Goal: Communication & Community: Share content

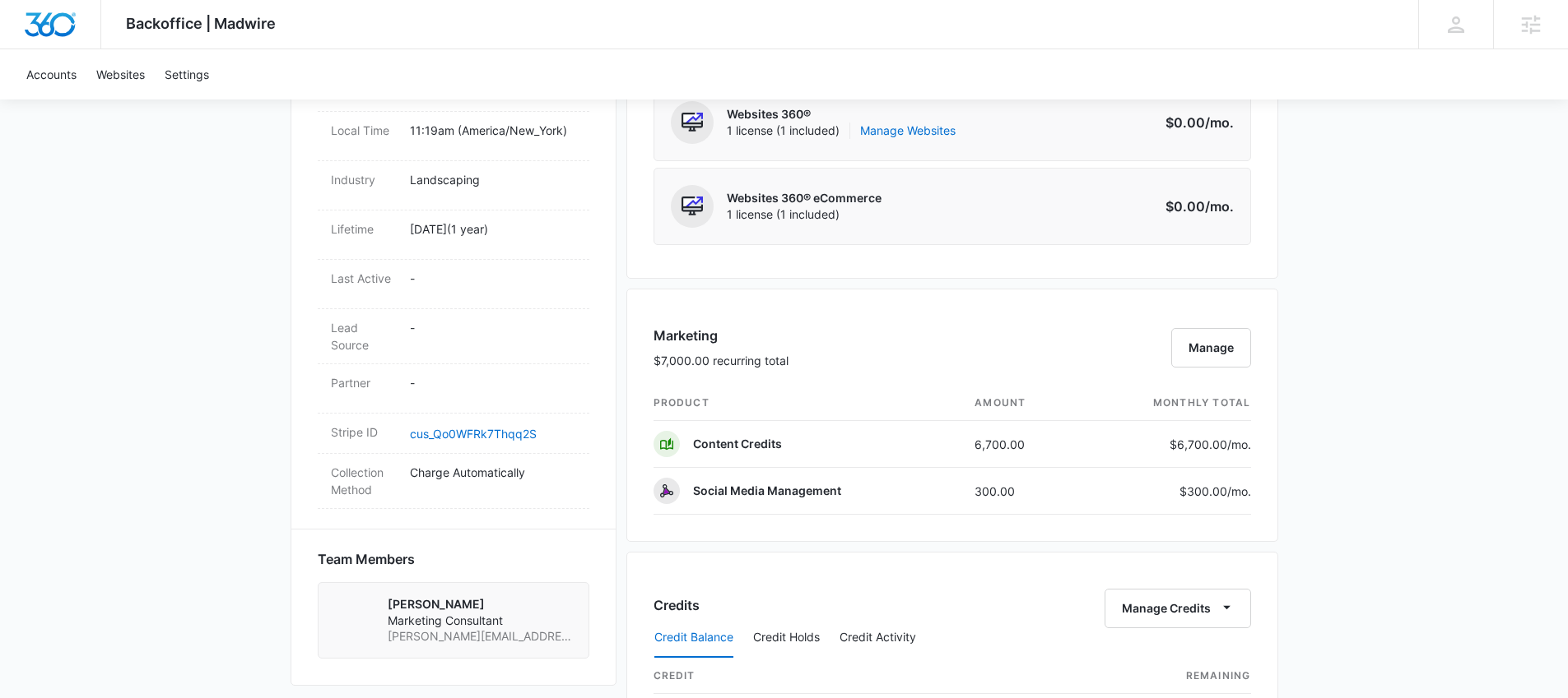
scroll to position [749, 0]
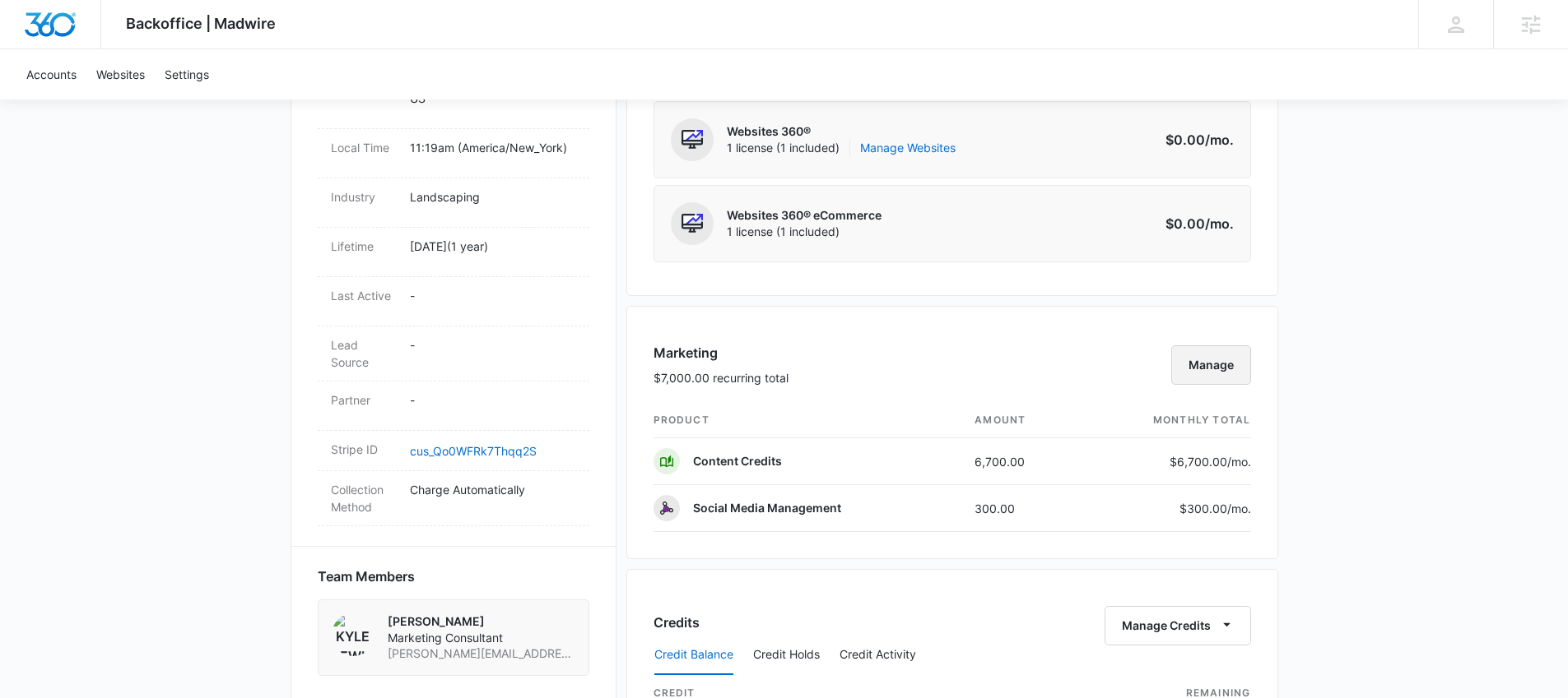
click at [1206, 364] on button "Manage" at bounding box center [1211, 364] width 80 height 40
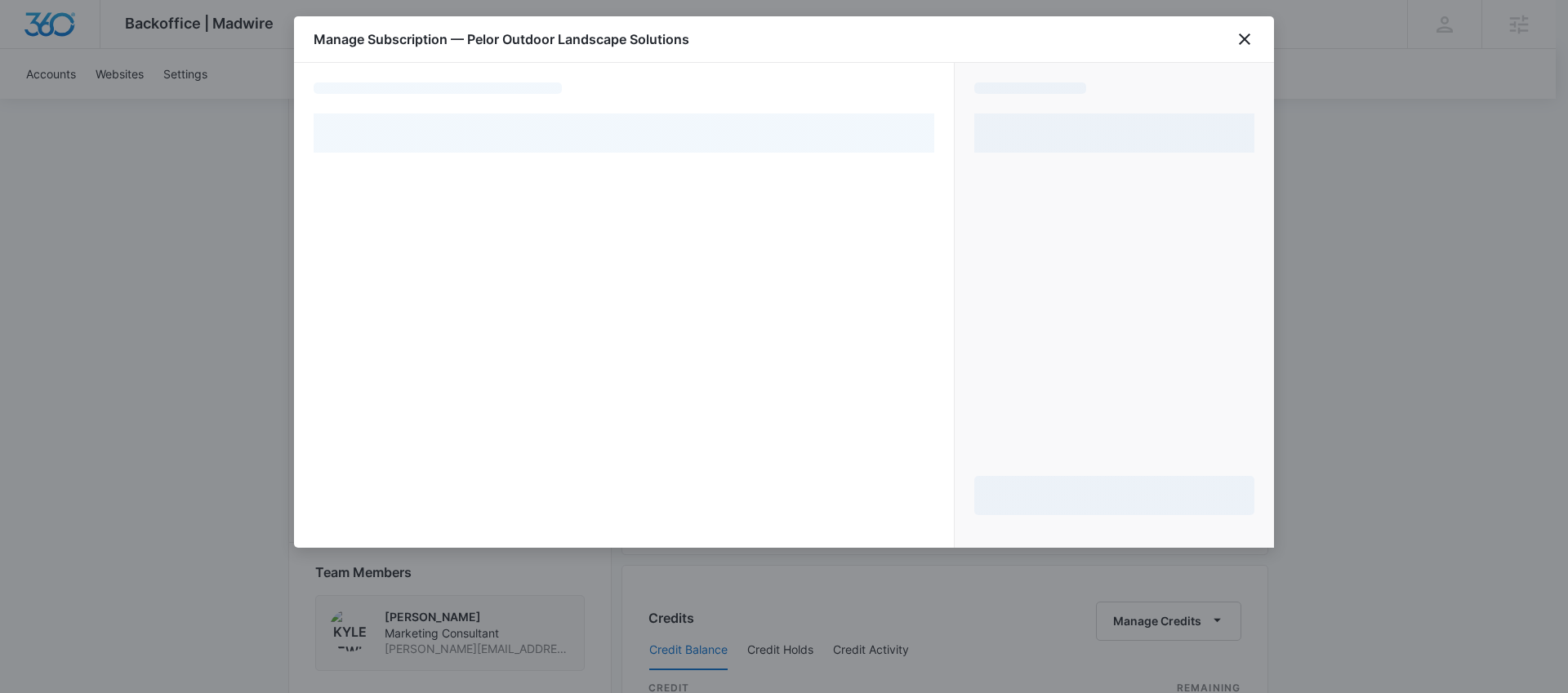
select select "pm_1Q3kP7A4n8RTgNjUQXBOvIyv"
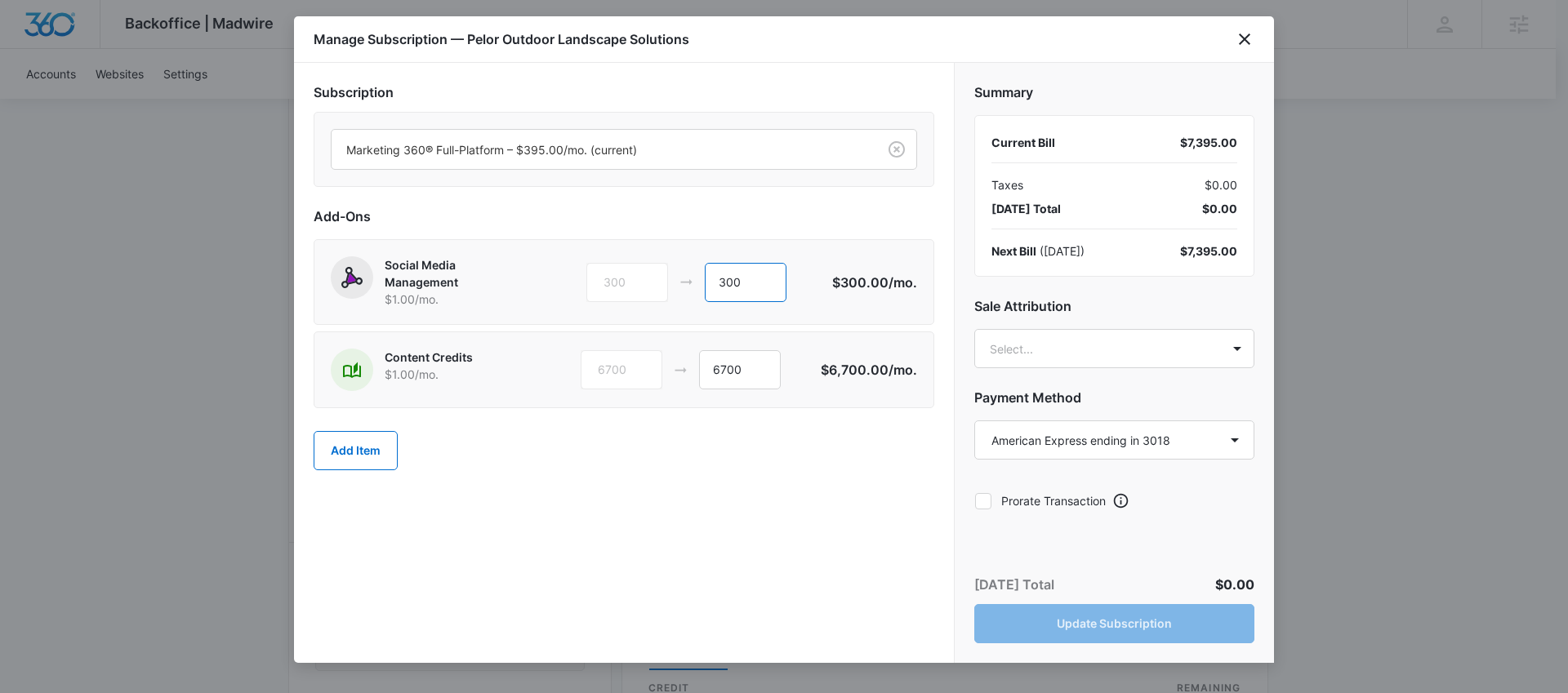
drag, startPoint x: 780, startPoint y: 290, endPoint x: 705, endPoint y: 285, distance: 75.2
click at [705, 285] on input "300" at bounding box center [745, 282] width 82 height 39
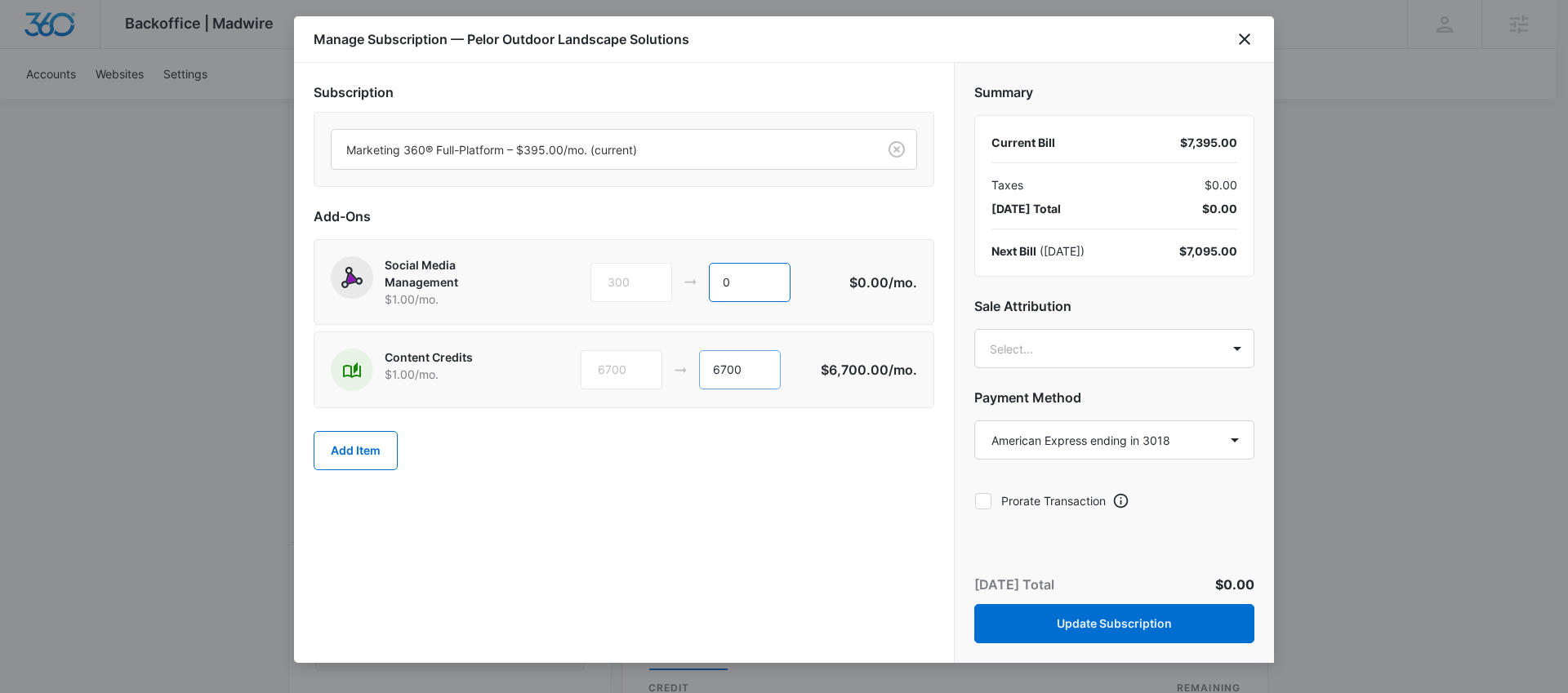
type input "0"
drag, startPoint x: 753, startPoint y: 369, endPoint x: 682, endPoint y: 371, distance: 71.0
click at [682, 371] on div "6700 6700" at bounding box center [701, 370] width 240 height 39
type input "0"
click at [1086, 347] on body "Backoffice | Madwire Apps Settings AH Austin Hunt austin.hunt@madwire.com My Pr…" at bounding box center [784, 356] width 1568 height 2201
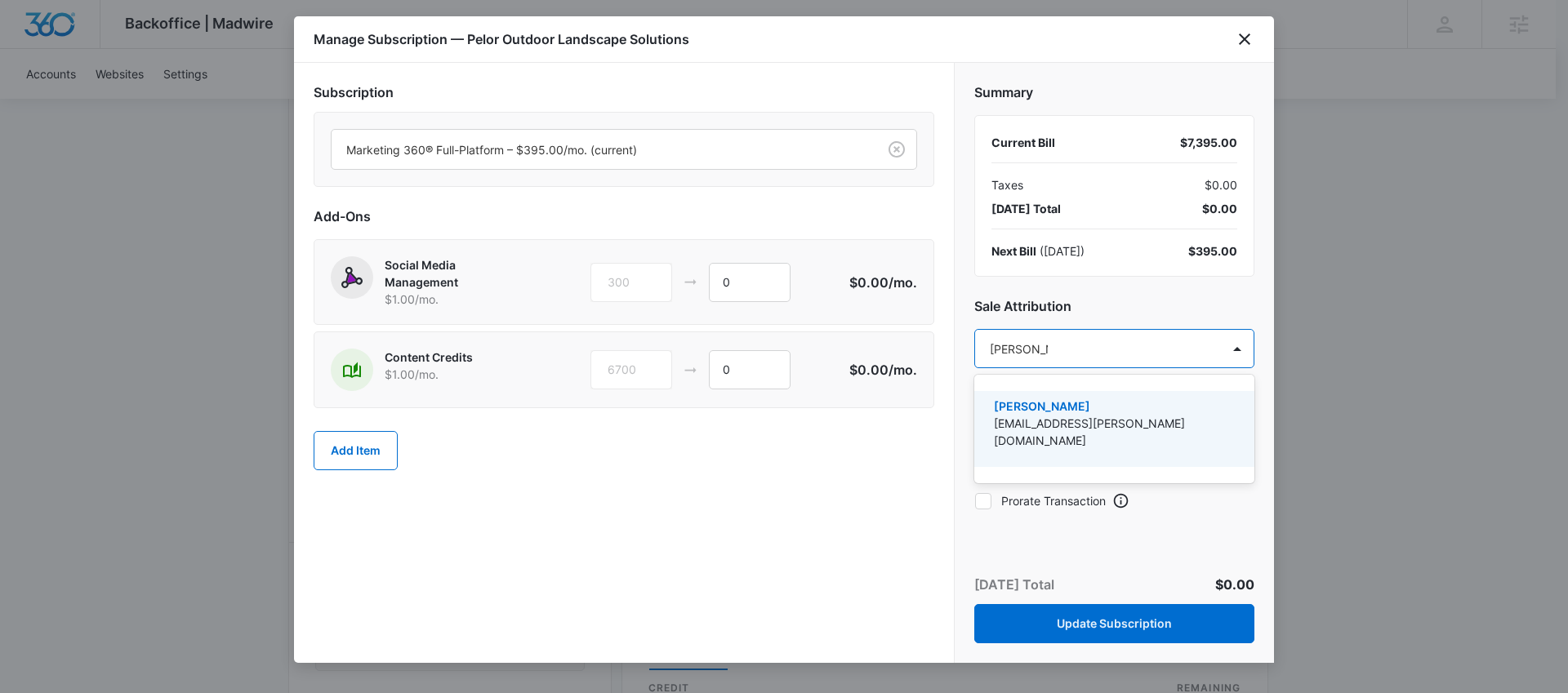
type input "austin hunt"
click at [1102, 413] on p "[PERSON_NAME]" at bounding box center [1113, 406] width 238 height 17
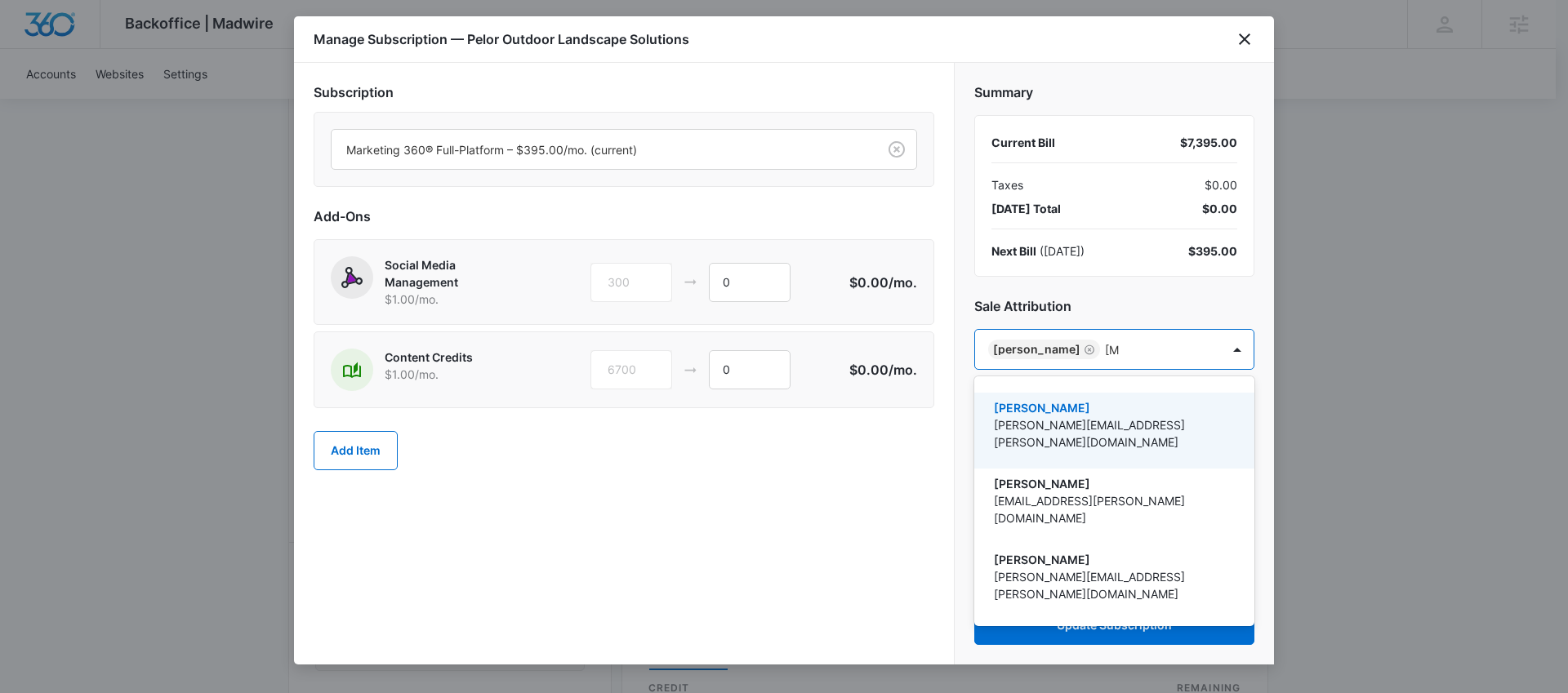
type input "allie"
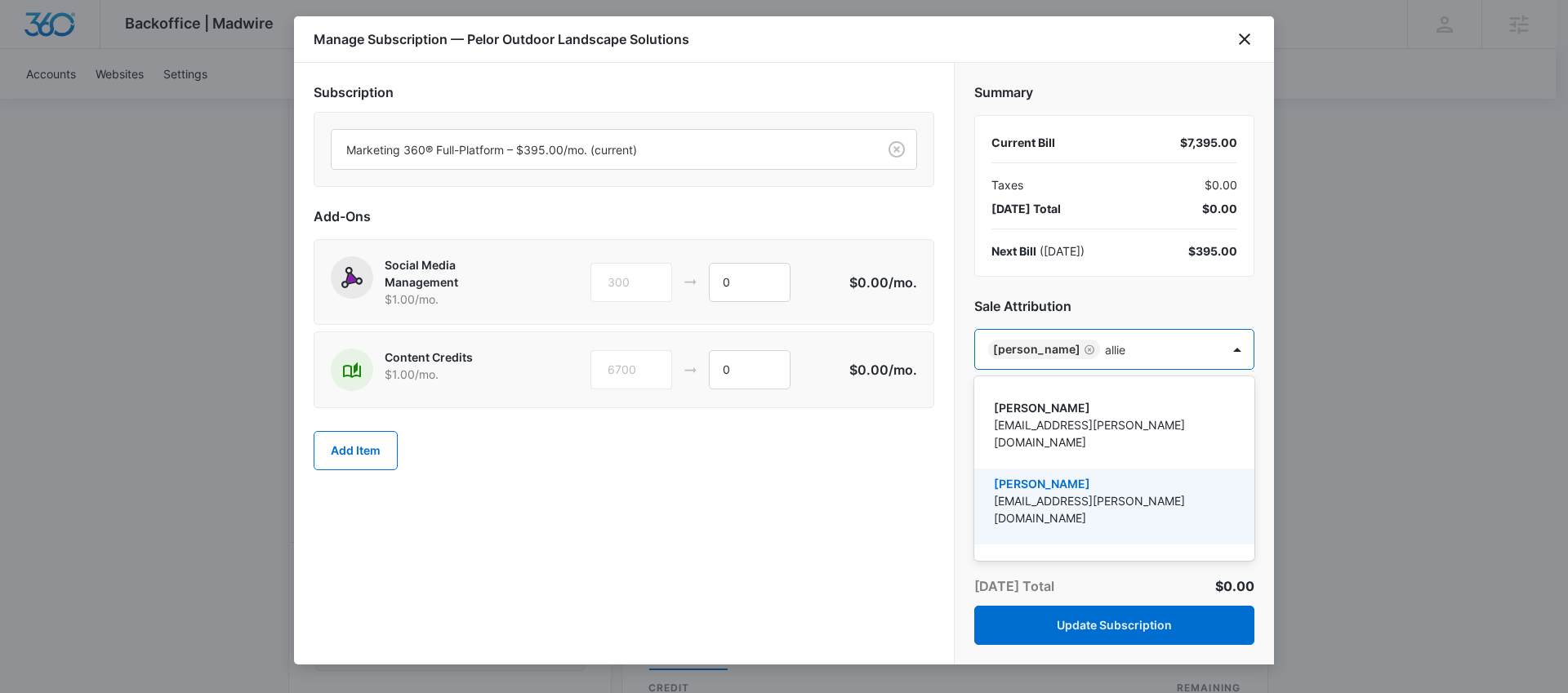
click at [1114, 475] on p "Allie Silvey" at bounding box center [1113, 484] width 238 height 17
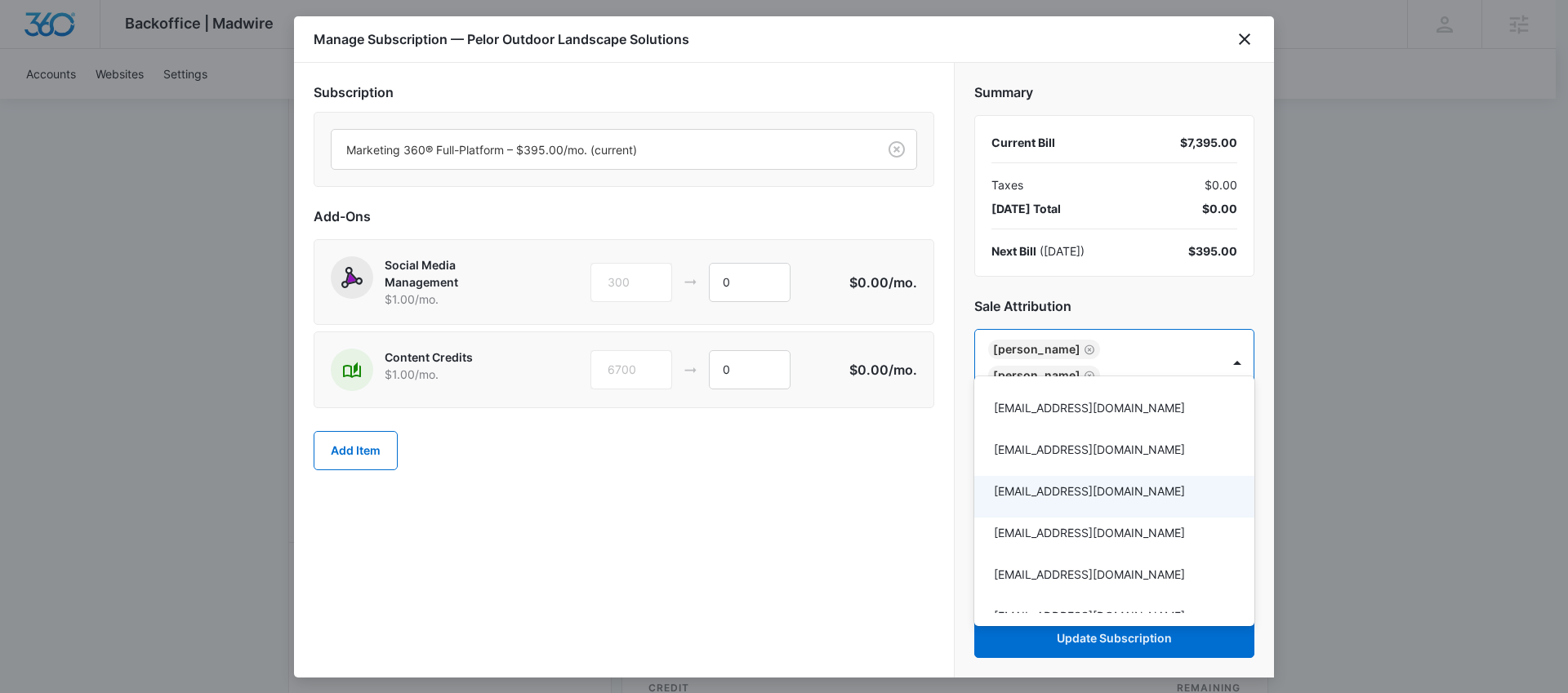
click at [903, 495] on div at bounding box center [784, 346] width 1568 height 693
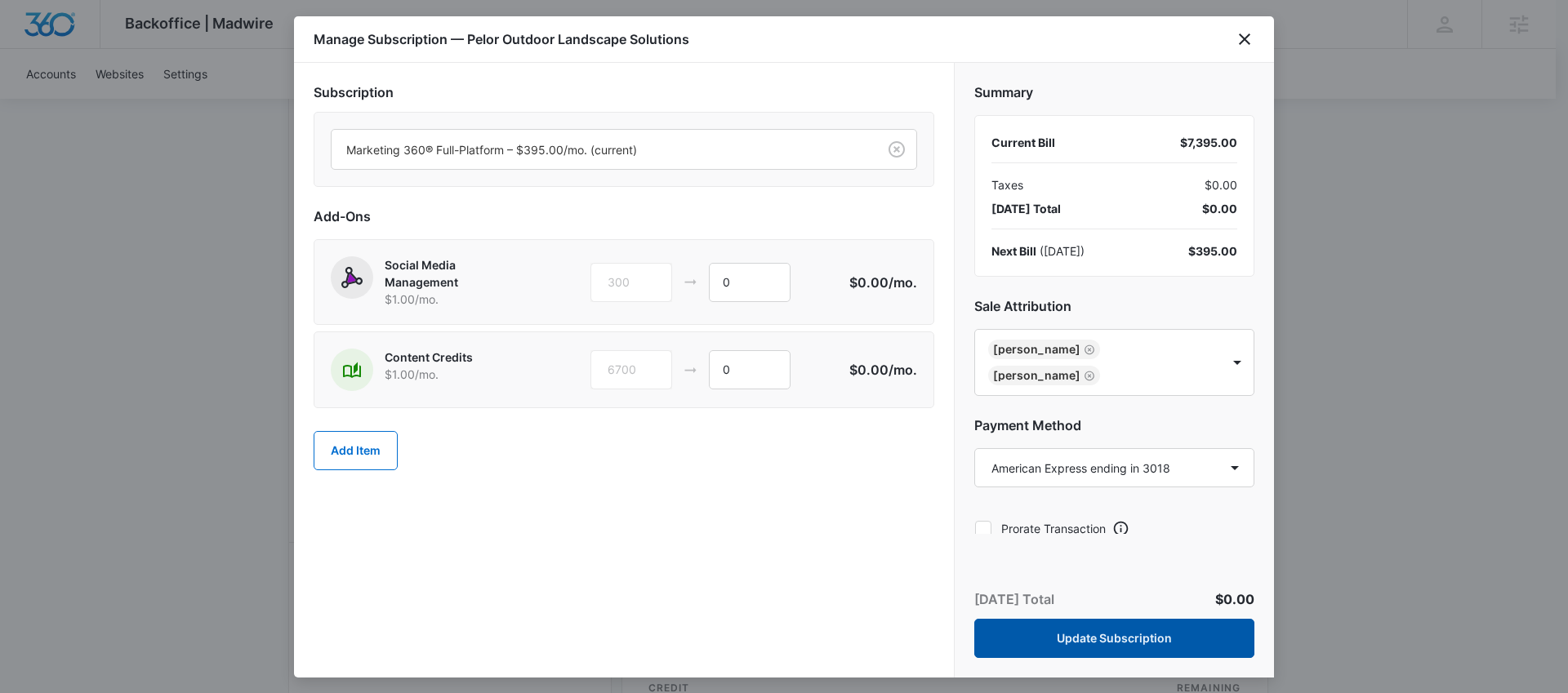
click at [1170, 630] on button "Update Subscription" at bounding box center [1115, 638] width 280 height 39
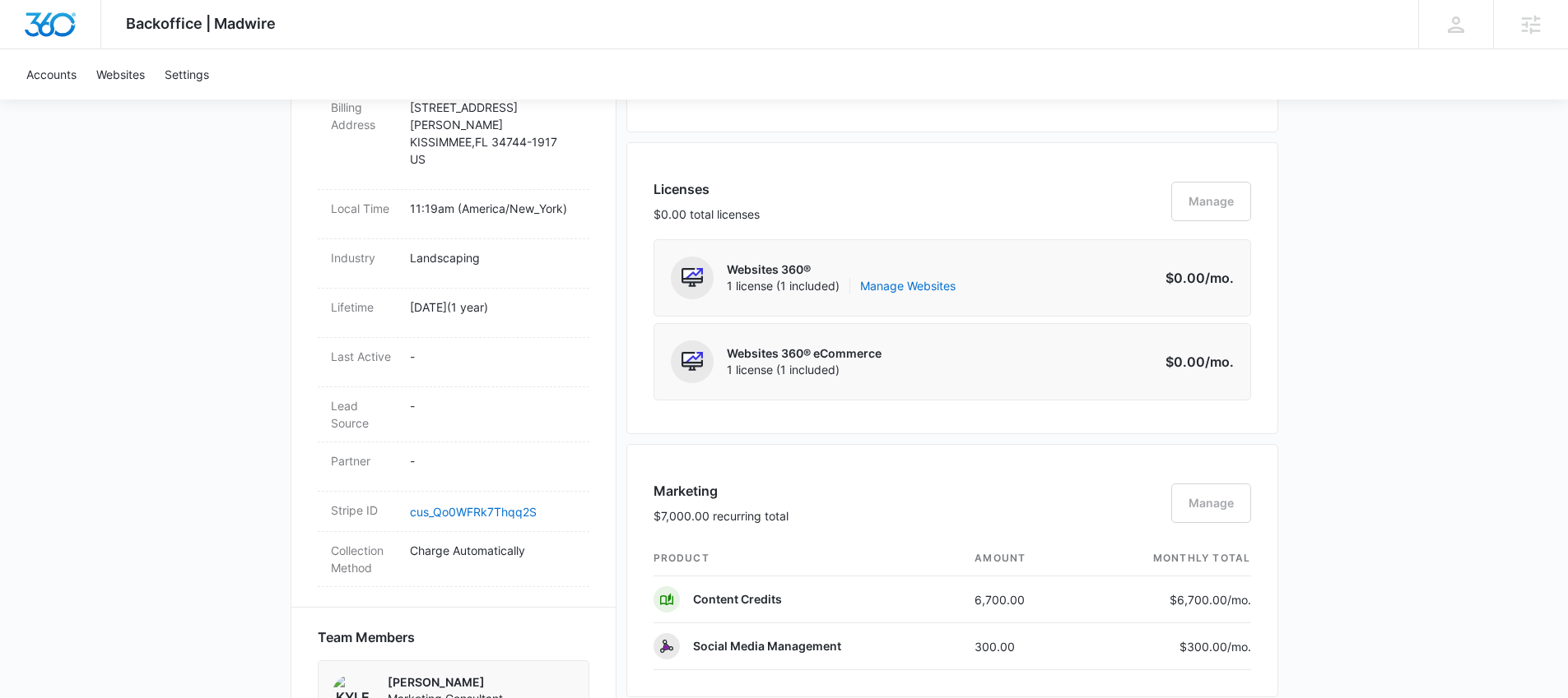
scroll to position [0, 0]
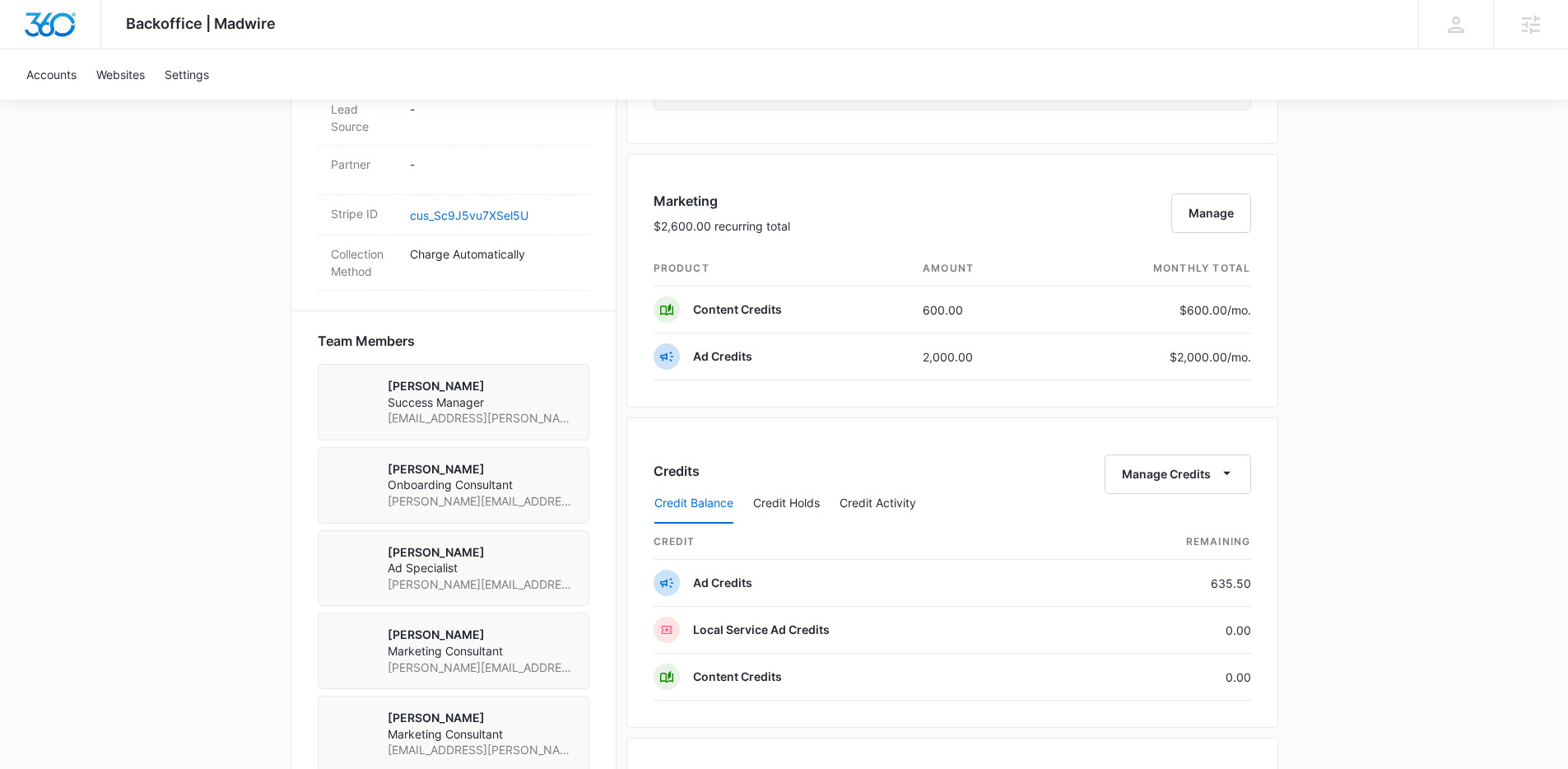
scroll to position [193, 0]
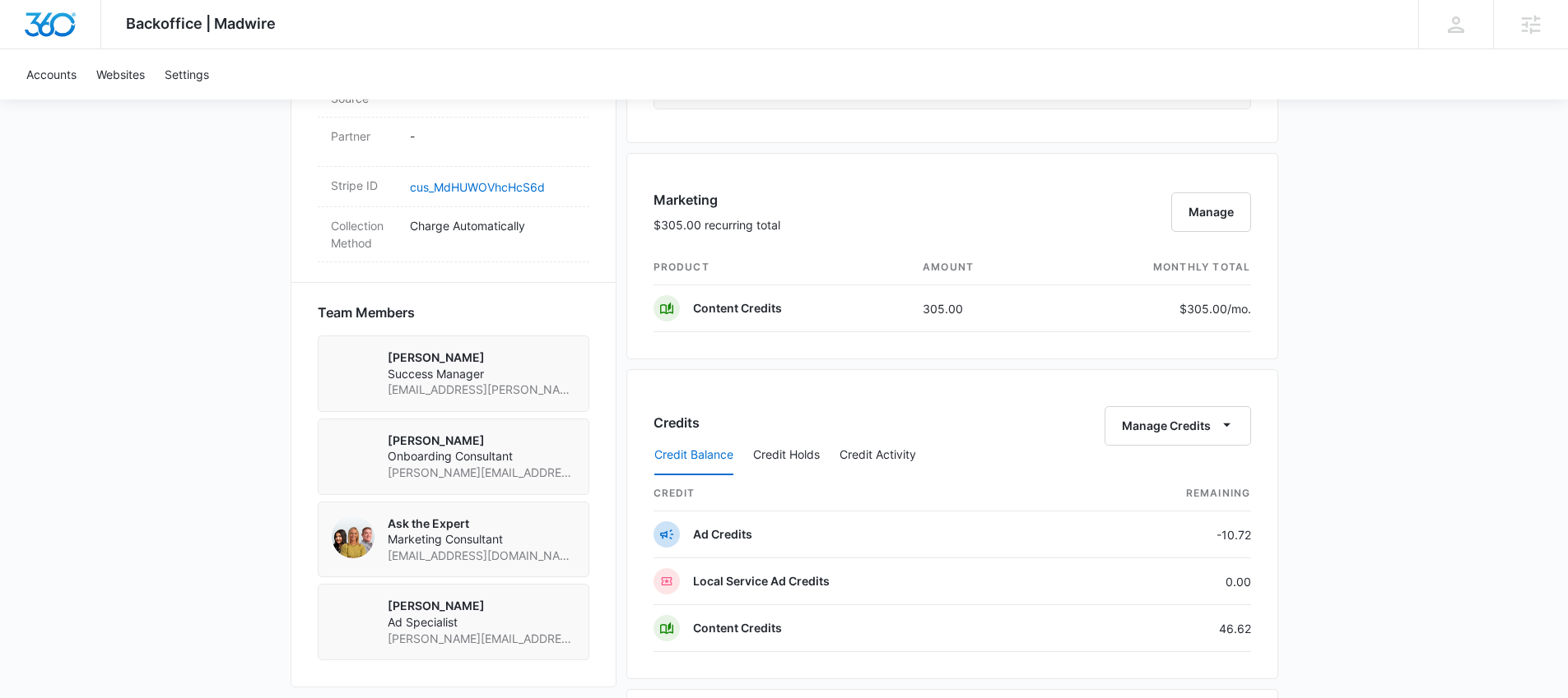
scroll to position [988, 0]
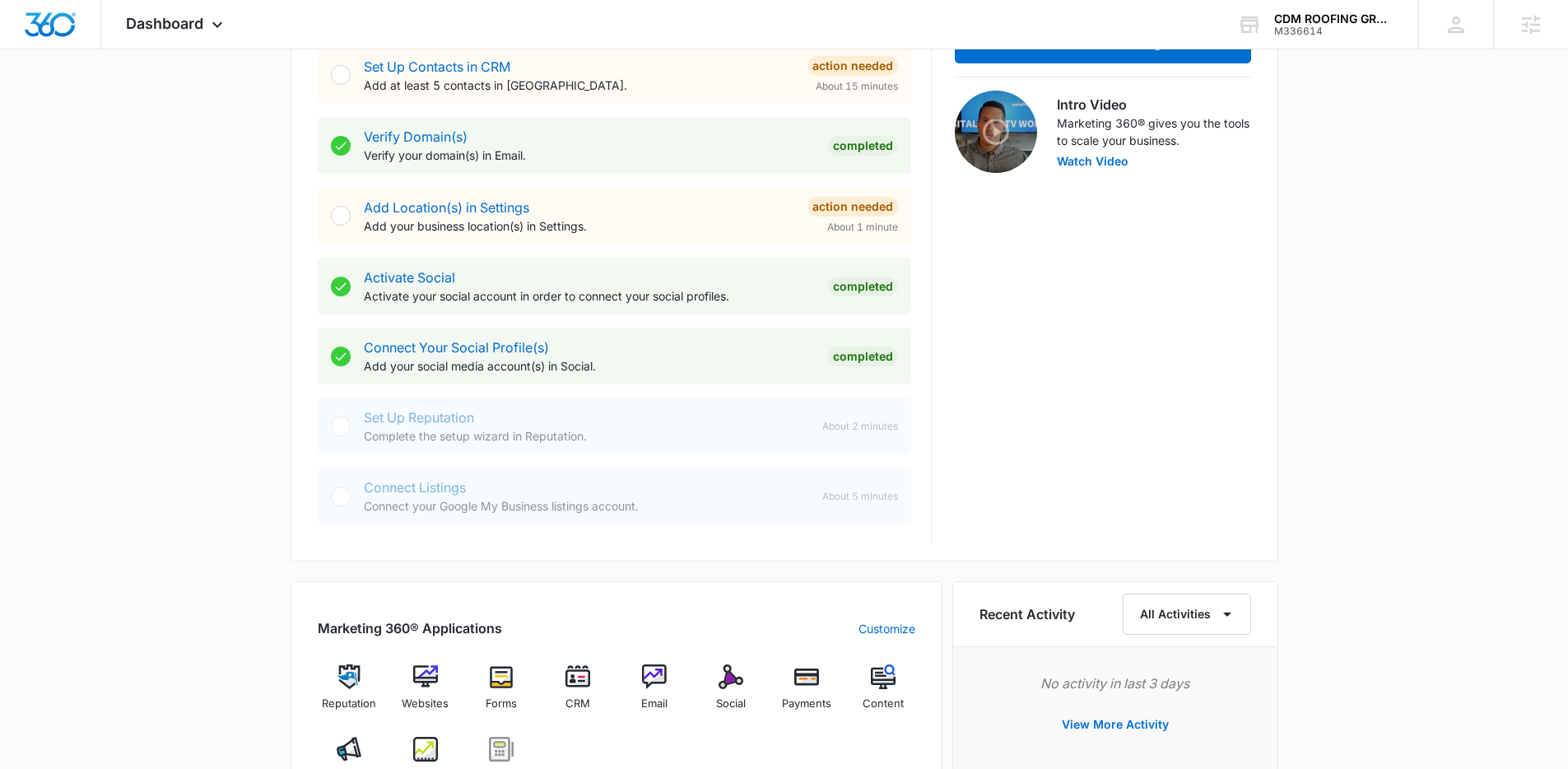
scroll to position [586, 0]
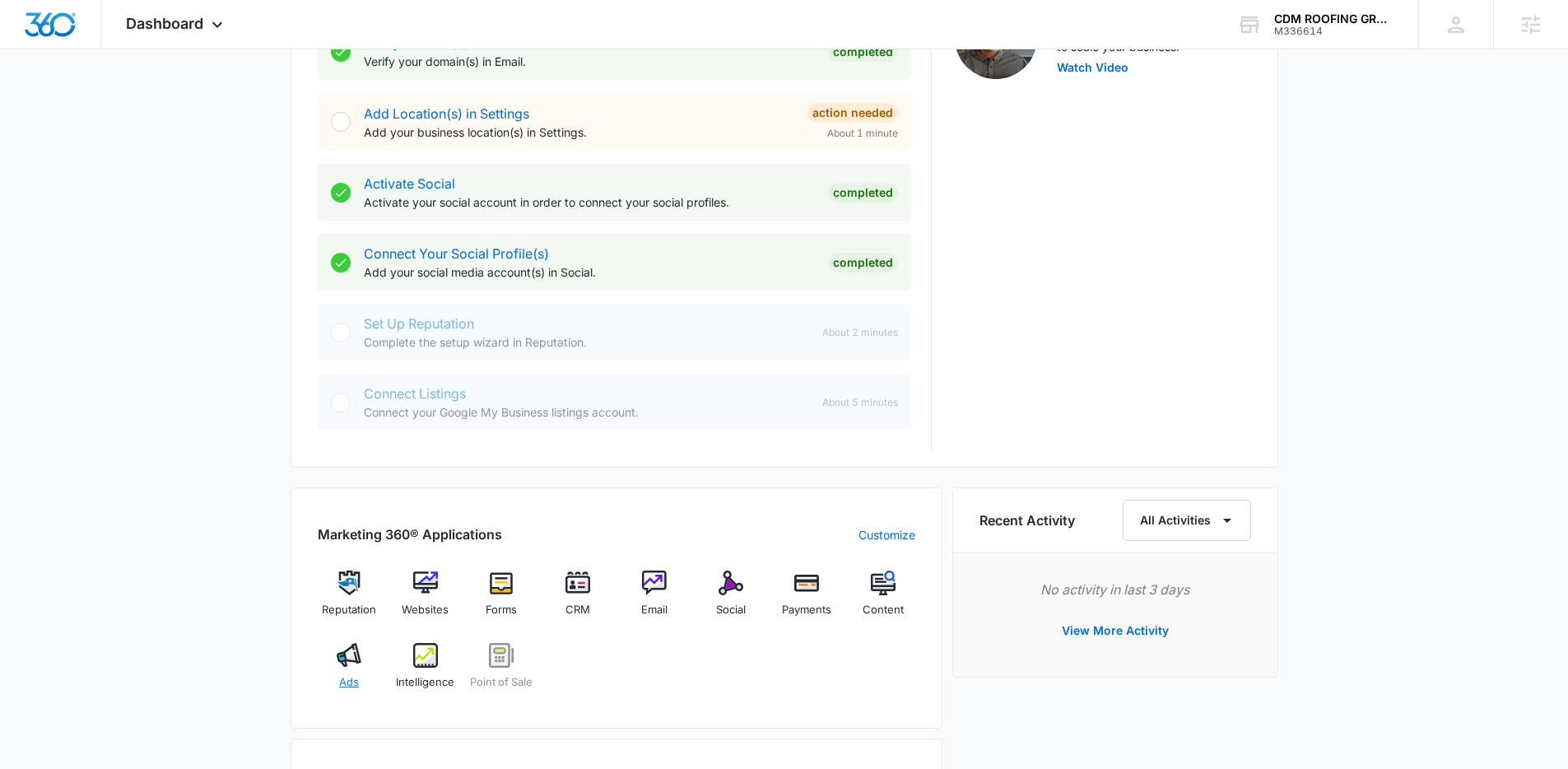
click at [364, 650] on div "Ads" at bounding box center [349, 671] width 64 height 59
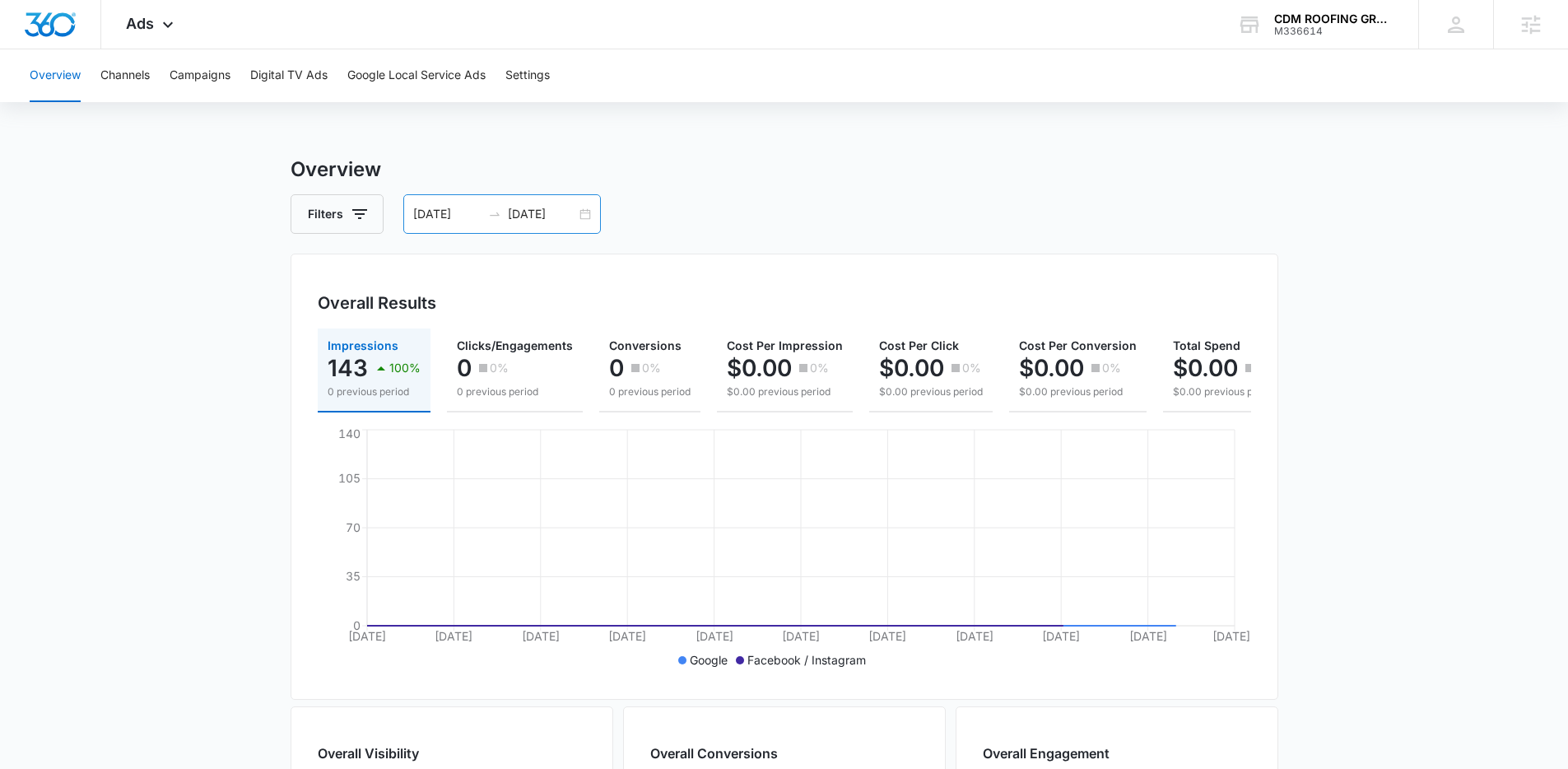
click at [594, 212] on div "08/31/2025 09/30/2025" at bounding box center [502, 214] width 197 height 40
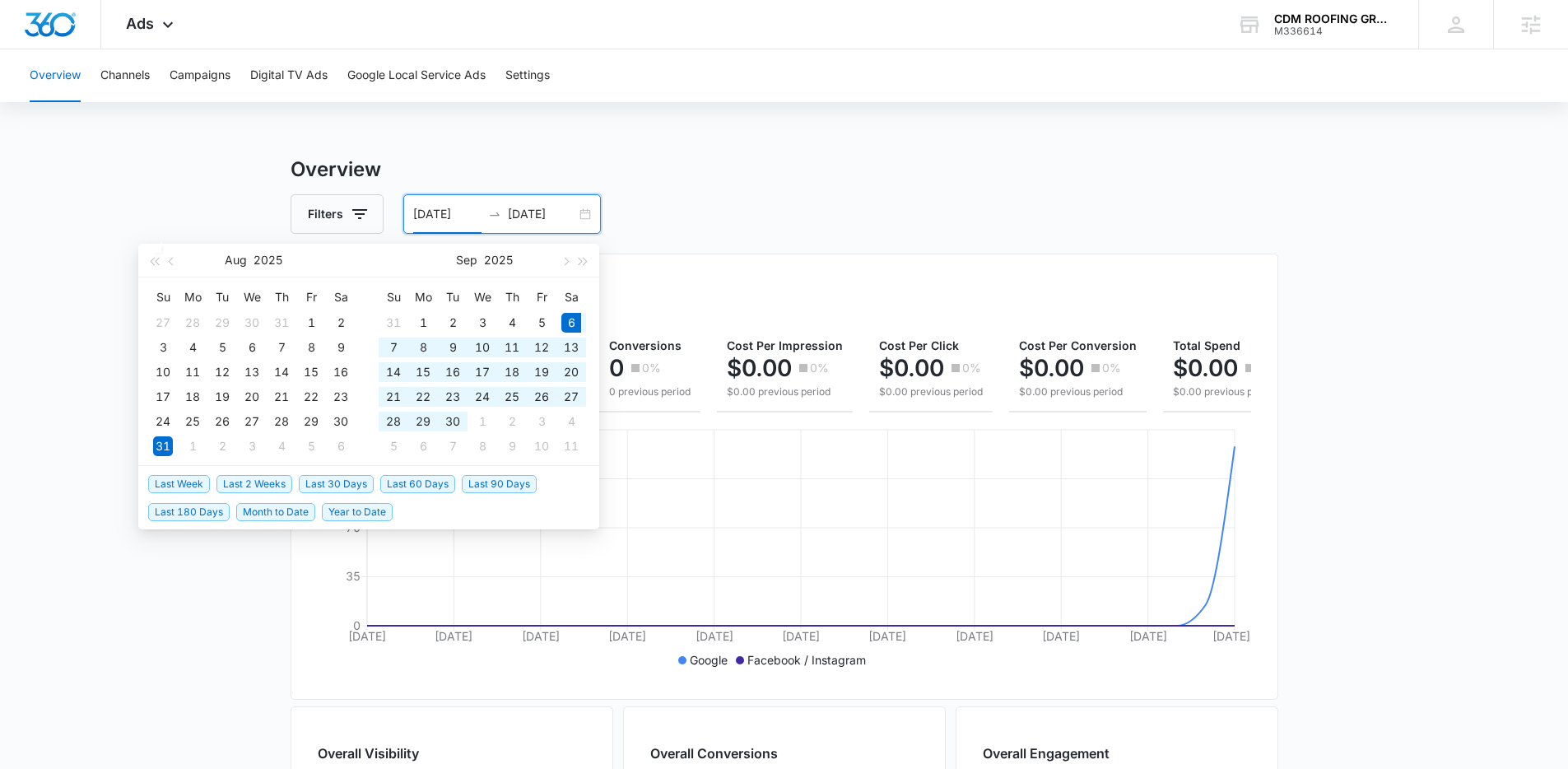
click at [344, 484] on span "Last 30 Days" at bounding box center [336, 484] width 74 height 18
type input "[DATE]"
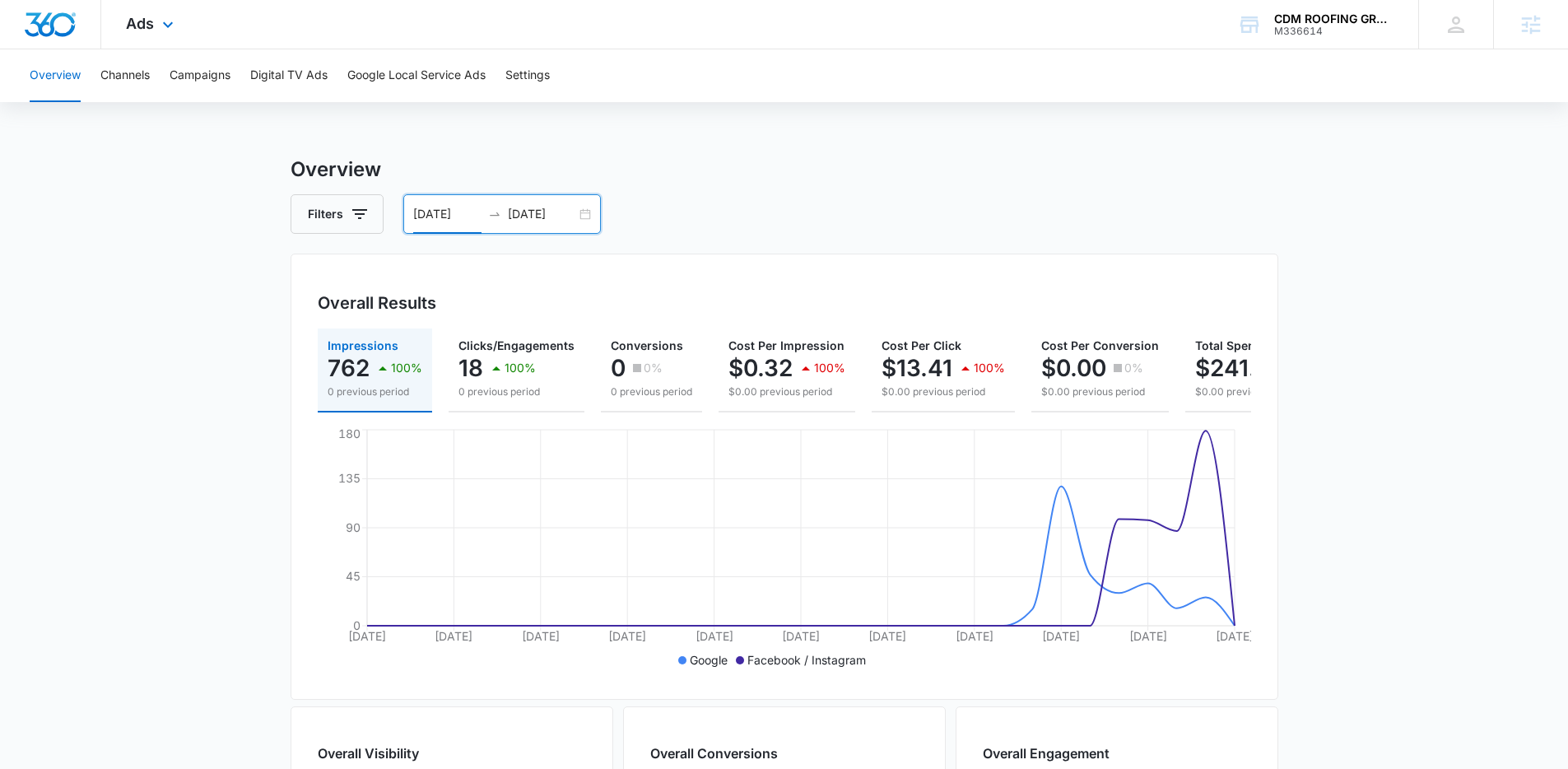
click at [177, 44] on div "Ads Apps Reputation Websites Forms CRM Email Social Payments POS Content Ads In…" at bounding box center [152, 24] width 102 height 48
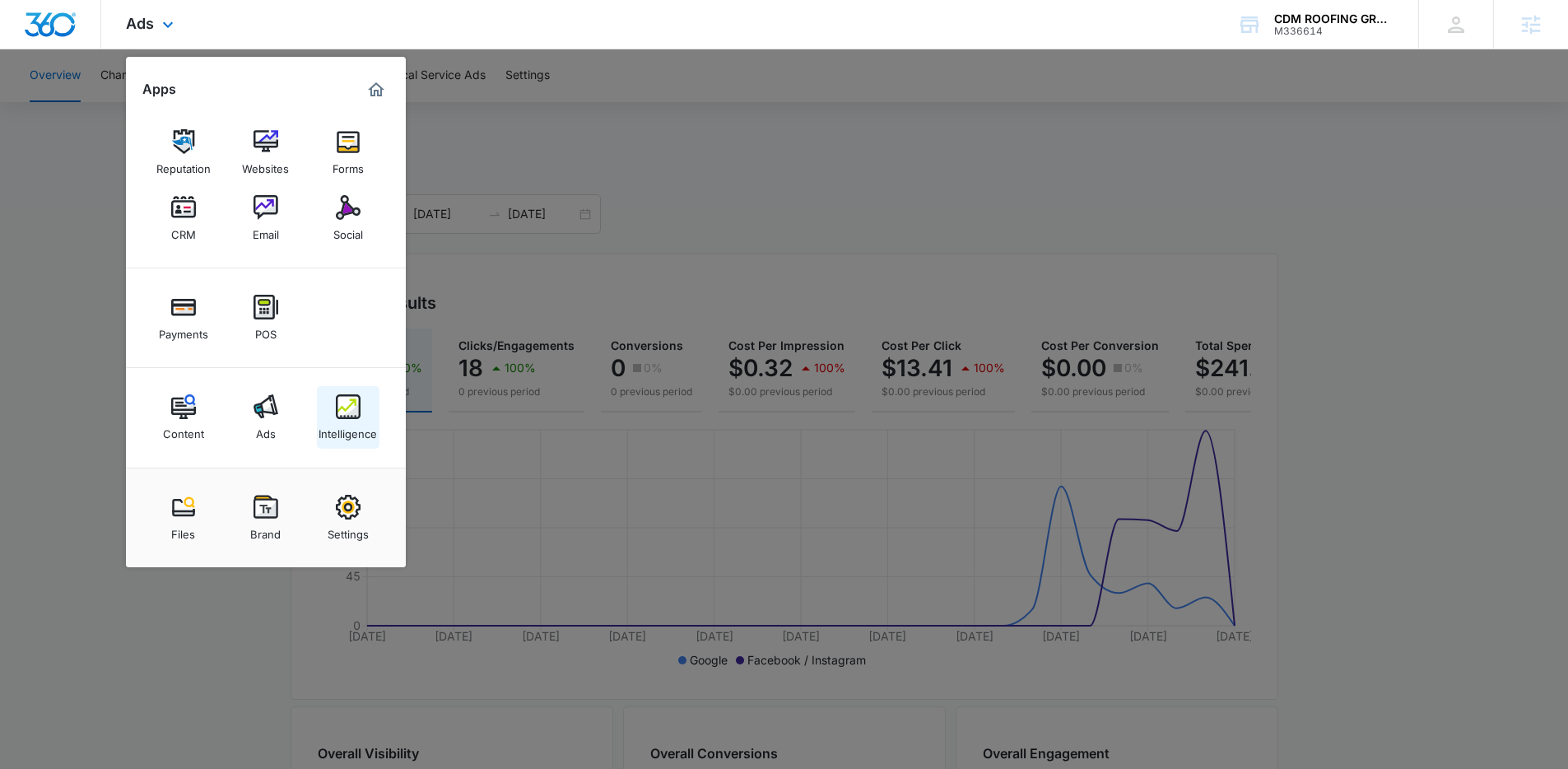
click at [358, 402] on img at bounding box center [348, 407] width 25 height 25
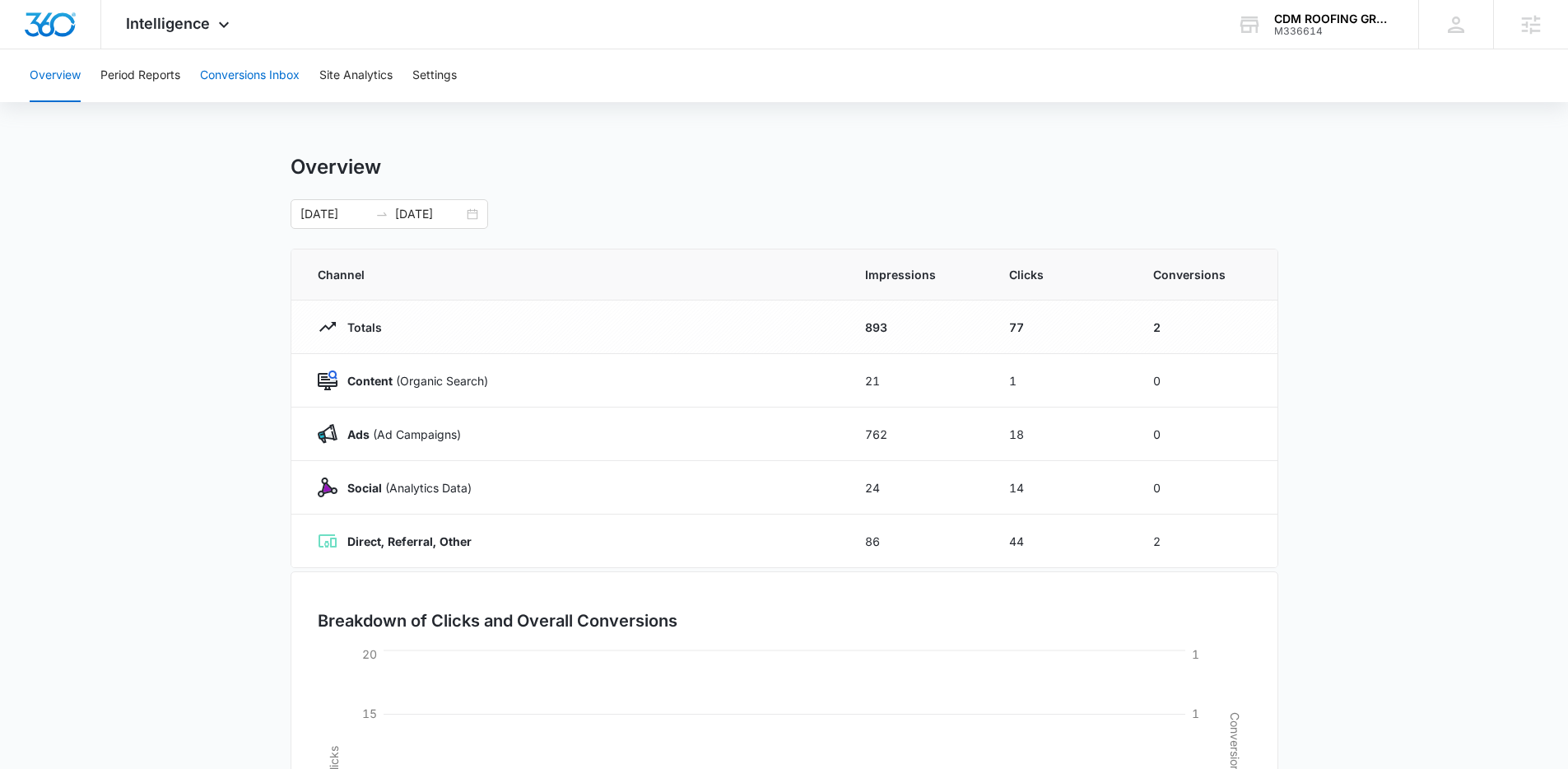
click at [224, 85] on button "Conversions Inbox" at bounding box center [250, 75] width 100 height 52
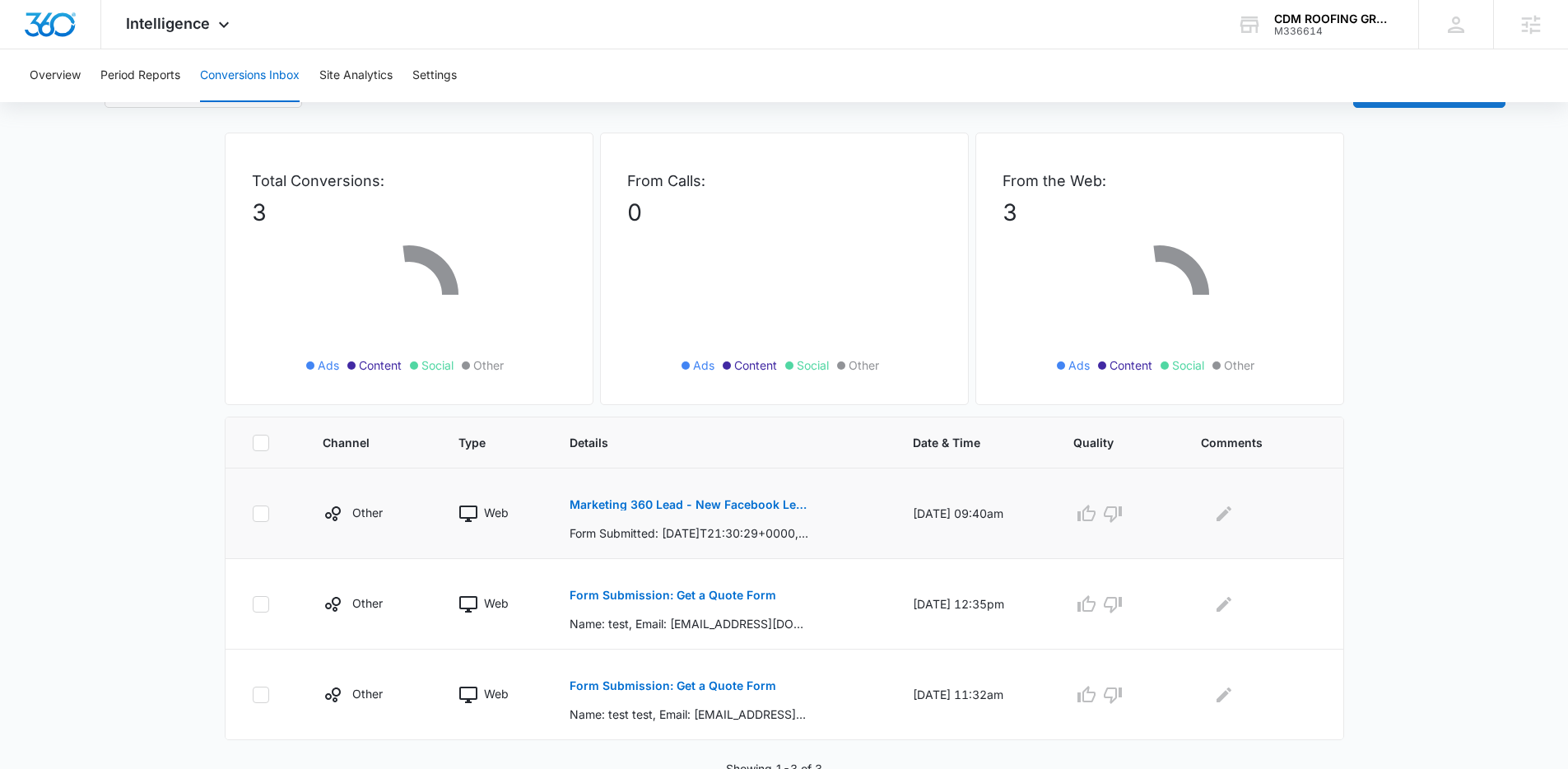
scroll to position [58, 0]
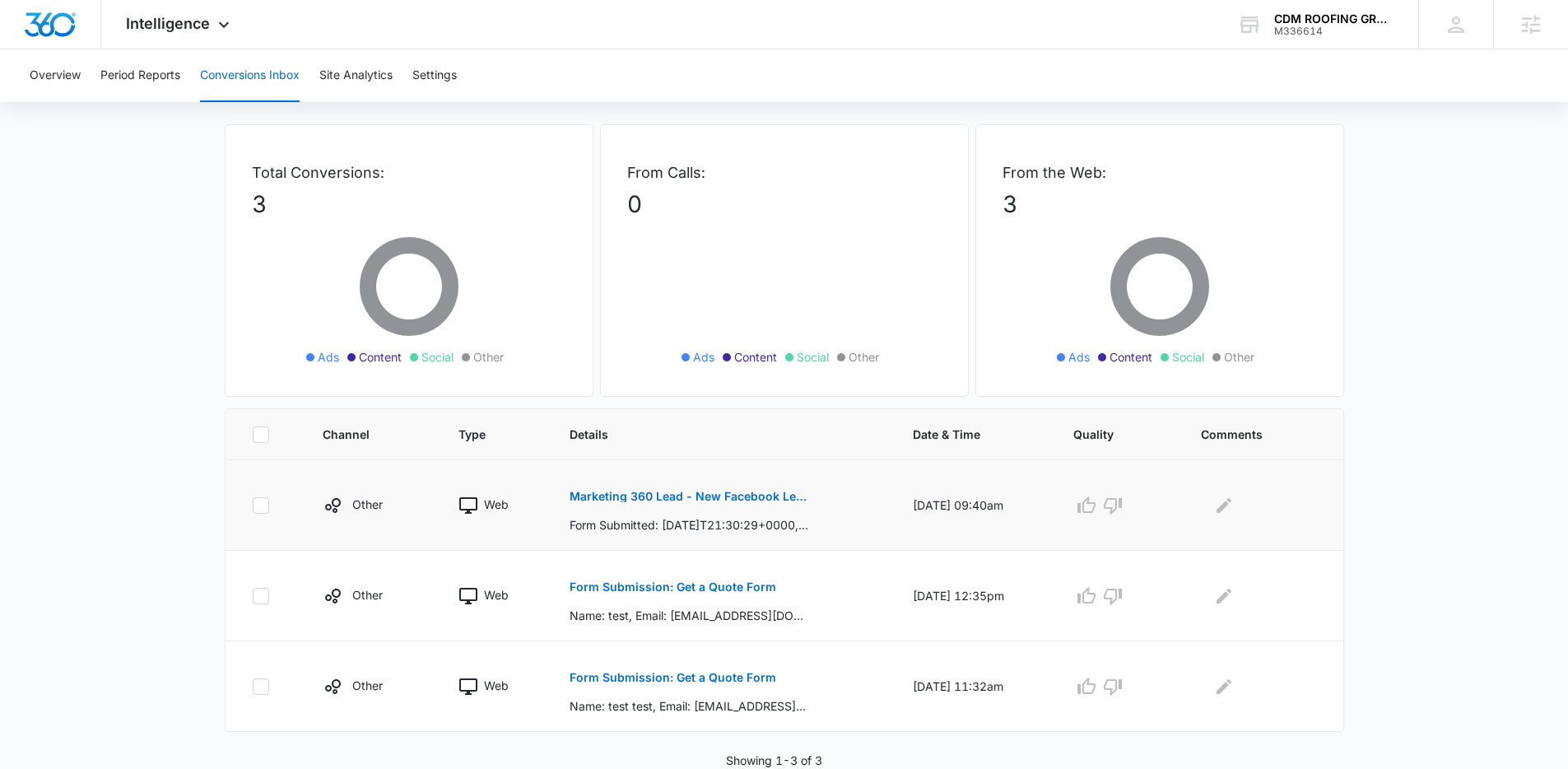
click at [752, 502] on button "Marketing 360 Lead - New Facebook Lead Submission" at bounding box center [690, 496] width 240 height 40
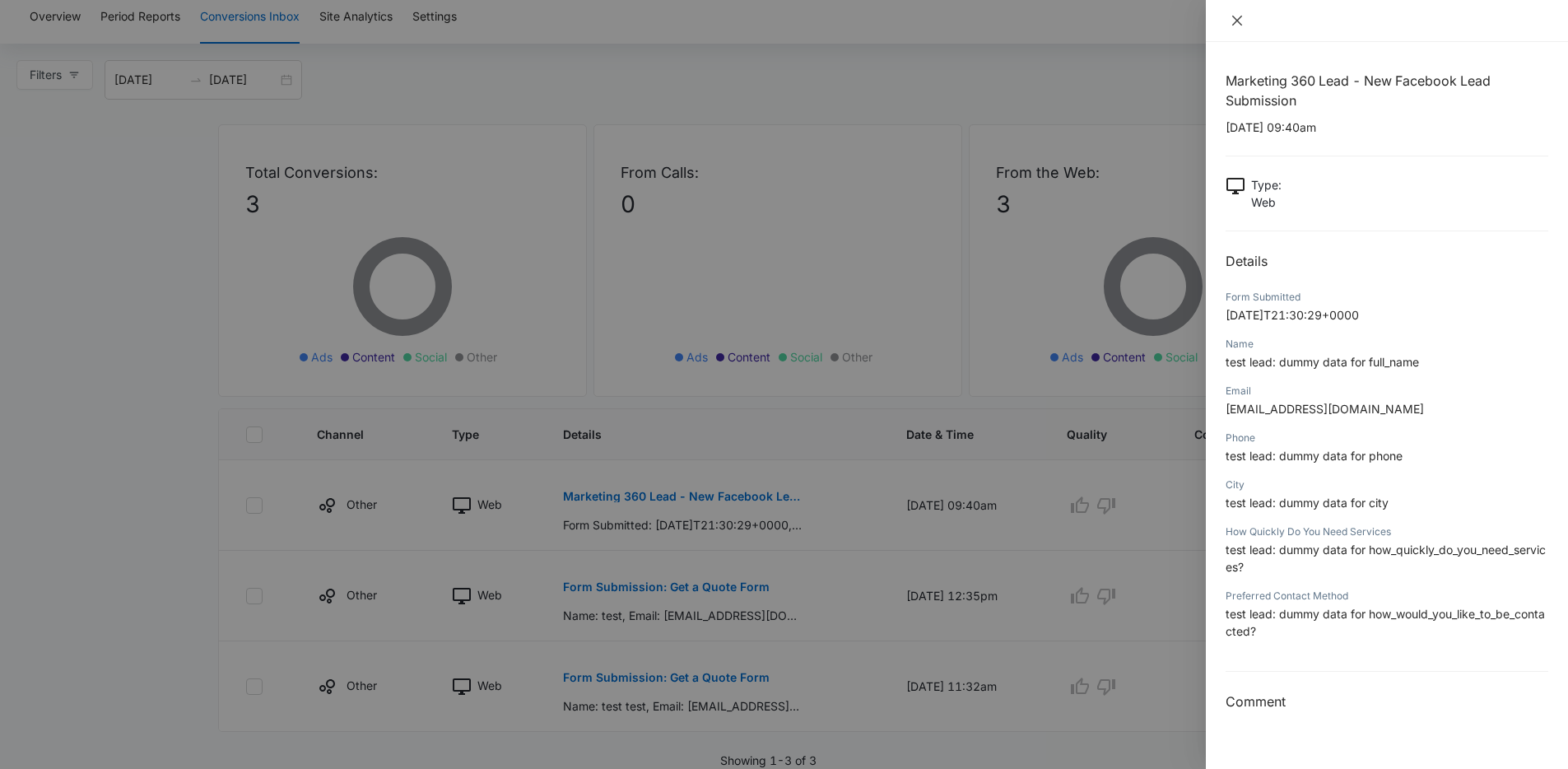
click at [1245, 20] on button "Close" at bounding box center [1237, 20] width 23 height 15
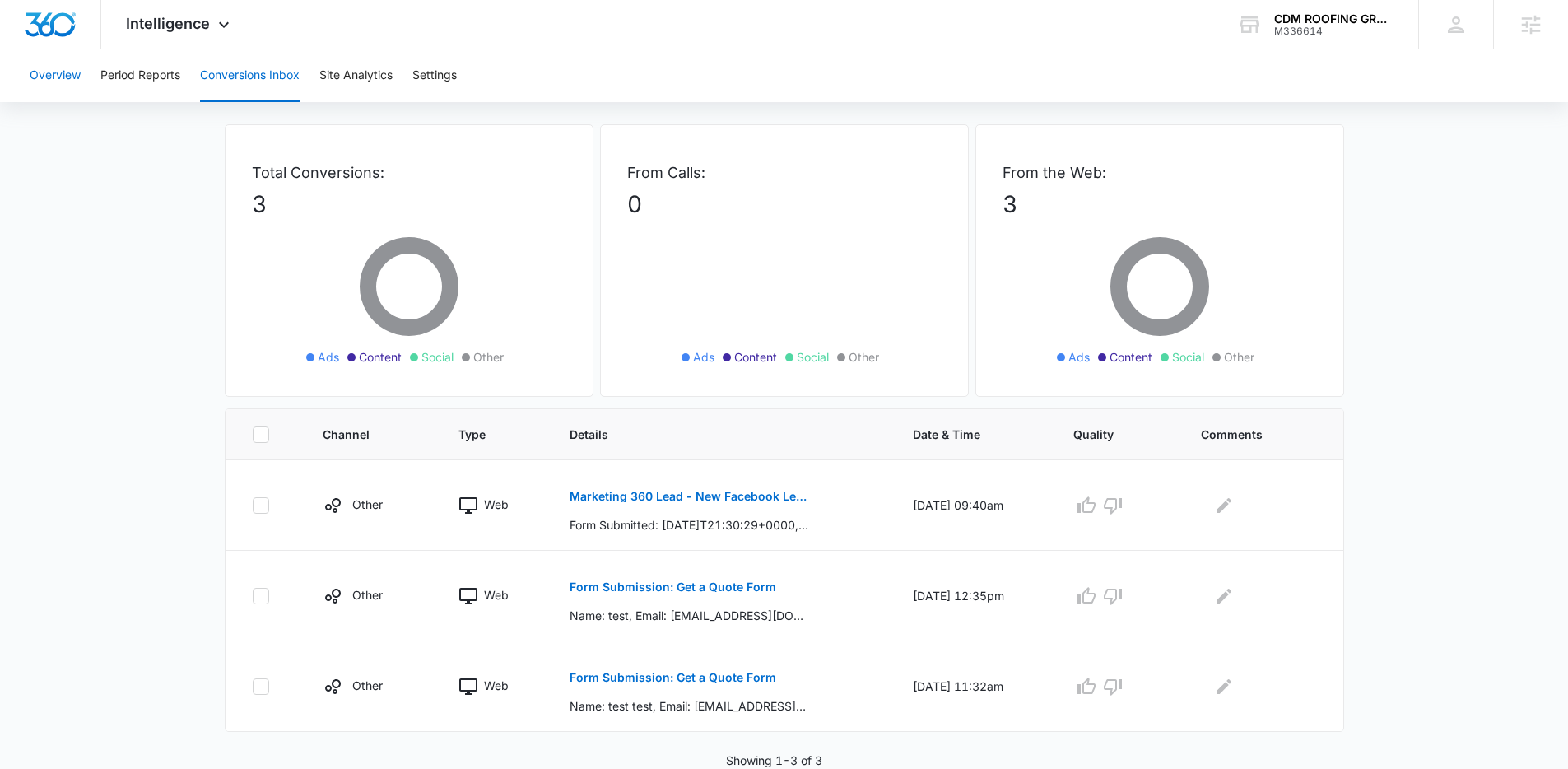
click at [52, 79] on button "Overview" at bounding box center [55, 75] width 51 height 52
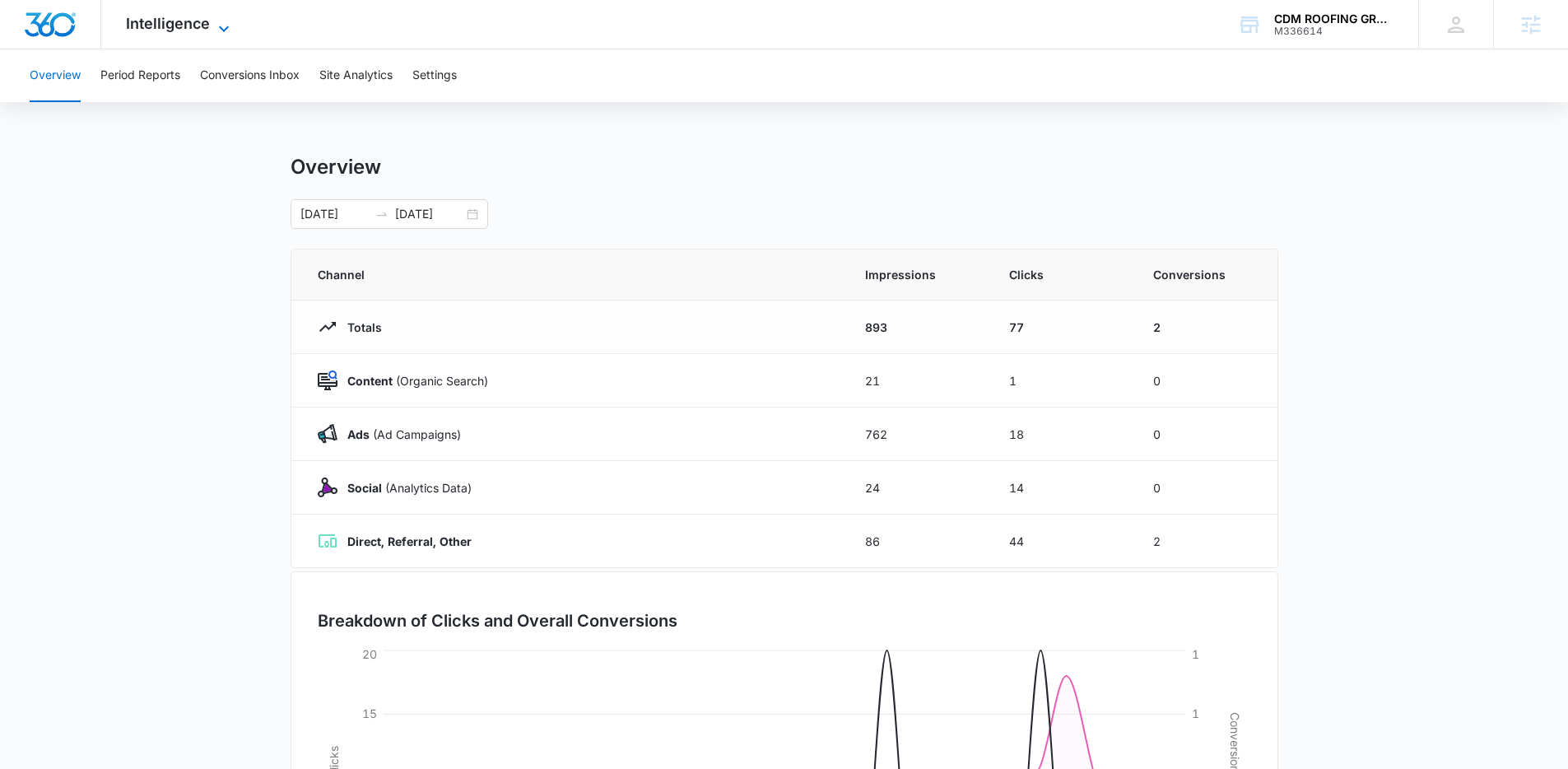
click at [225, 23] on icon at bounding box center [223, 29] width 19 height 19
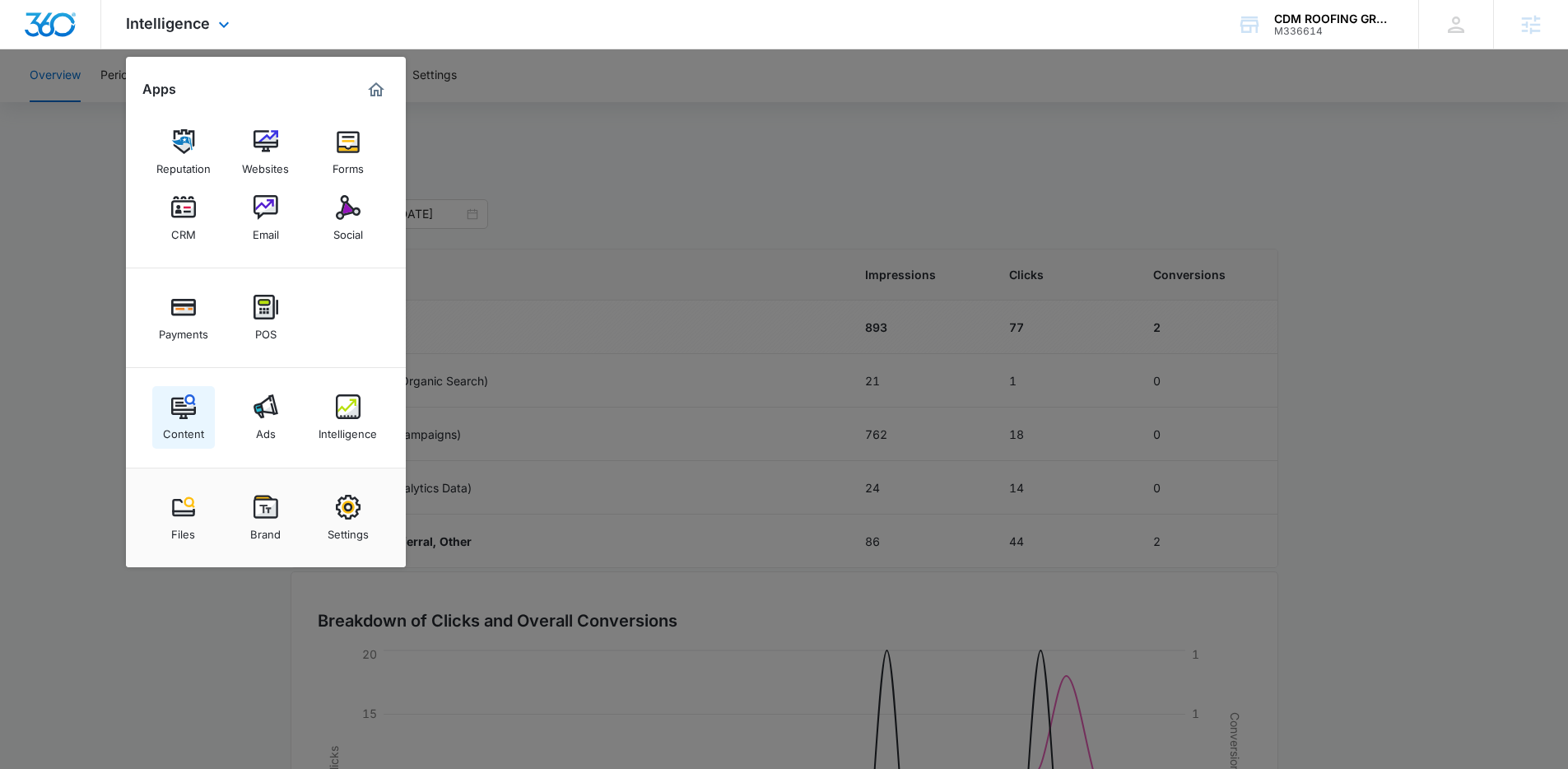
click at [187, 420] on div "Content" at bounding box center [183, 429] width 42 height 21
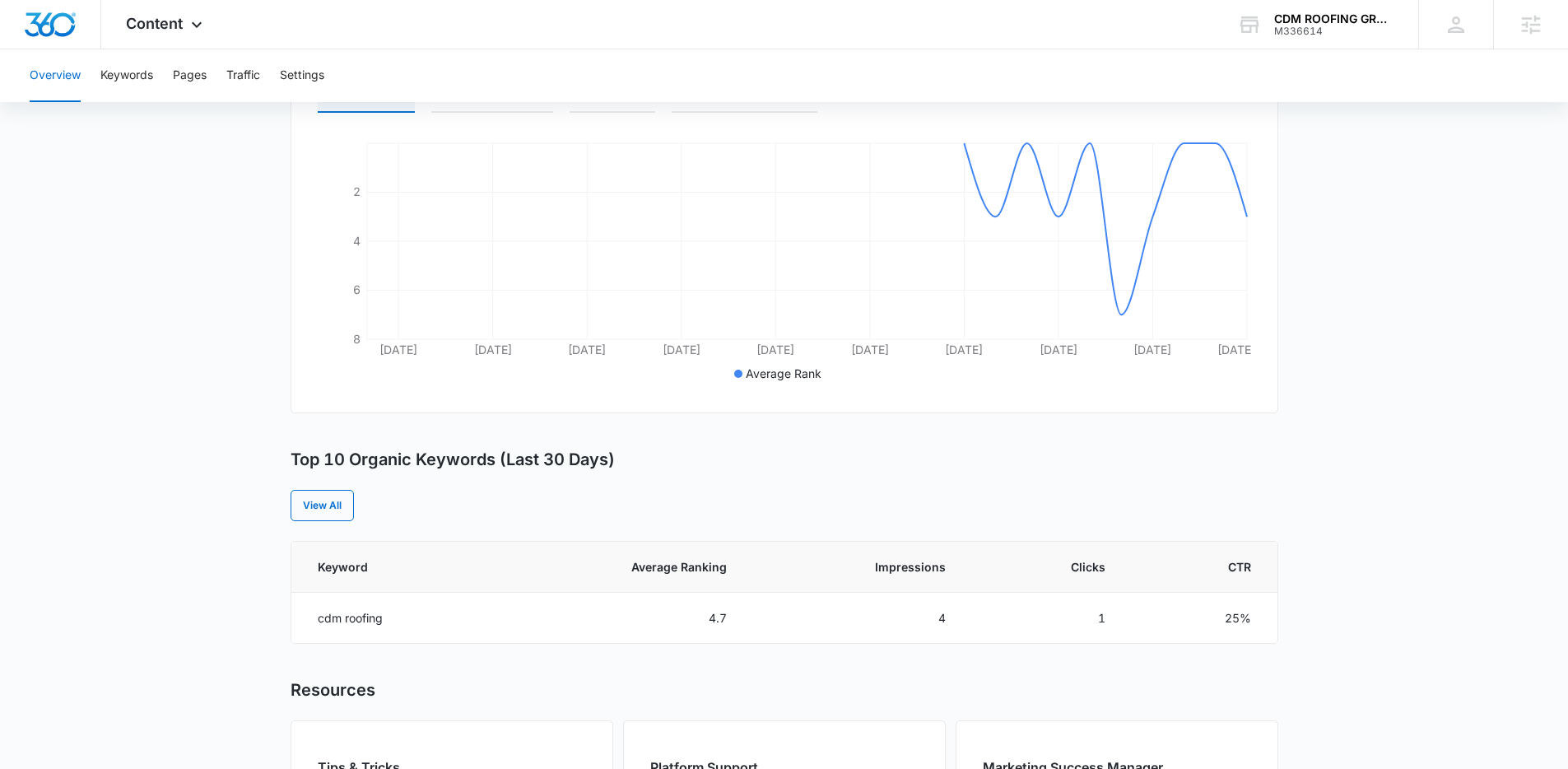
scroll to position [311, 0]
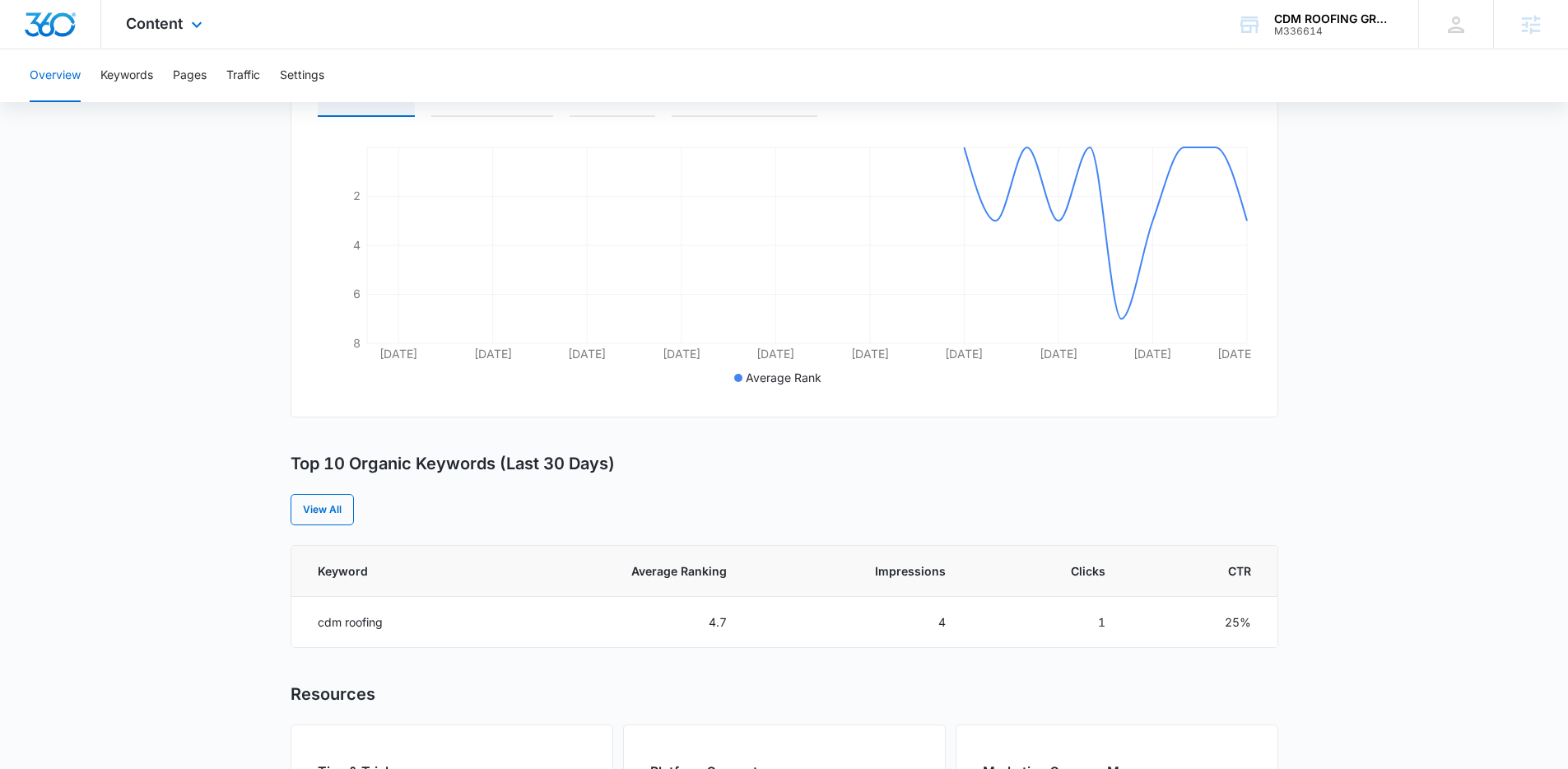
click at [209, 15] on div "Content Apps Reputation Websites Forms CRM Email Social Payments POS Content Ad…" at bounding box center [166, 24] width 130 height 48
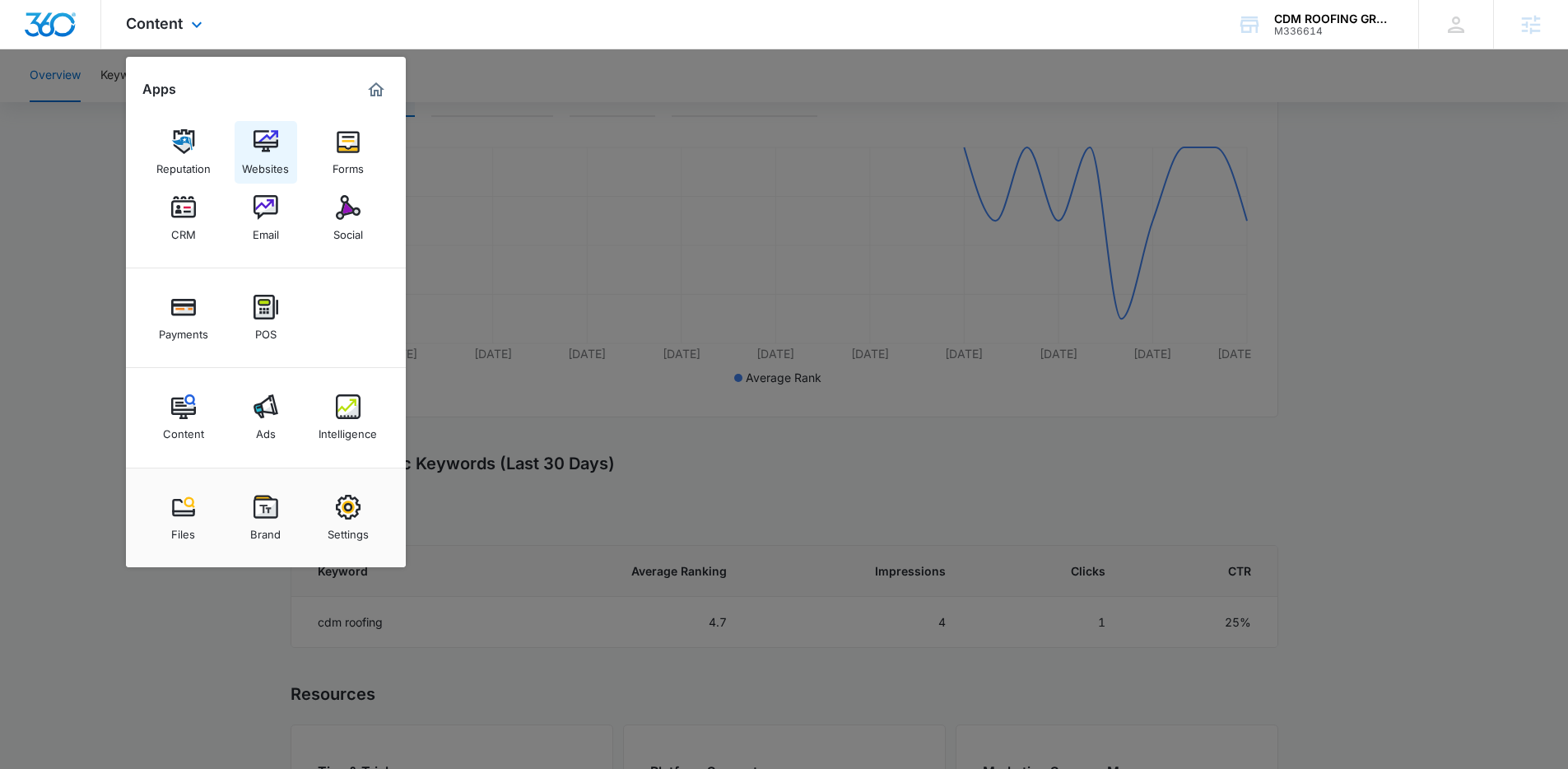
click at [277, 163] on div "Websites" at bounding box center [265, 164] width 46 height 21
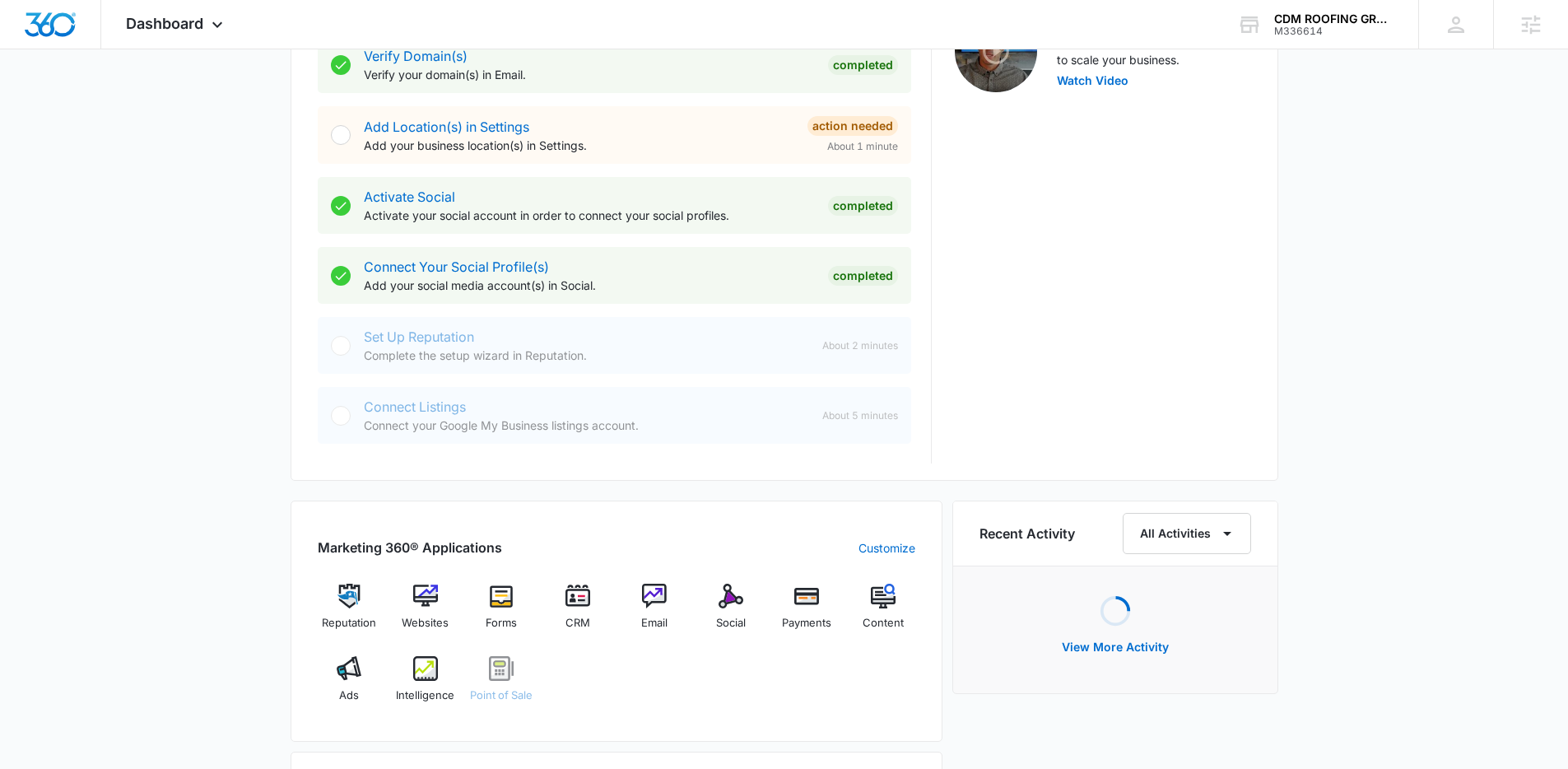
scroll to position [695, 0]
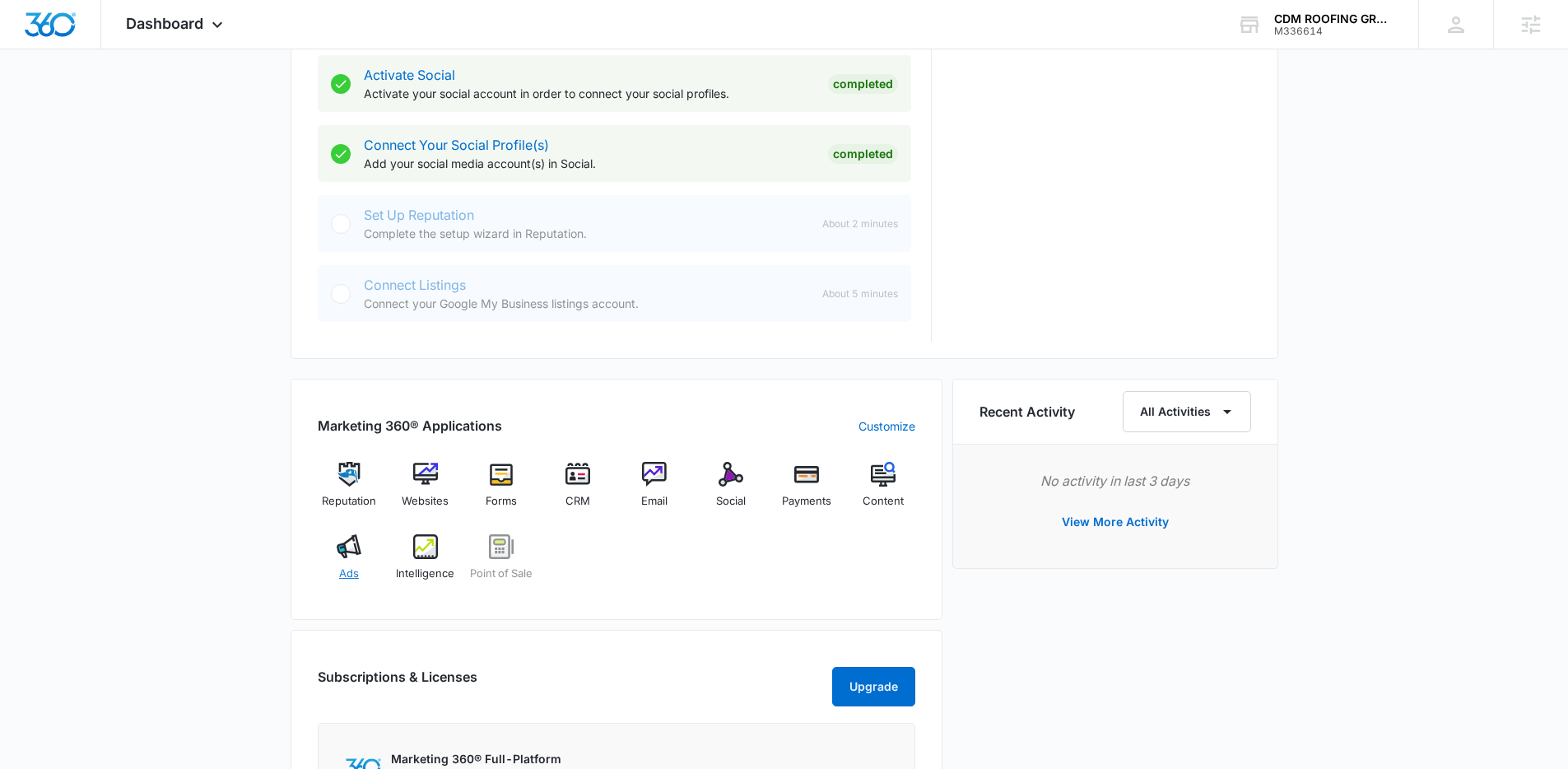
click at [351, 563] on div "Ads" at bounding box center [349, 563] width 64 height 59
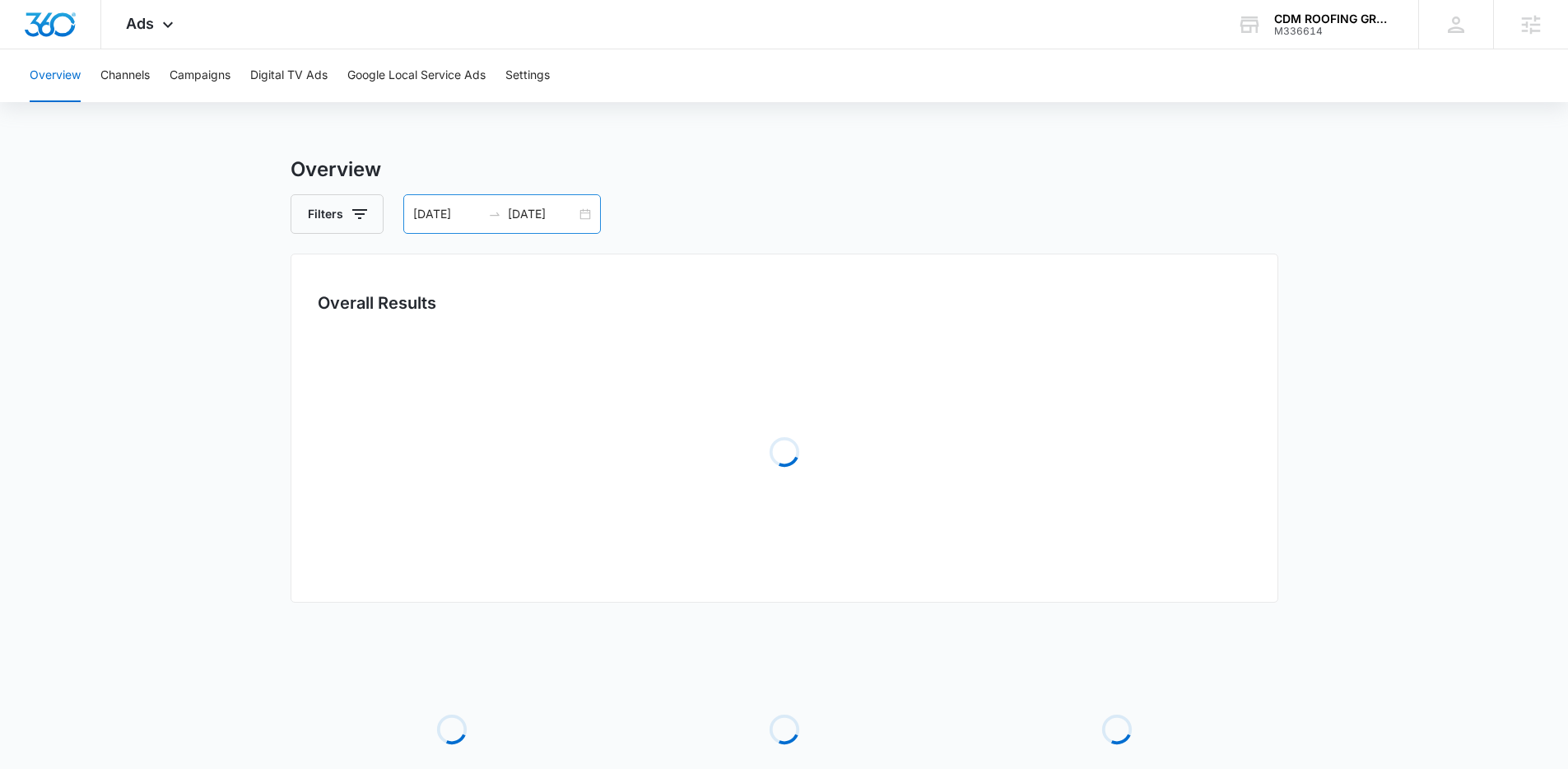
click at [581, 219] on div "09/06/2025 10/06/2025" at bounding box center [502, 214] width 197 height 40
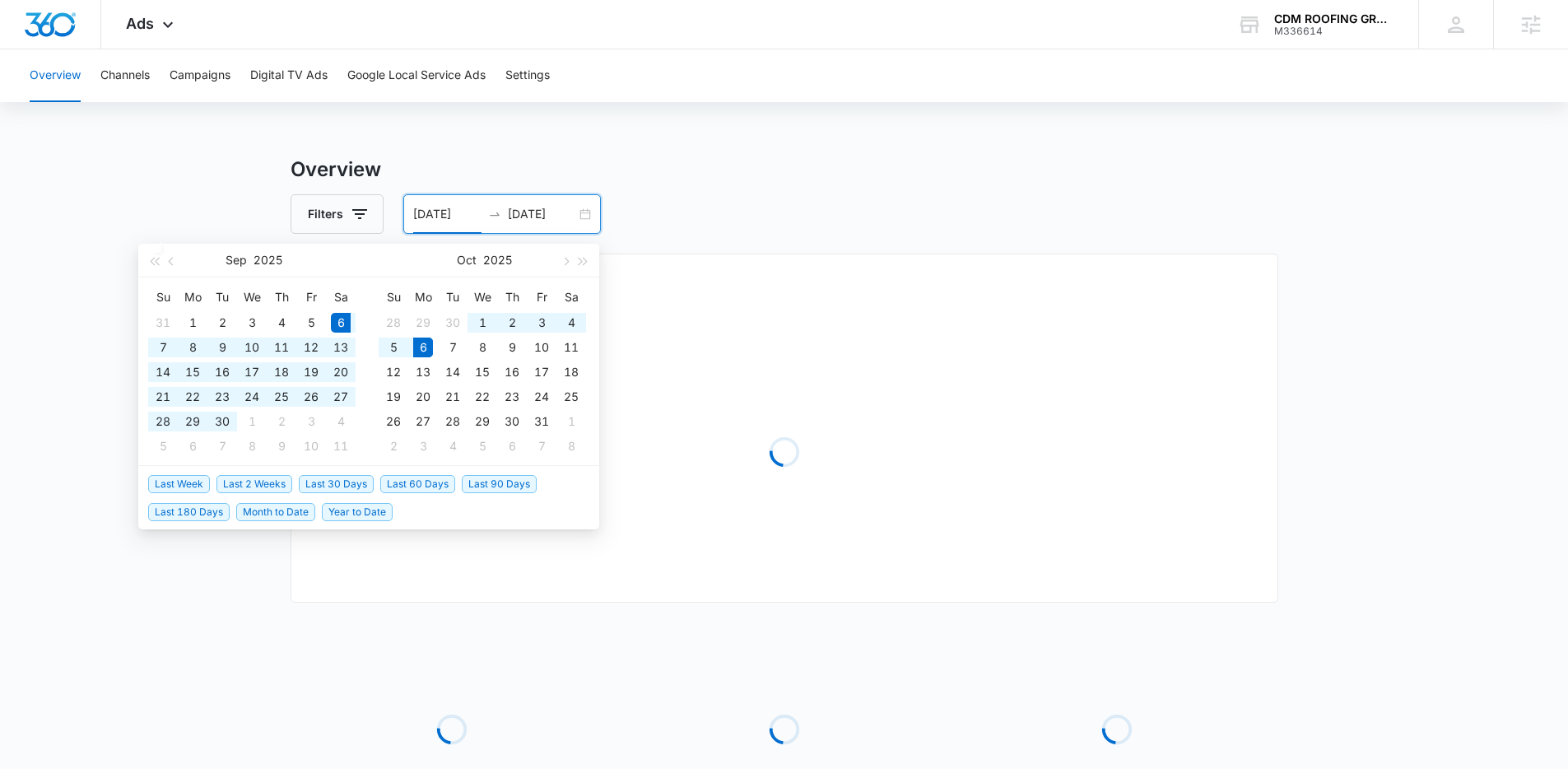
type input "09/06/2025"
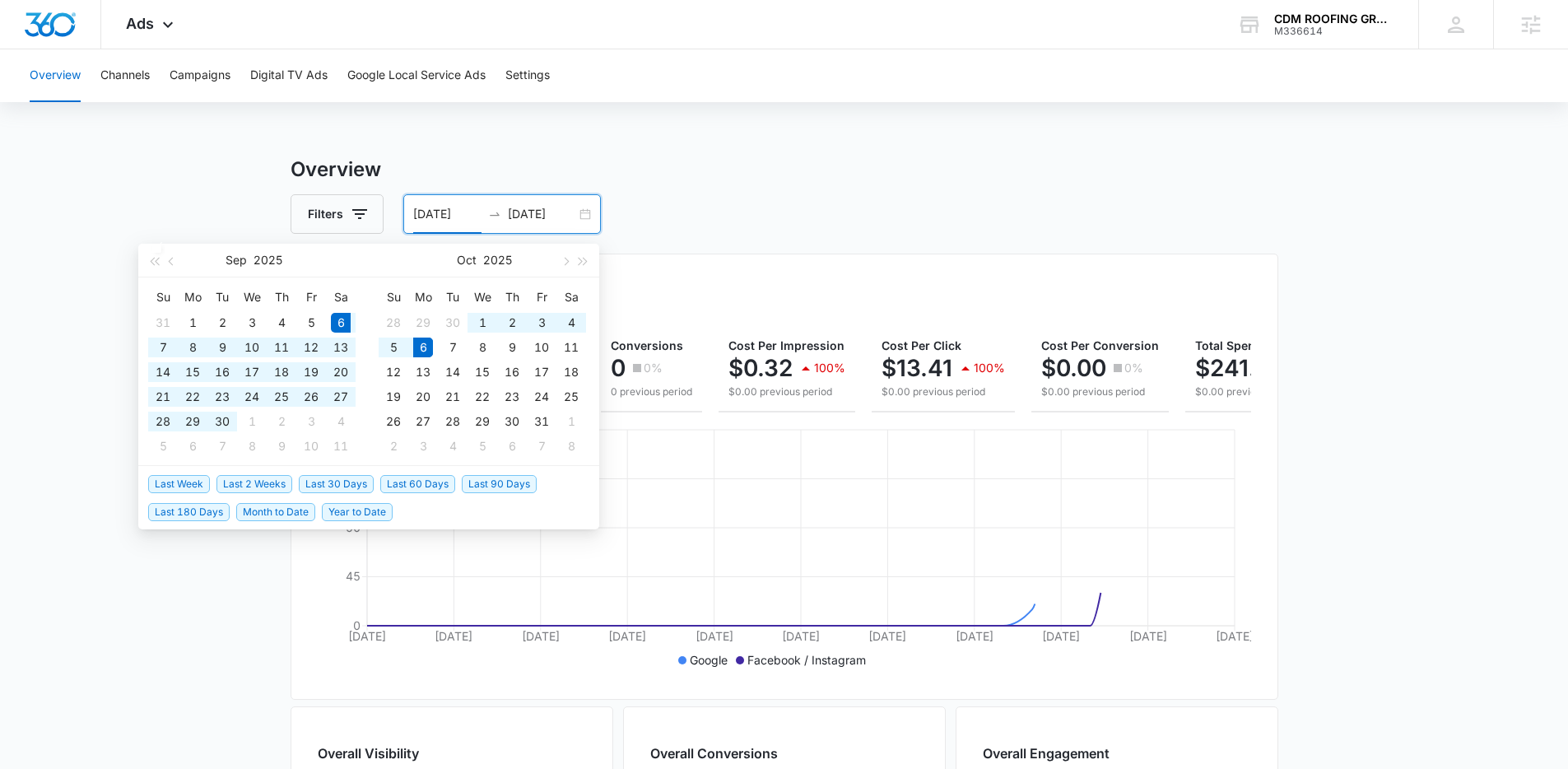
click at [359, 488] on span "Last 30 Days" at bounding box center [336, 484] width 74 height 18
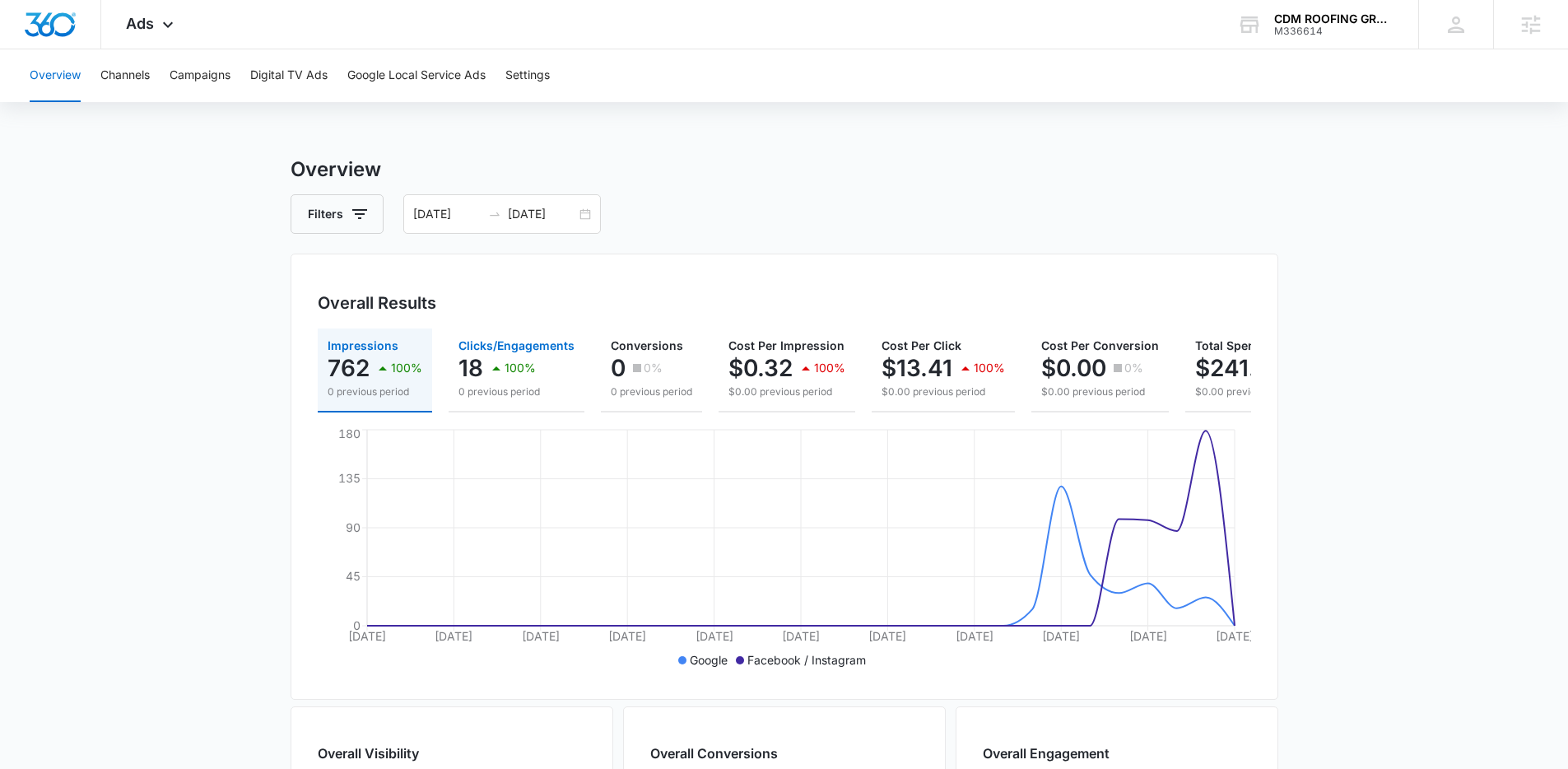
click at [508, 374] on div "100%" at bounding box center [511, 368] width 49 height 33
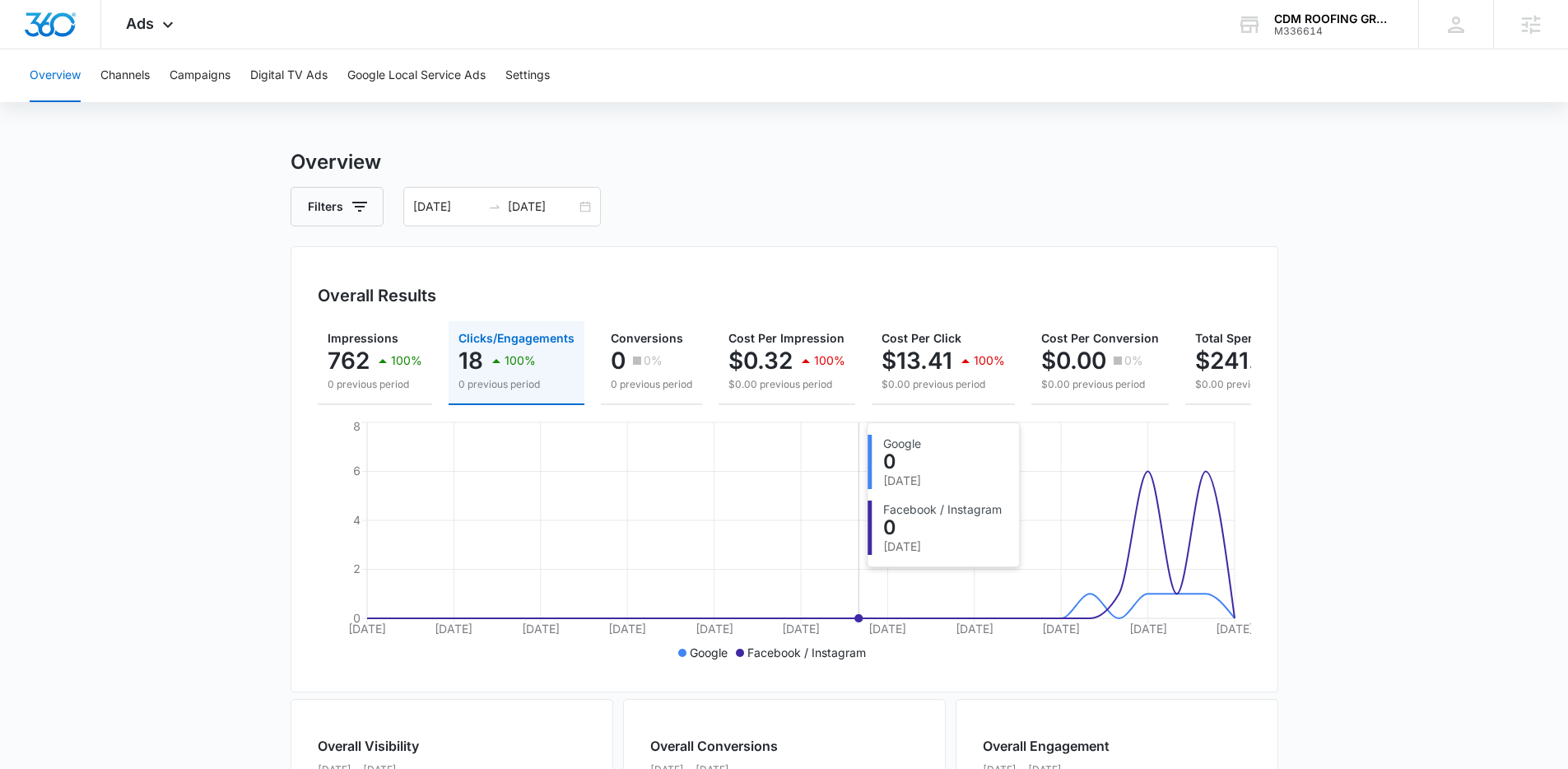
scroll to position [30, 0]
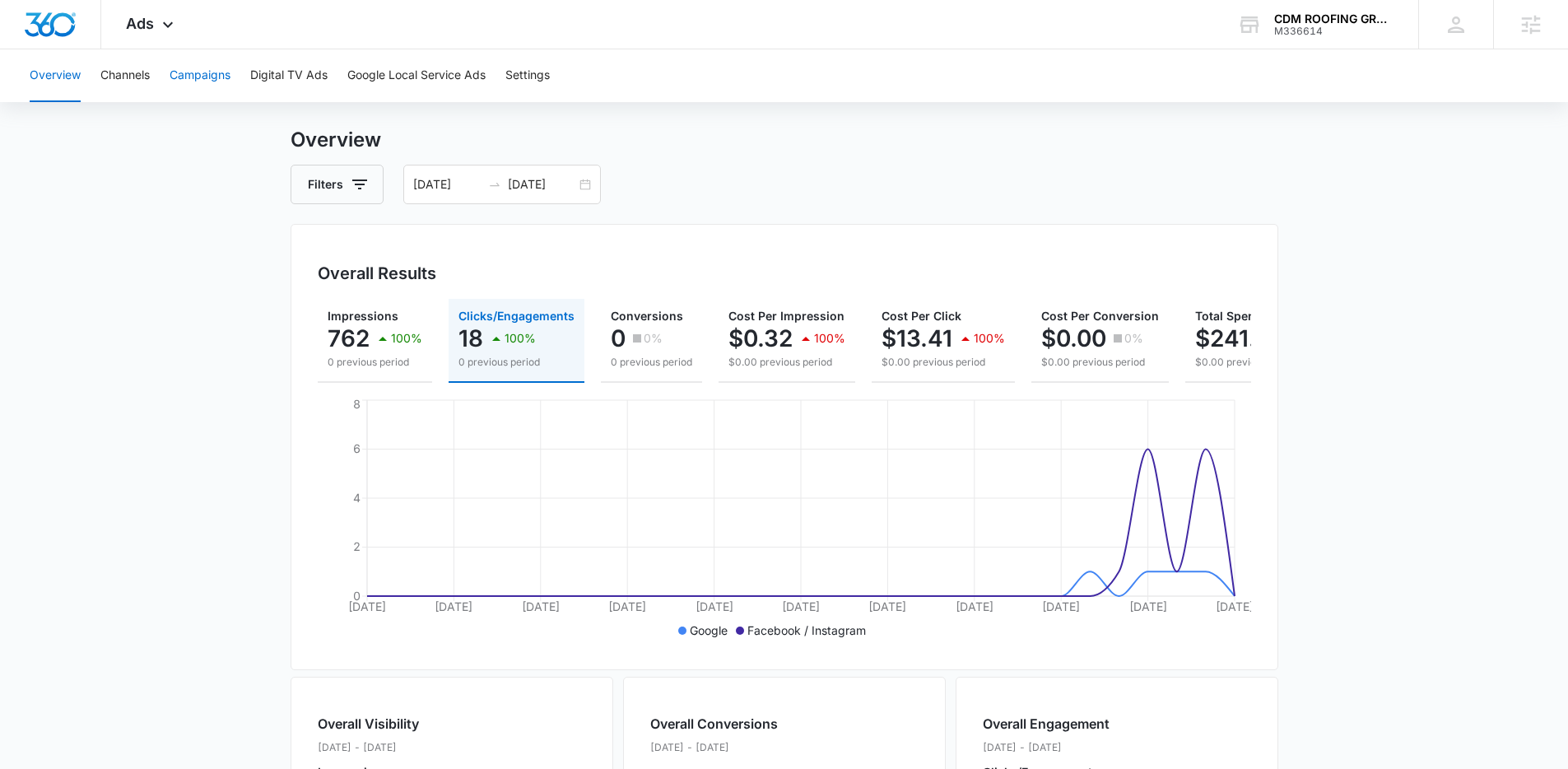
click at [217, 80] on button "Campaigns" at bounding box center [199, 75] width 61 height 52
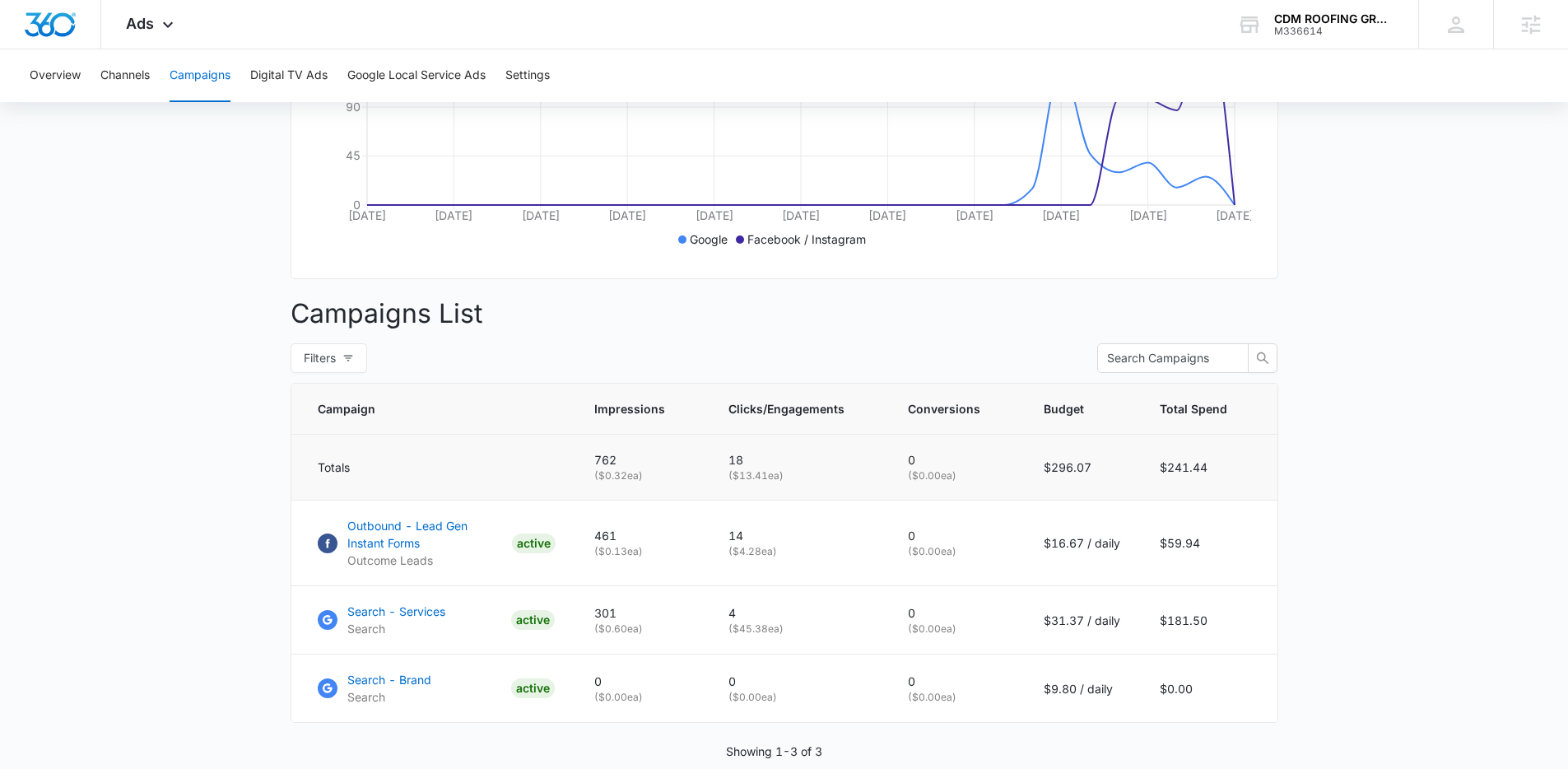
scroll to position [444, 0]
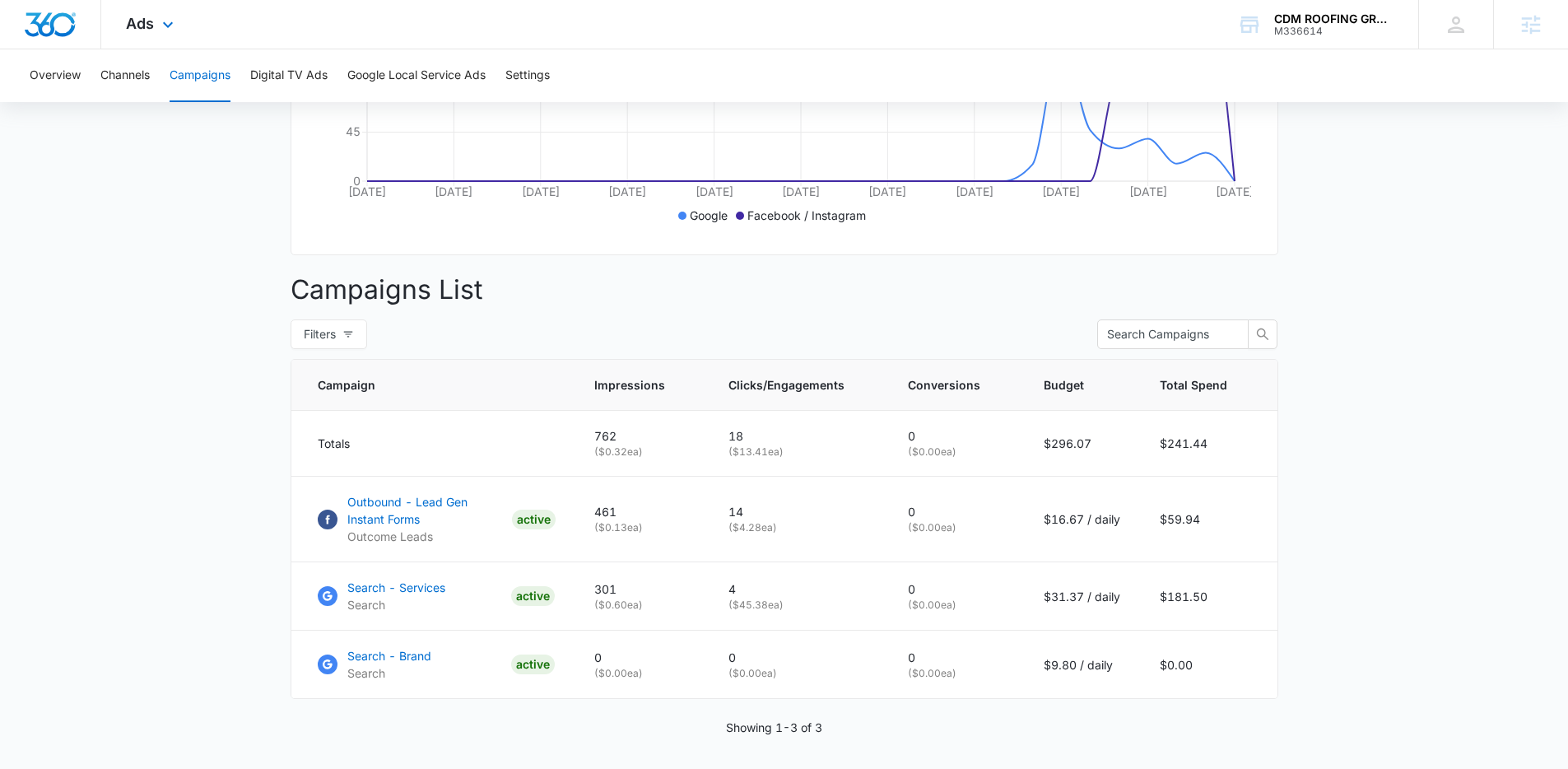
click at [154, 27] on div "Ads Apps Reputation Websites Forms CRM Email Social Payments POS Content Ads In…" at bounding box center [152, 24] width 102 height 48
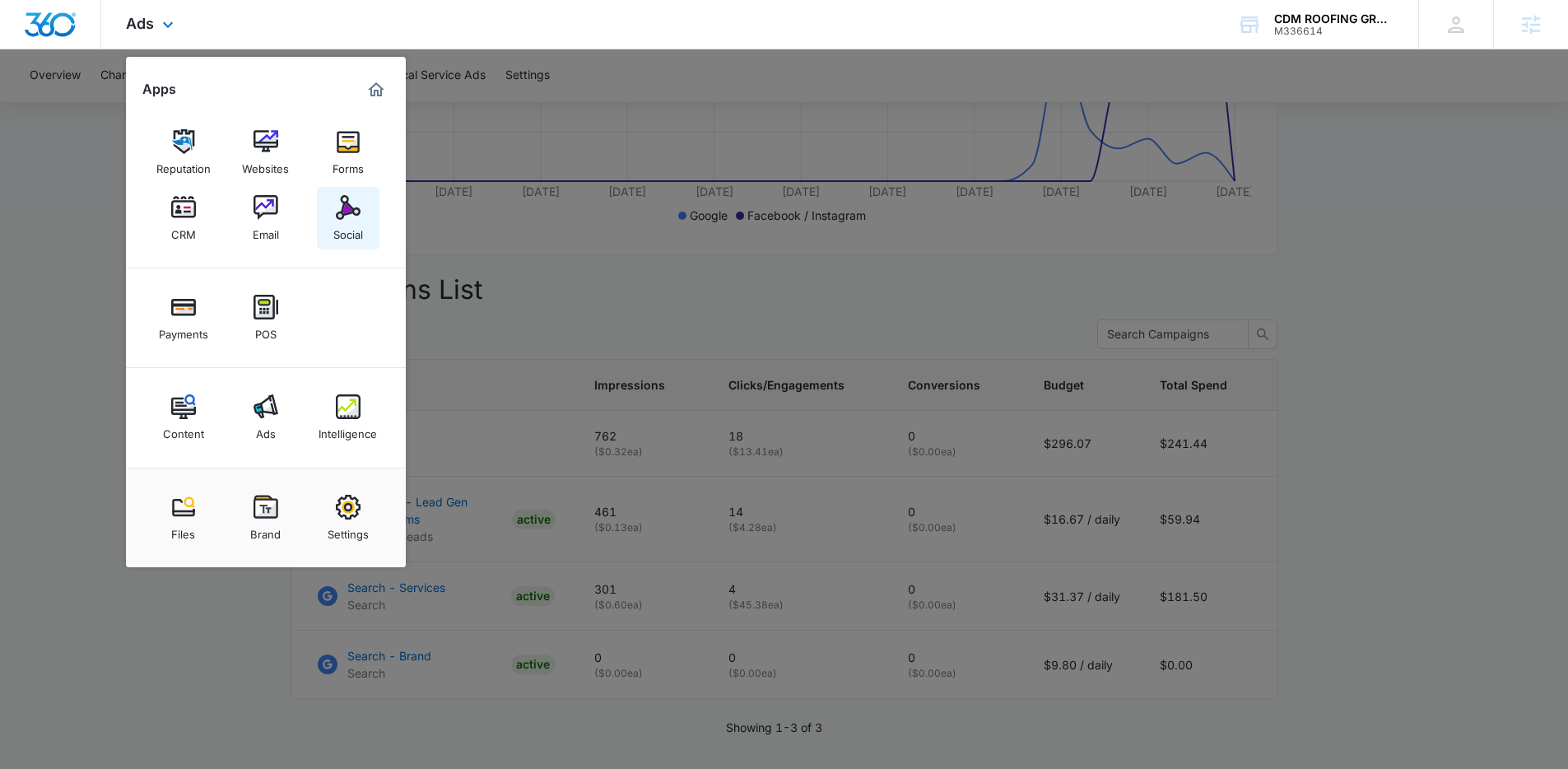
click at [331, 215] on link "Social" at bounding box center [348, 218] width 63 height 63
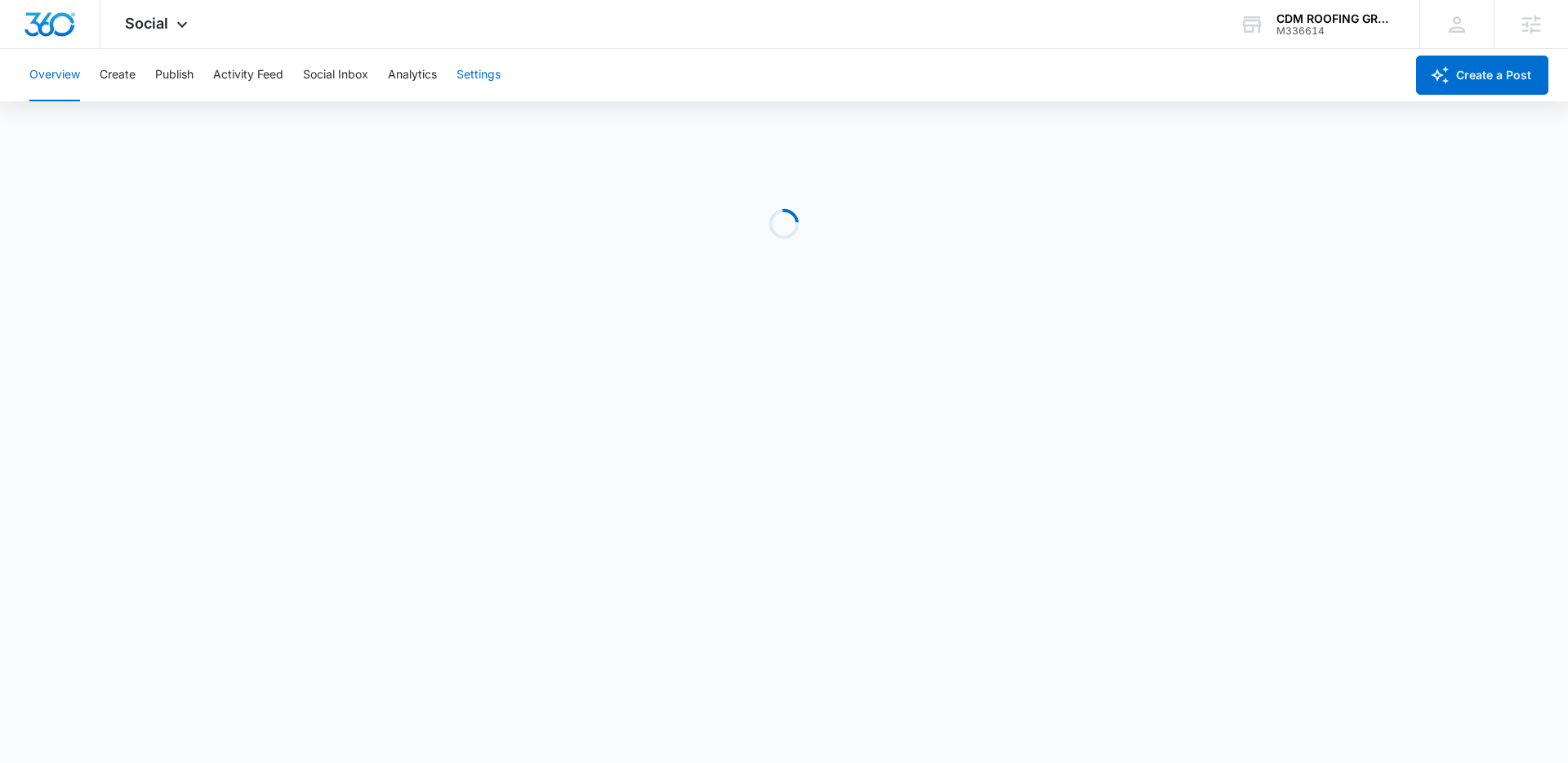
click at [501, 71] on button "Settings" at bounding box center [479, 75] width 44 height 52
click at [127, 71] on button "Create" at bounding box center [117, 75] width 36 height 52
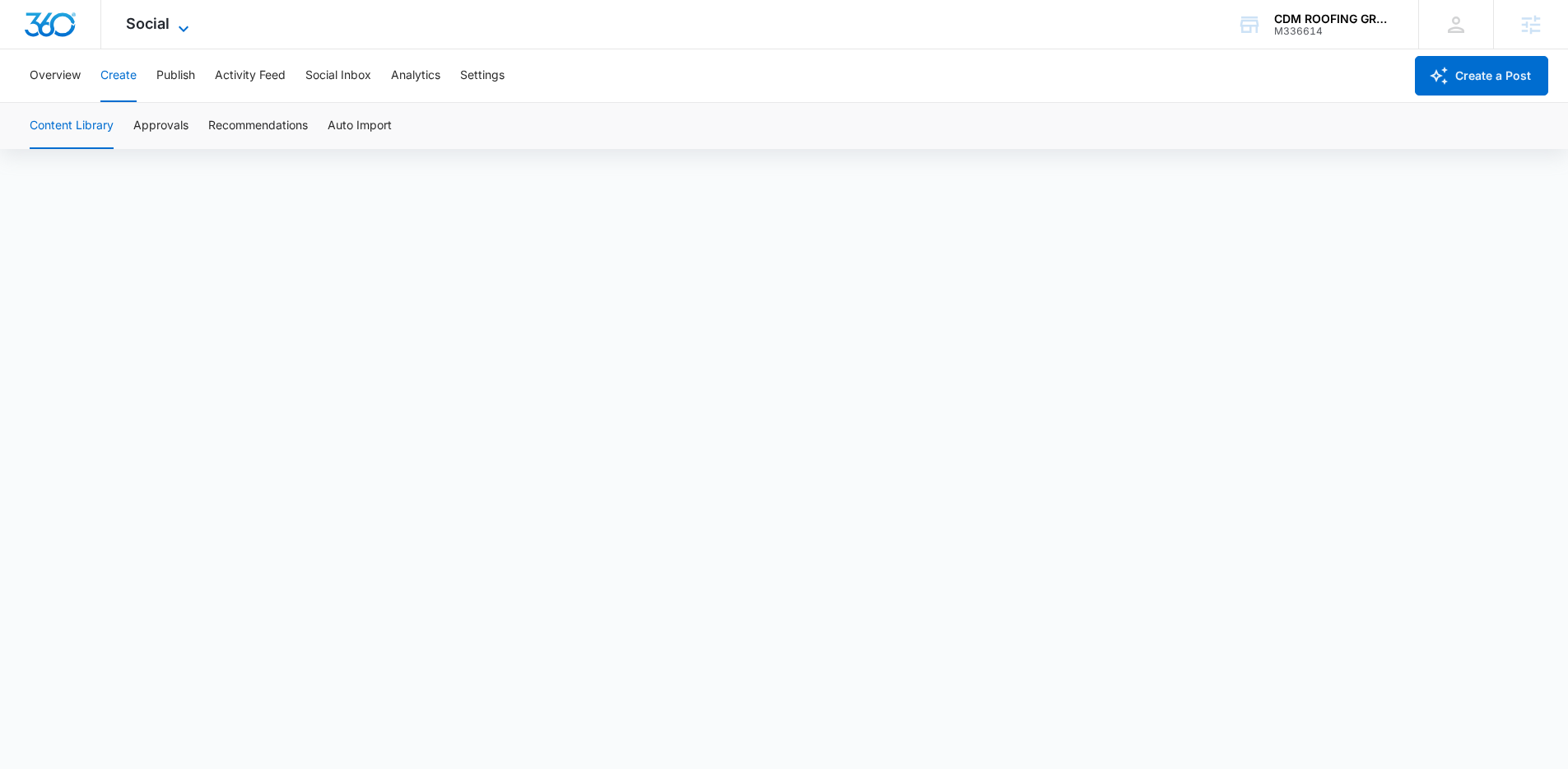
click at [147, 25] on span "Social" at bounding box center [147, 23] width 44 height 17
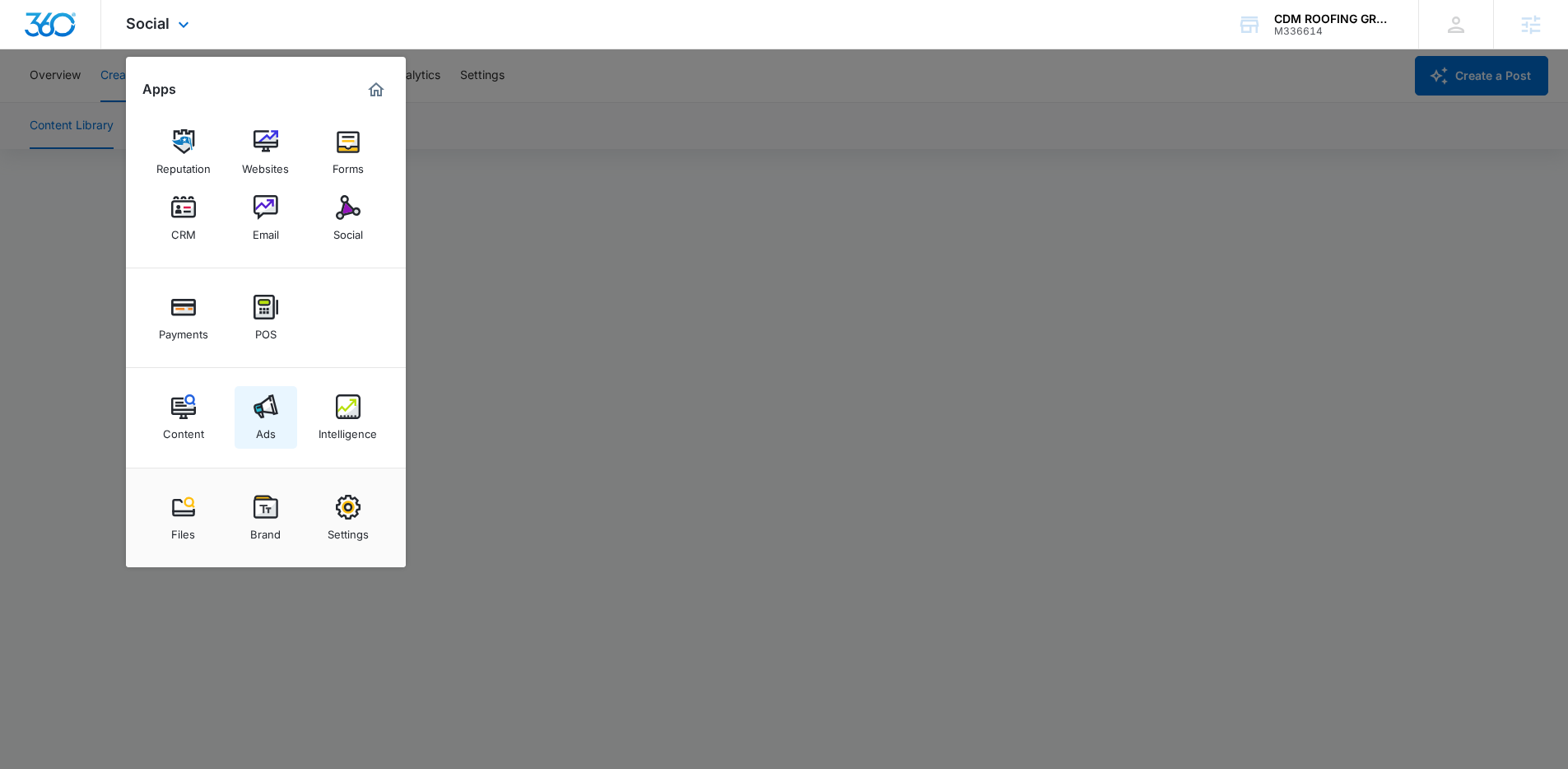
click at [270, 411] on img at bounding box center [266, 407] width 25 height 25
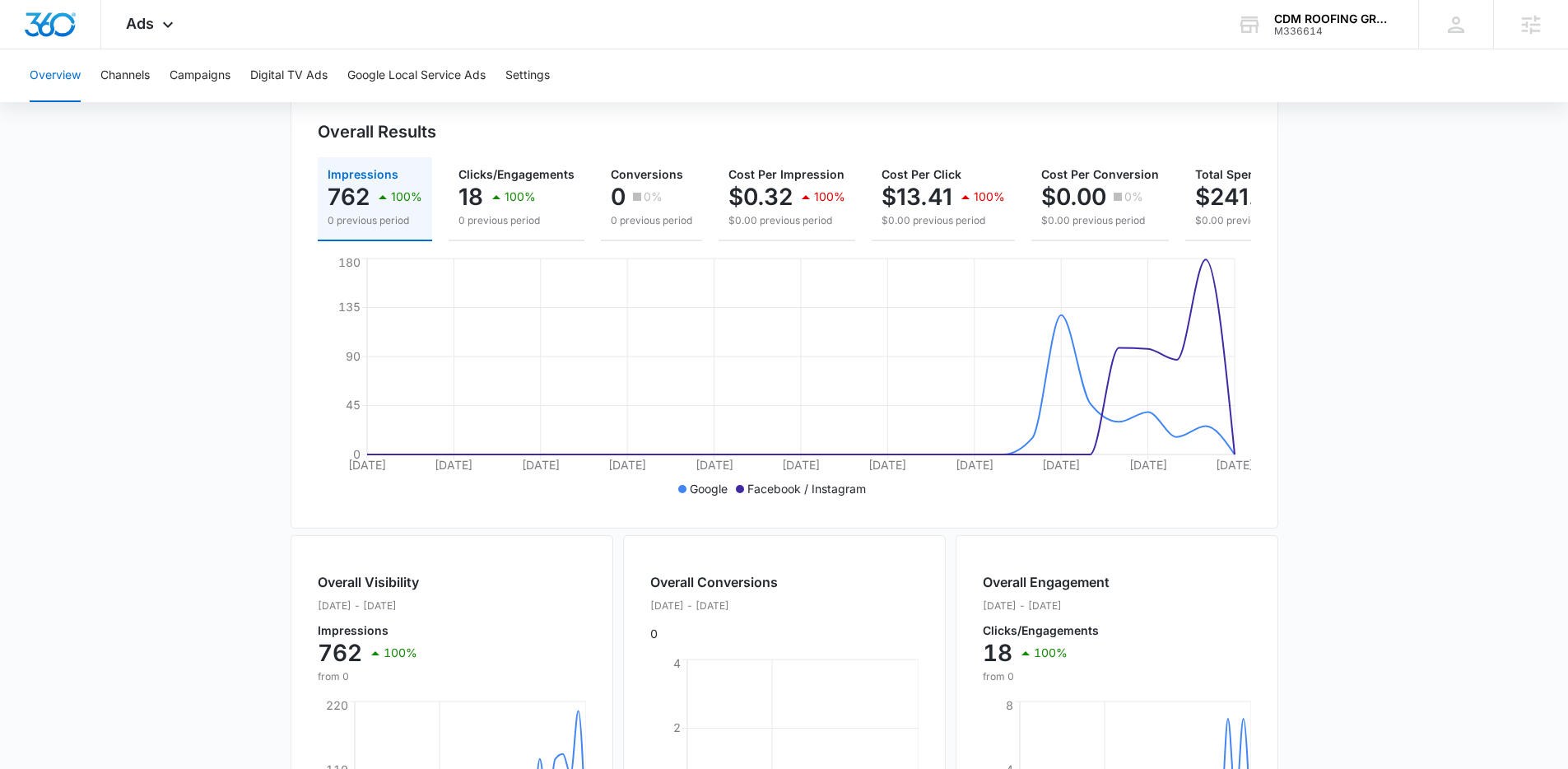
scroll to position [174, 0]
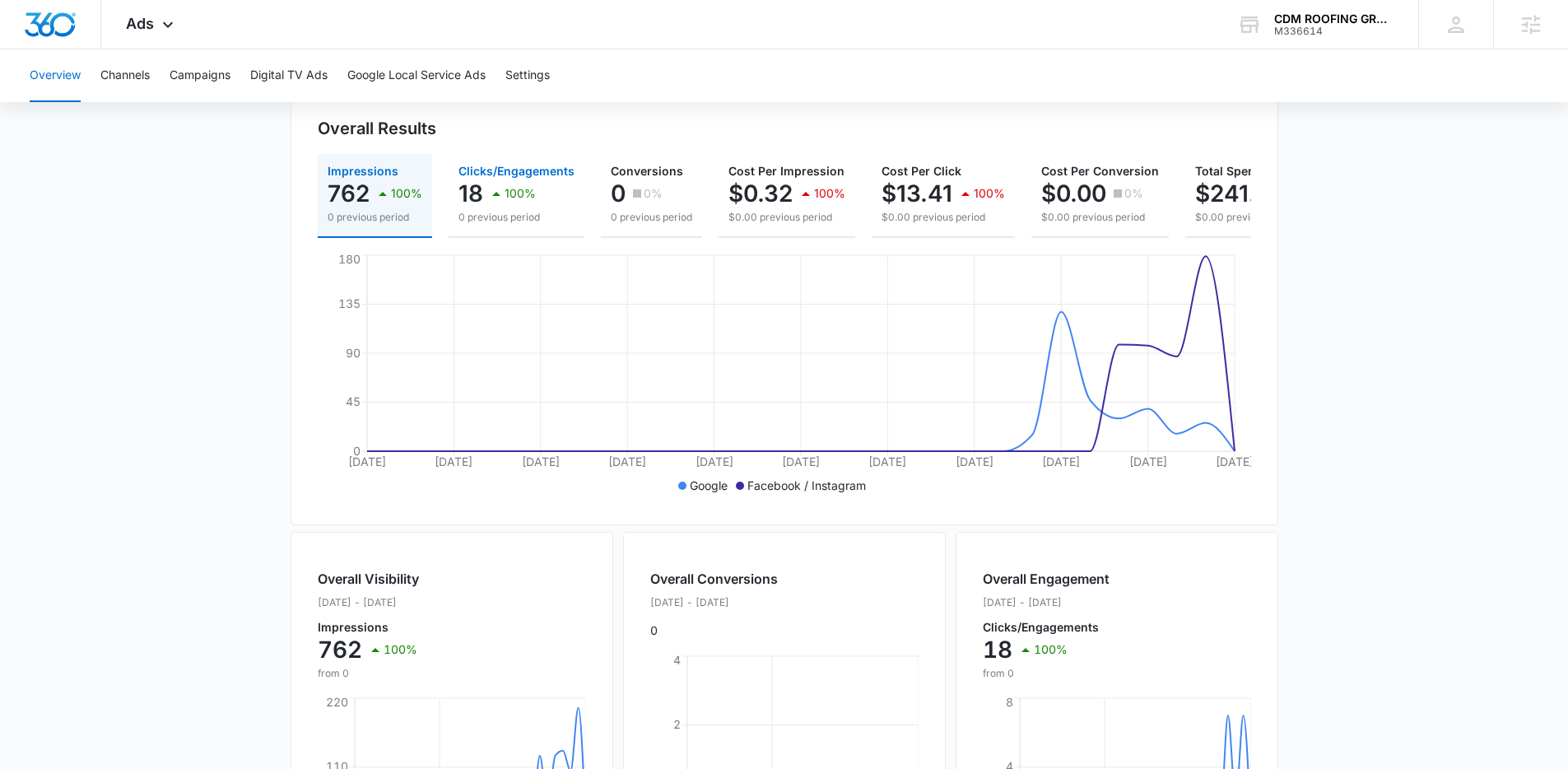
click at [509, 179] on div "100%" at bounding box center [511, 193] width 49 height 33
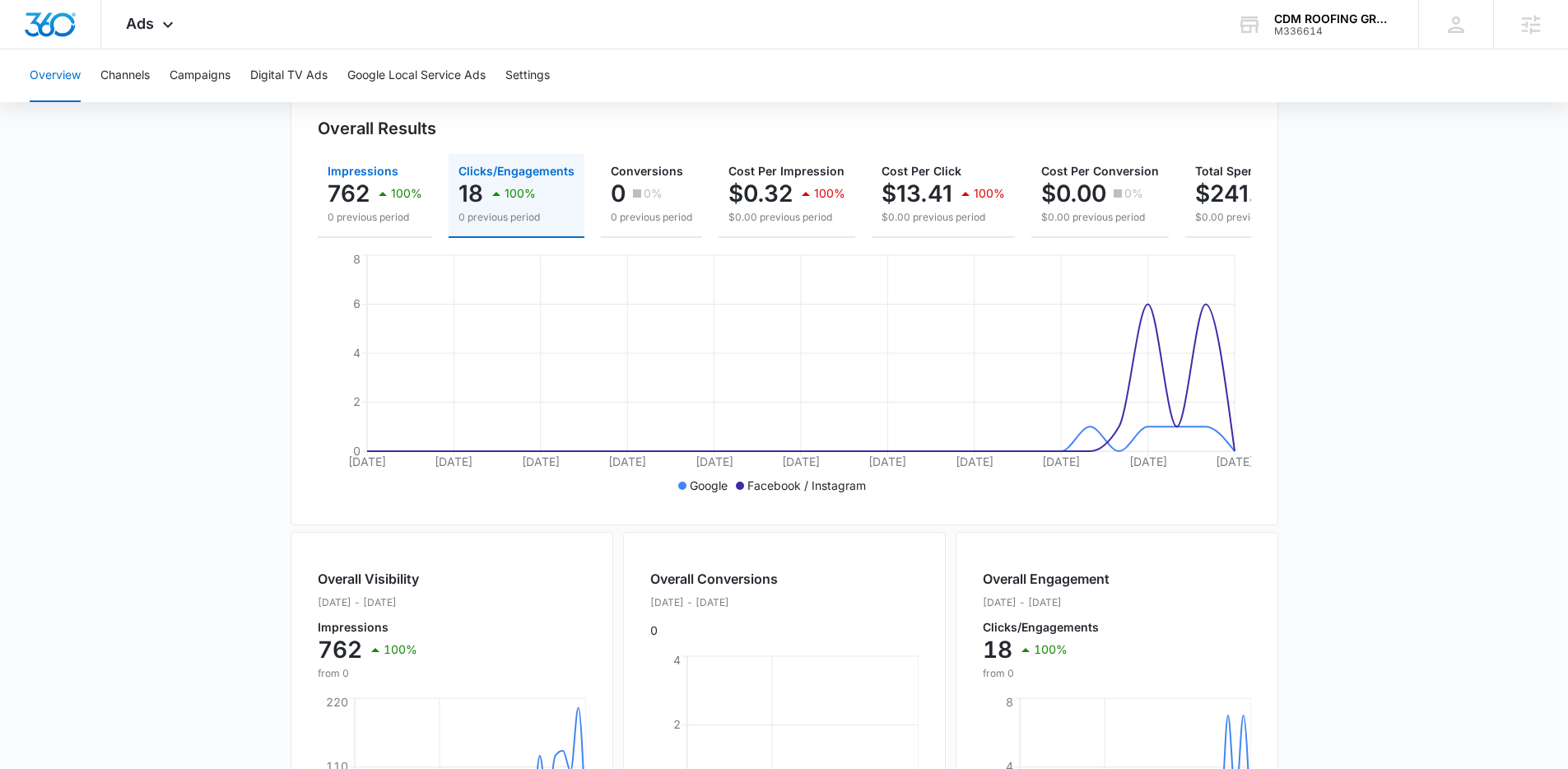
click at [394, 202] on div "100%" at bounding box center [397, 193] width 49 height 33
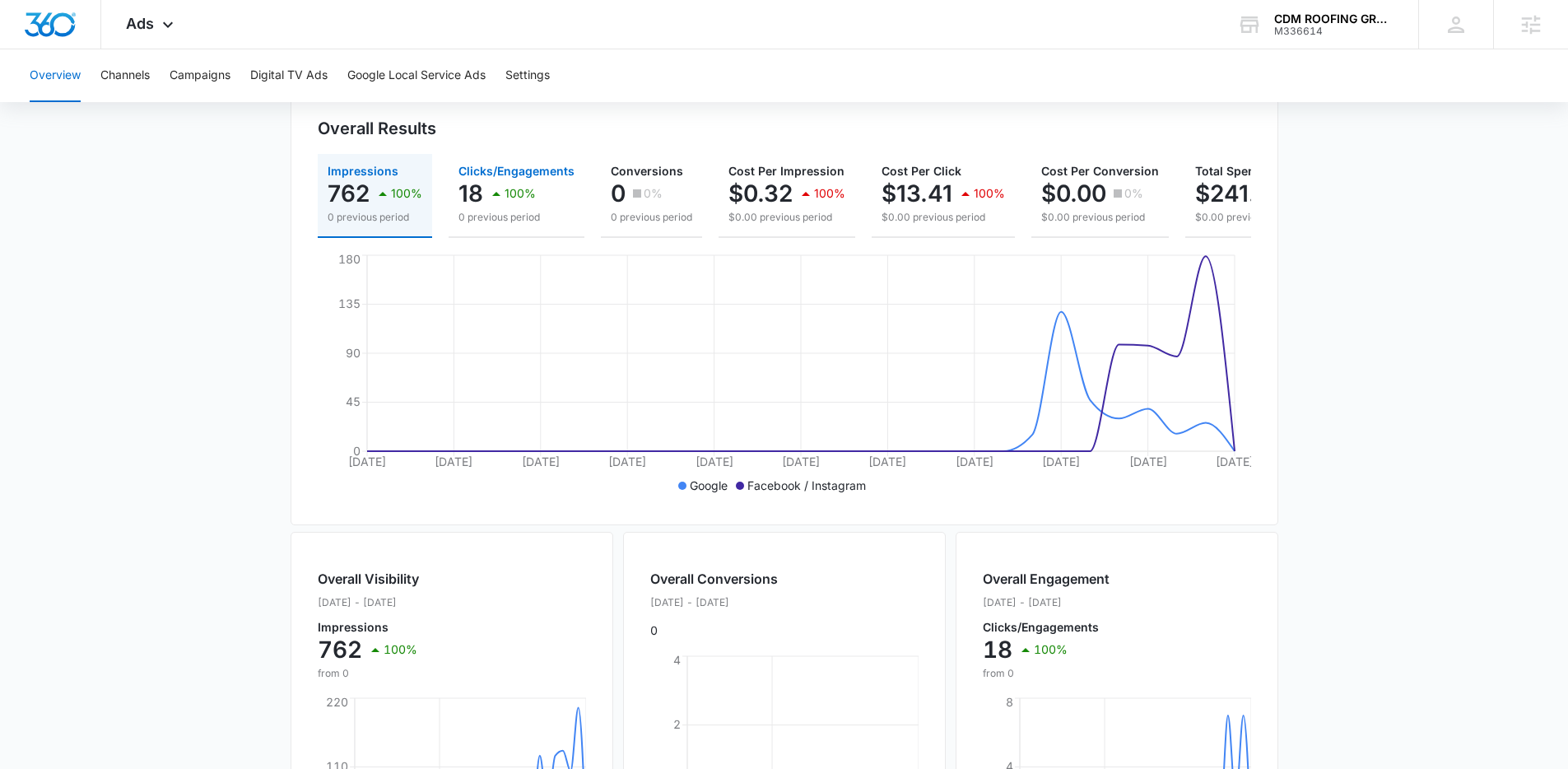
click at [521, 202] on div "100%" at bounding box center [511, 193] width 49 height 33
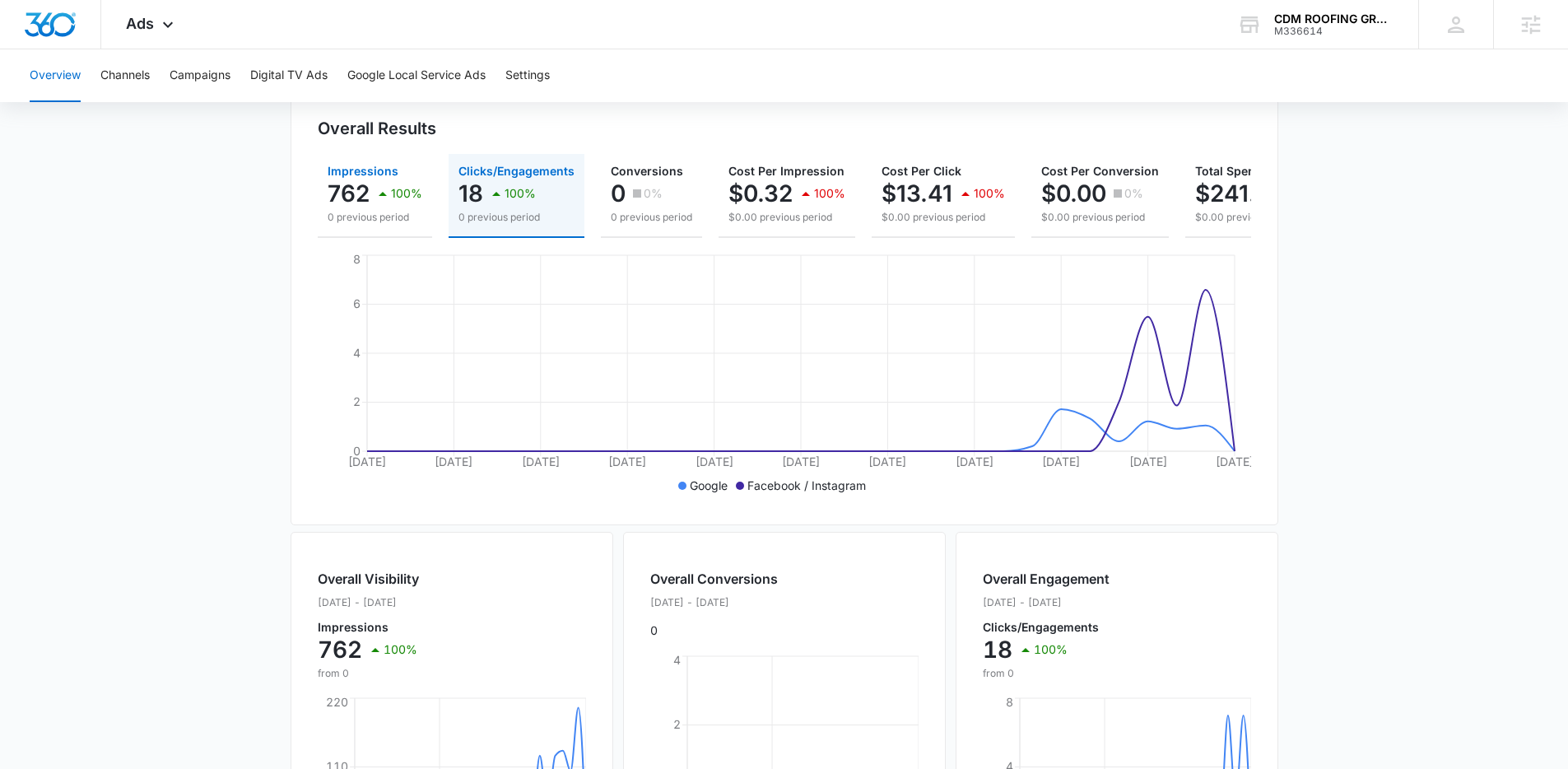
click at [354, 192] on p "762" at bounding box center [348, 192] width 42 height 26
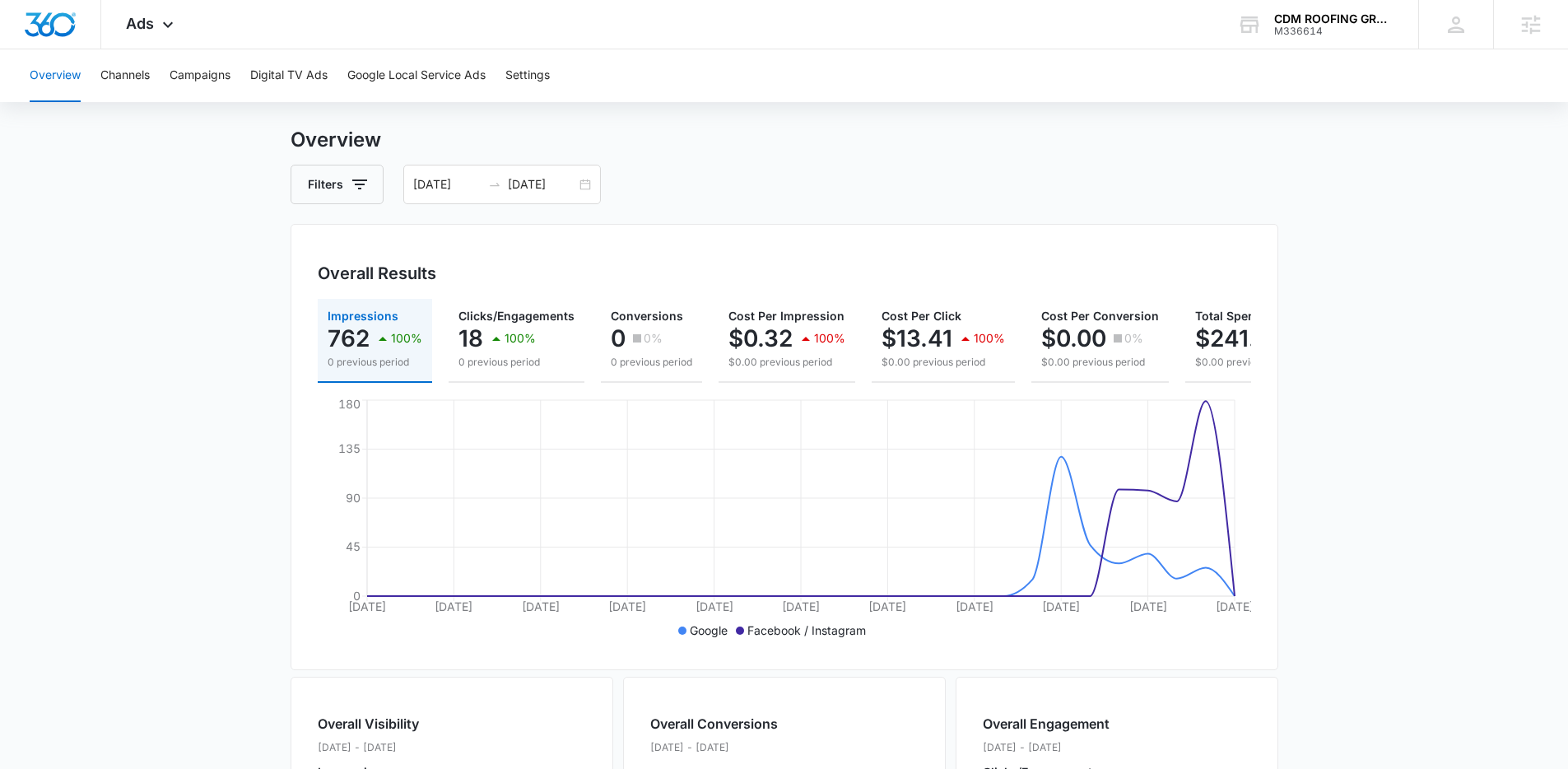
scroll to position [0, 0]
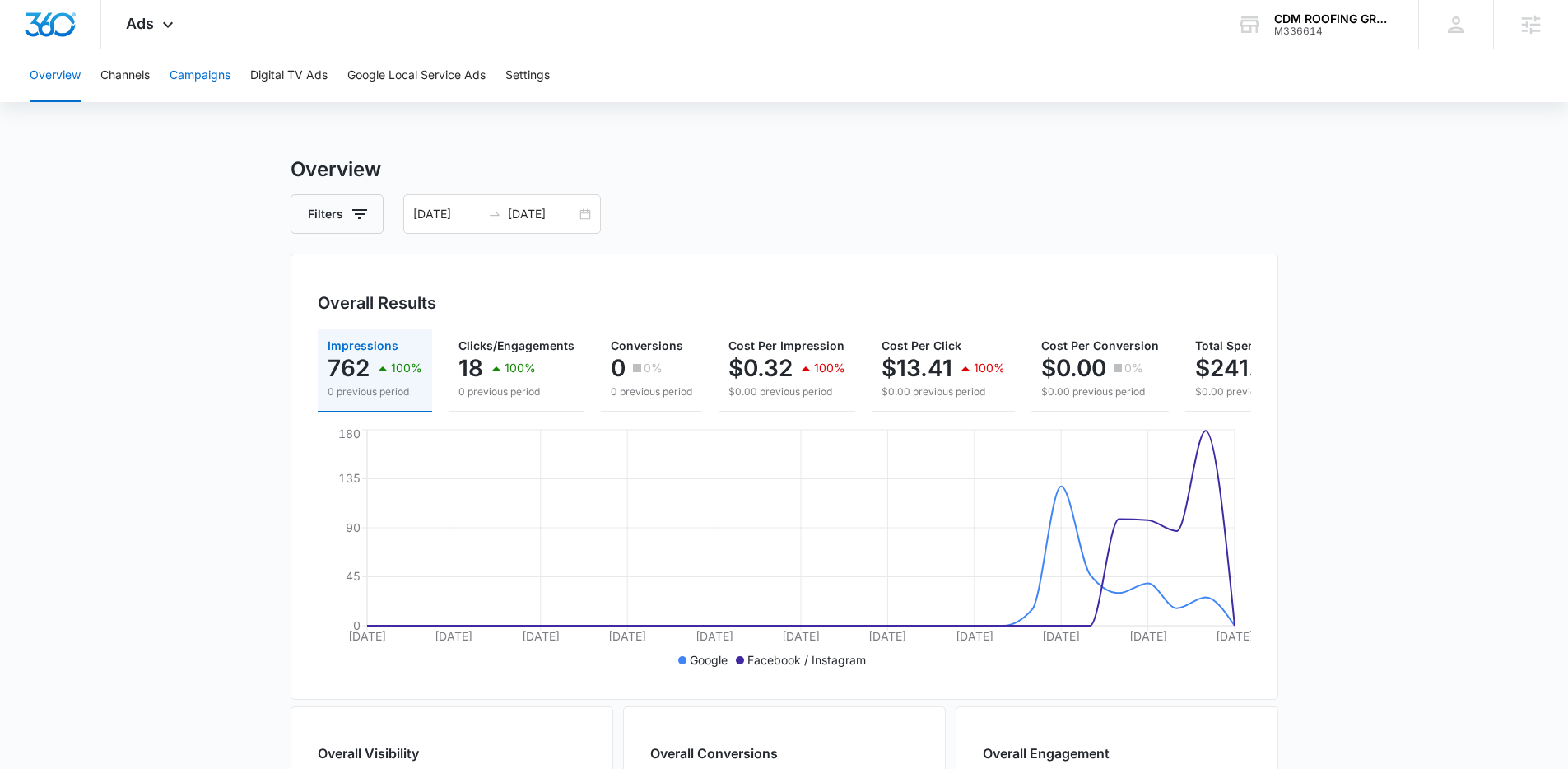
click at [202, 66] on button "Campaigns" at bounding box center [199, 75] width 61 height 52
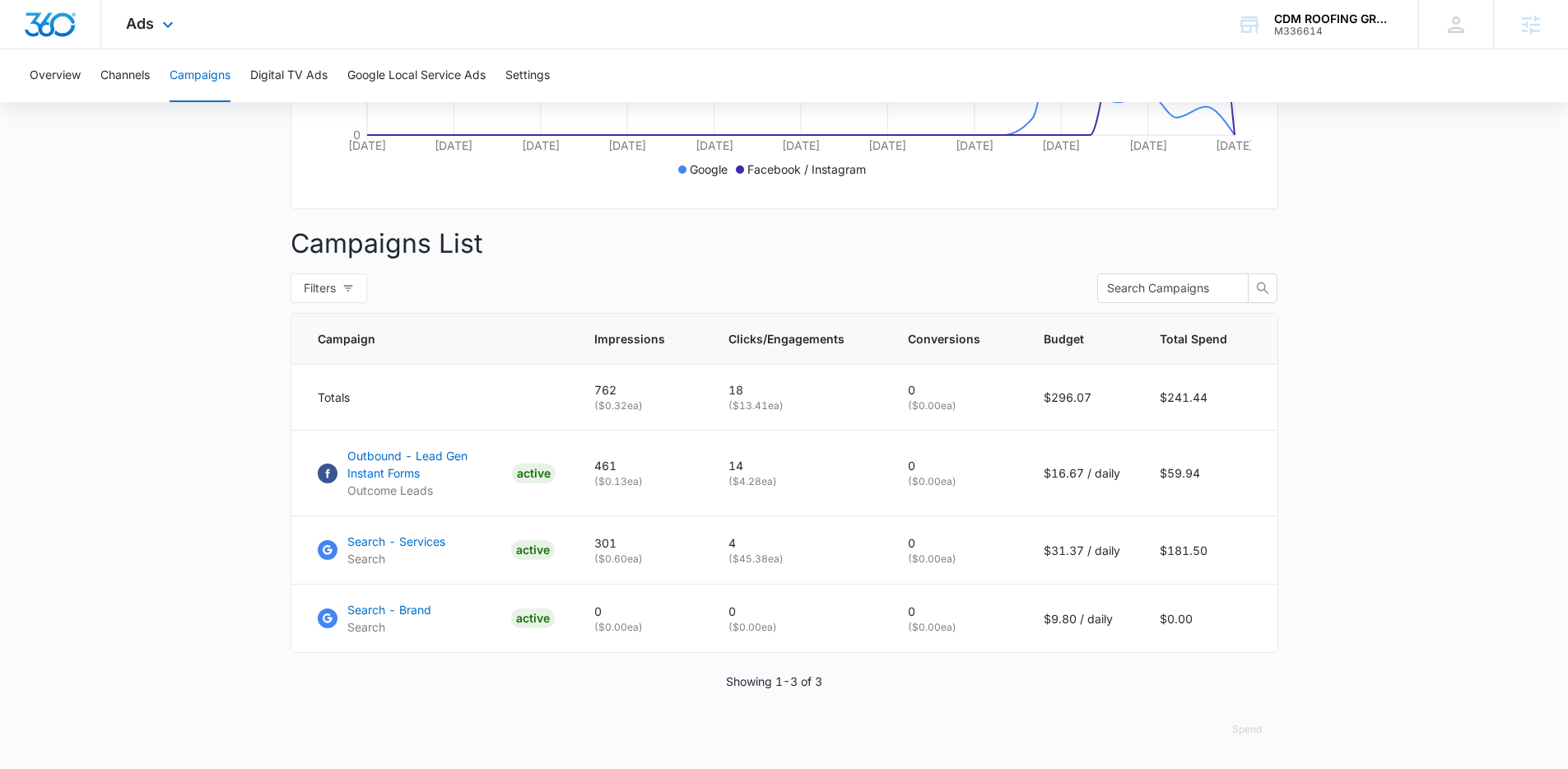
scroll to position [503, 0]
click at [155, 23] on div "Ads Apps Reputation Websites Forms CRM Email Social Payments POS Content Ads In…" at bounding box center [152, 24] width 102 height 48
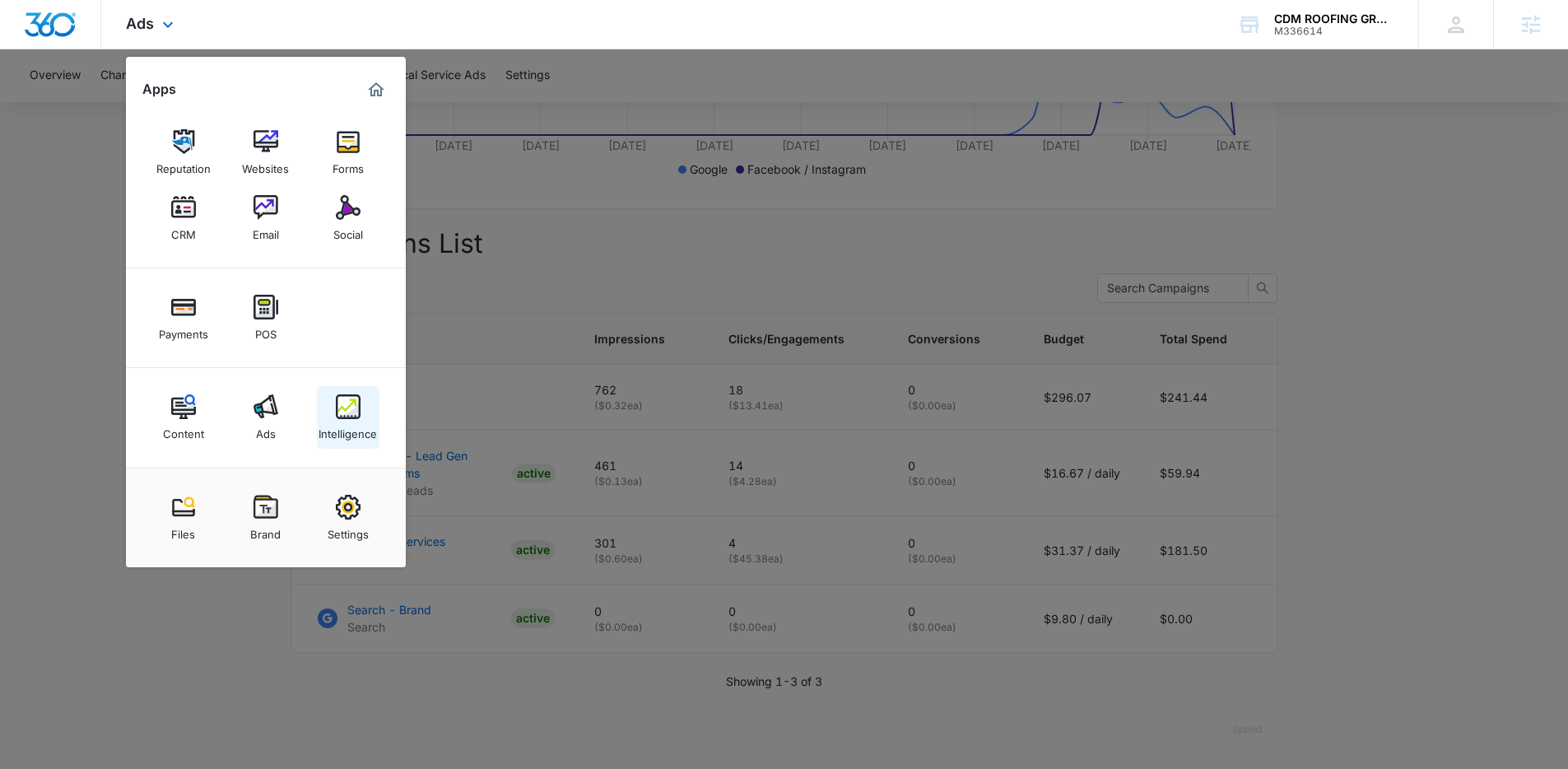
click at [351, 395] on img at bounding box center [348, 407] width 25 height 25
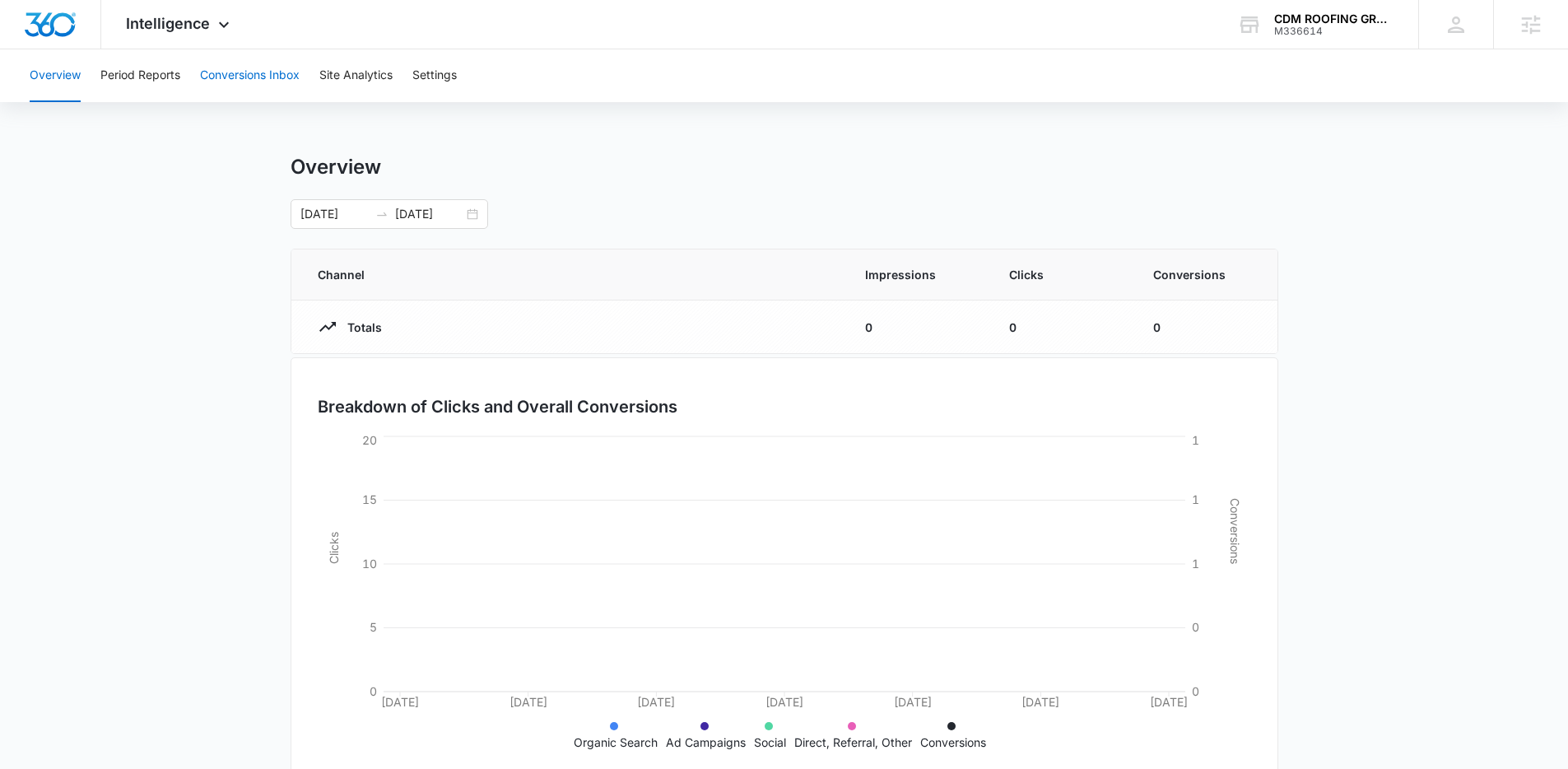
click at [256, 68] on button "Conversions Inbox" at bounding box center [250, 75] width 100 height 52
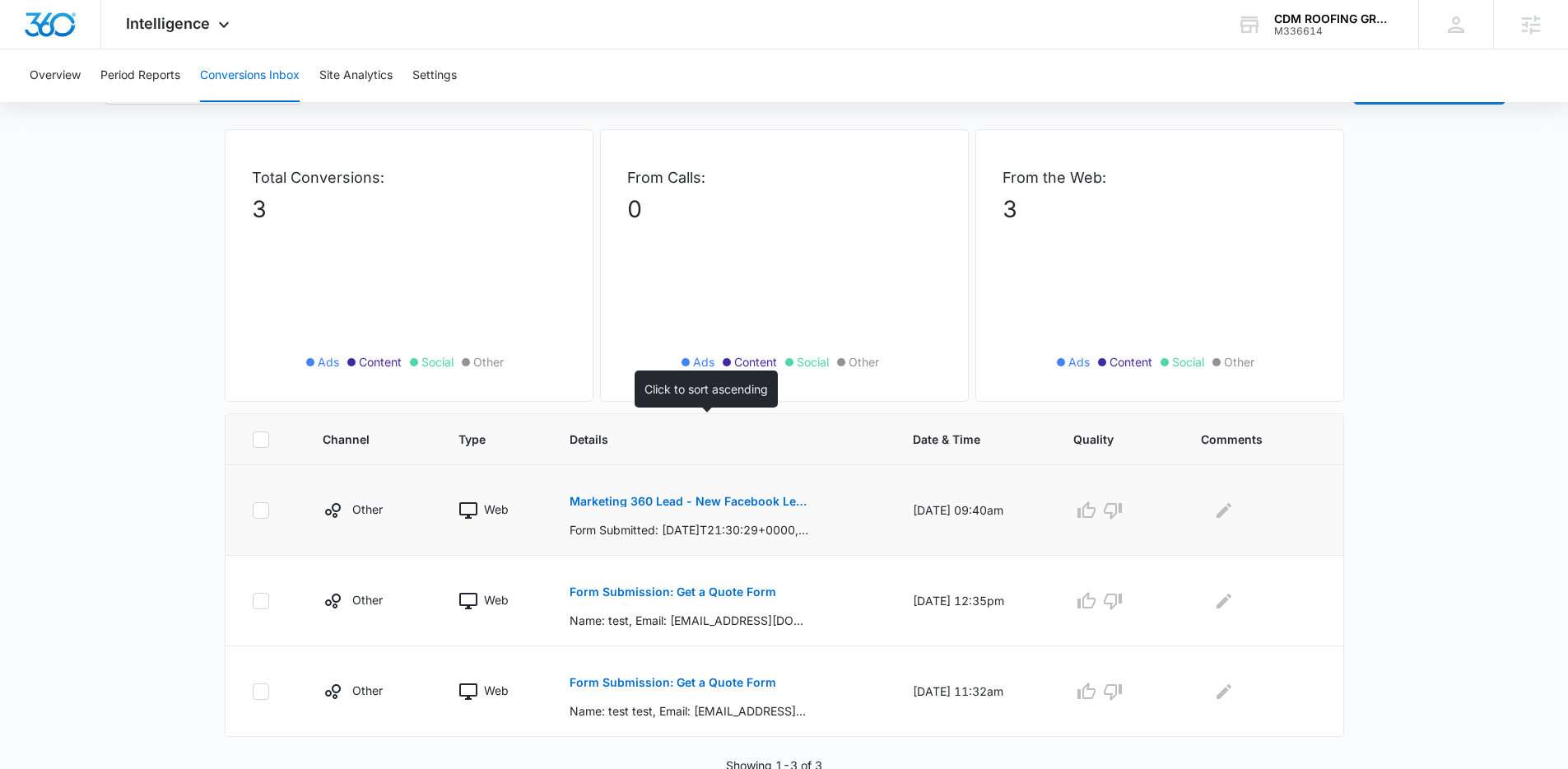
scroll to position [58, 0]
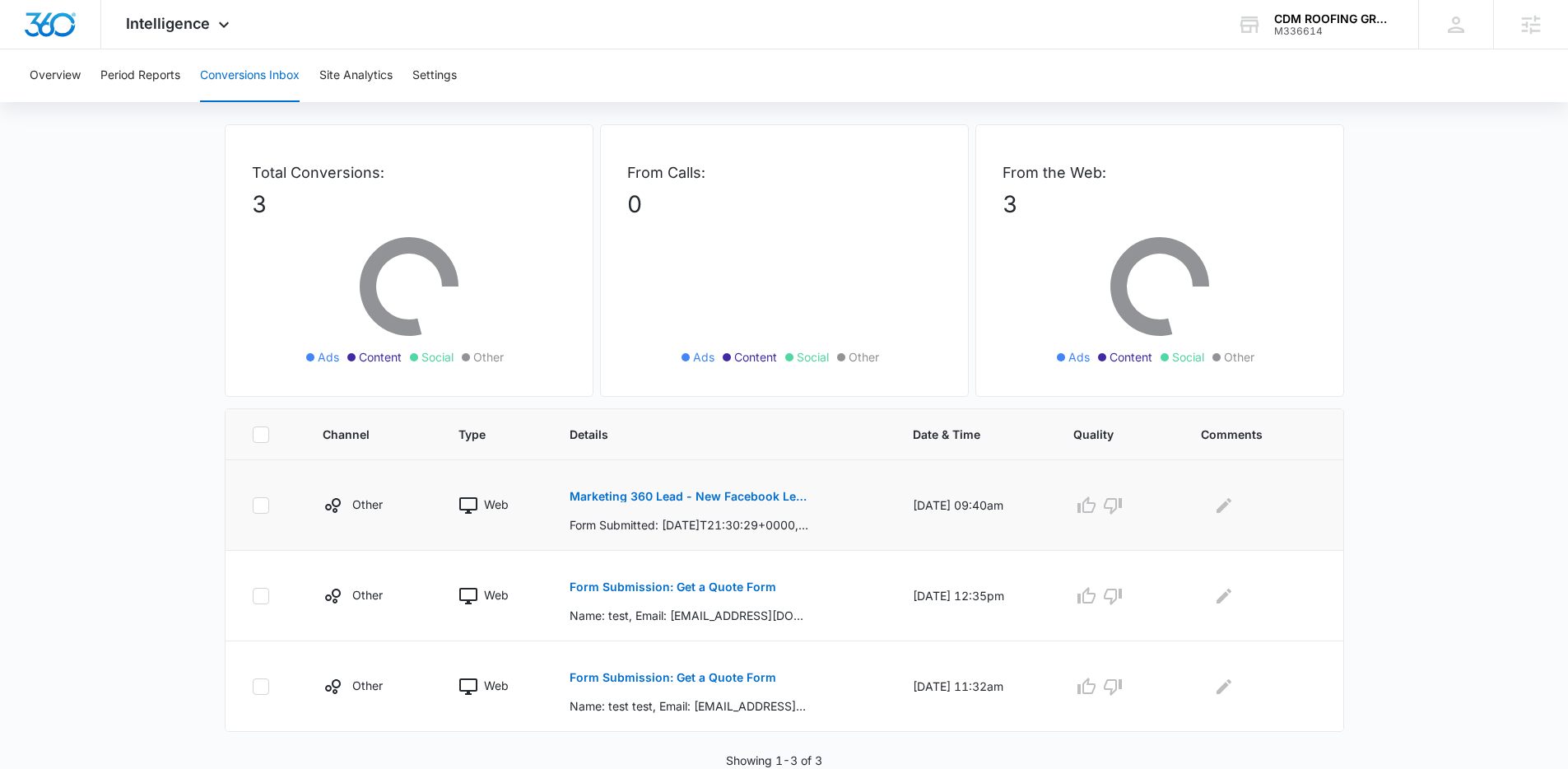
click at [767, 499] on p "Marketing 360 Lead - New Facebook Lead Submission" at bounding box center [690, 496] width 240 height 12
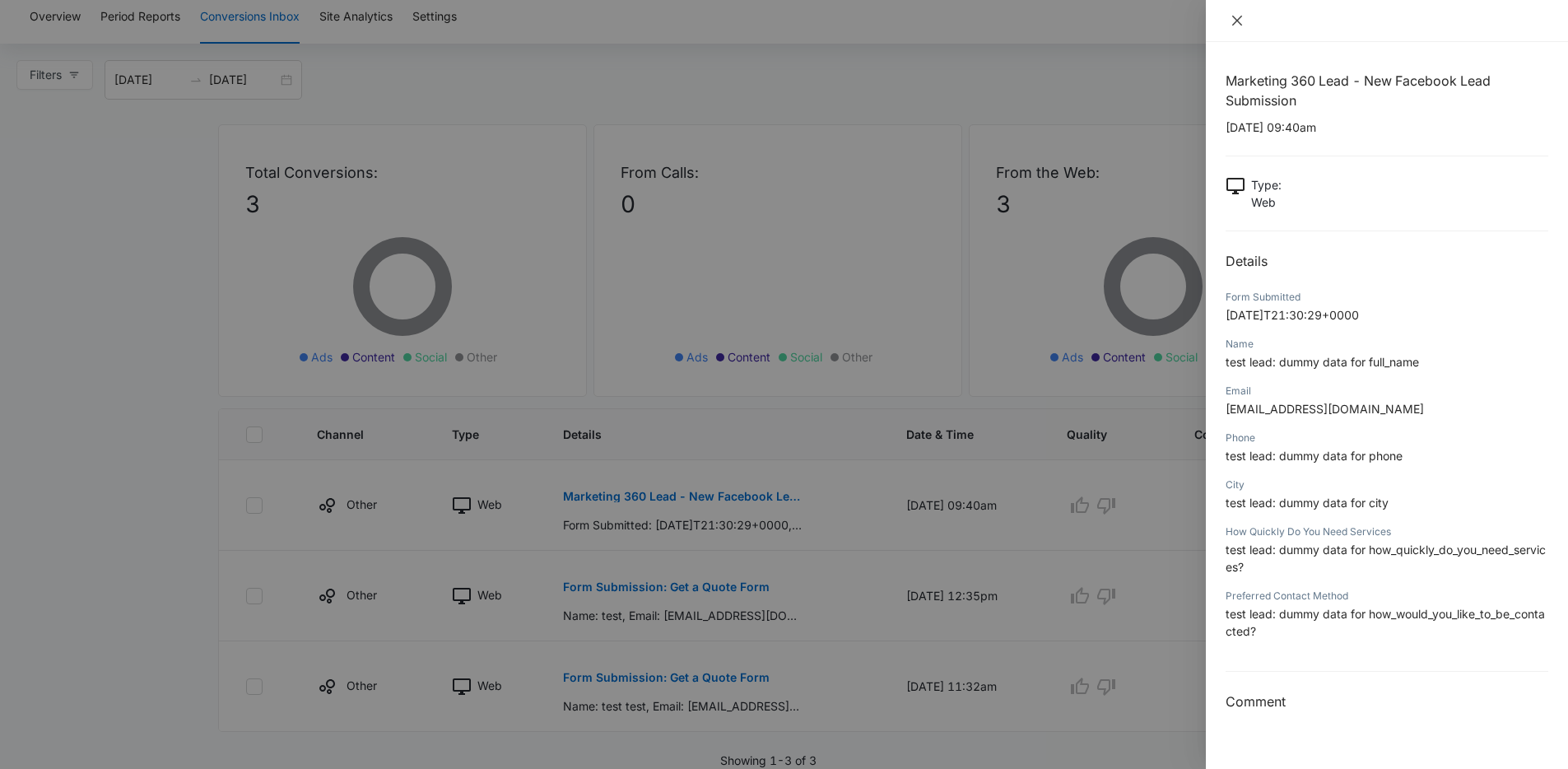
click at [1240, 16] on icon "close" at bounding box center [1237, 20] width 10 height 10
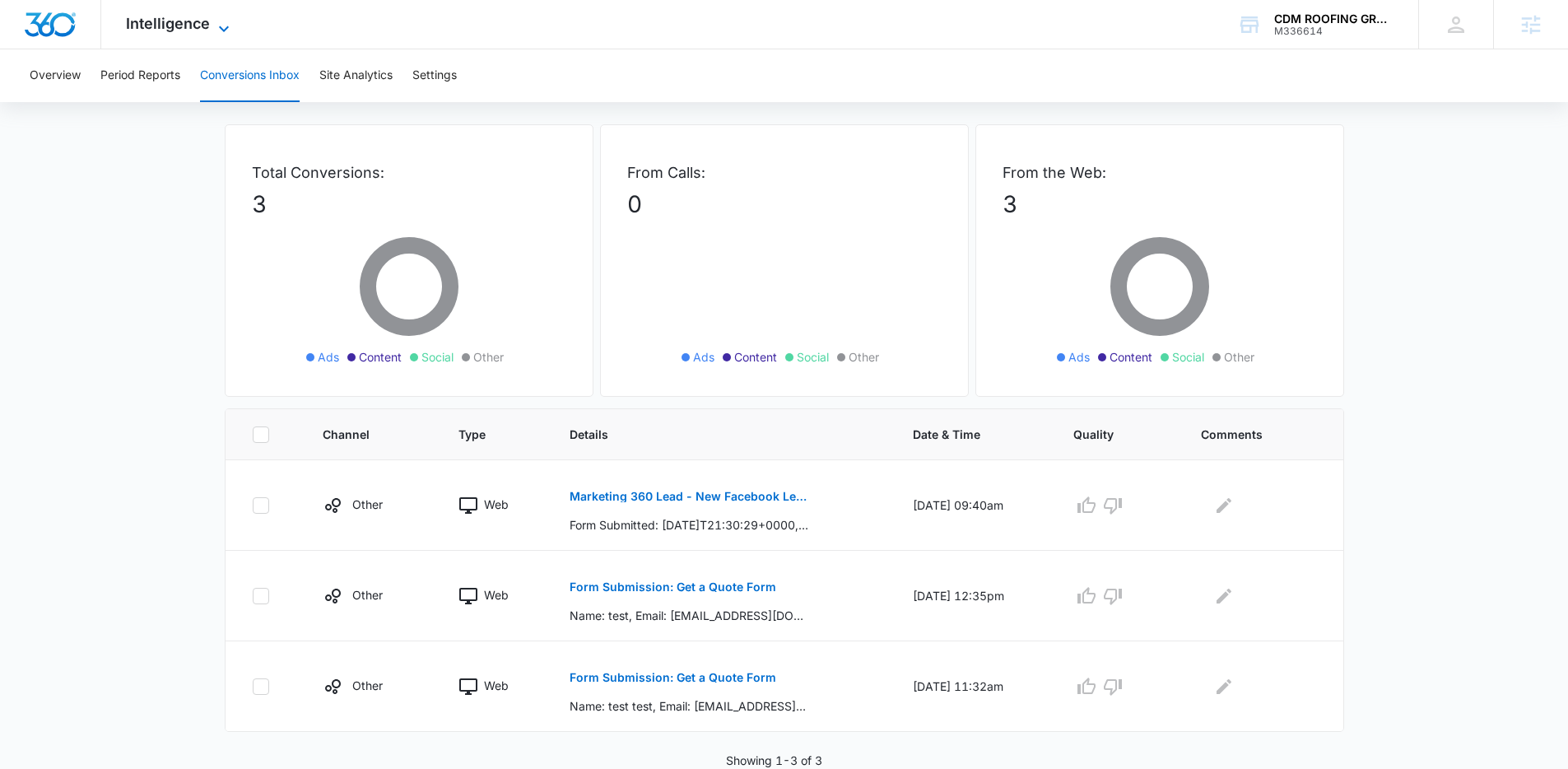
click at [187, 29] on span "Intelligence" at bounding box center [167, 23] width 84 height 17
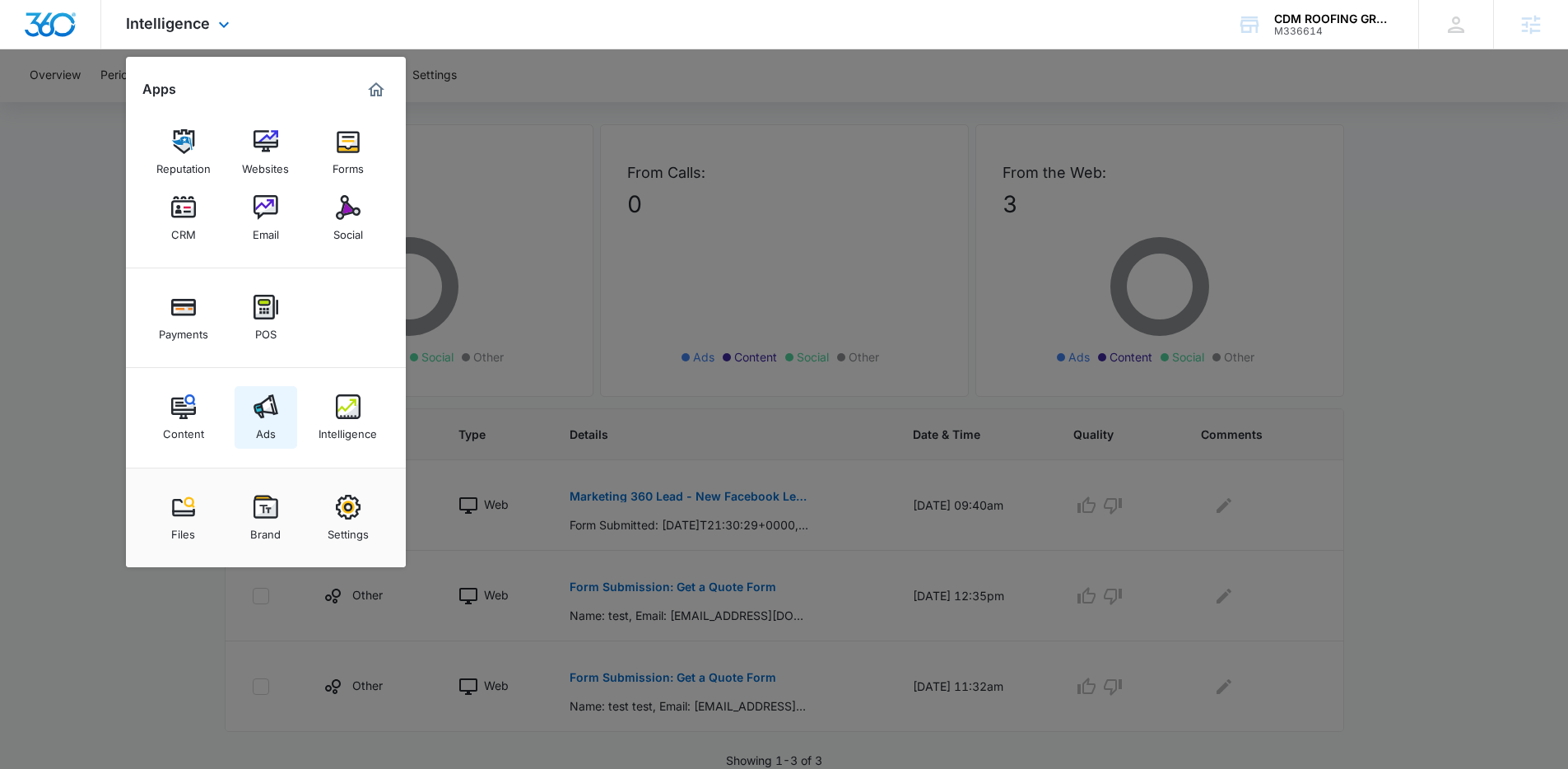
click at [269, 389] on link "Ads" at bounding box center [265, 417] width 63 height 63
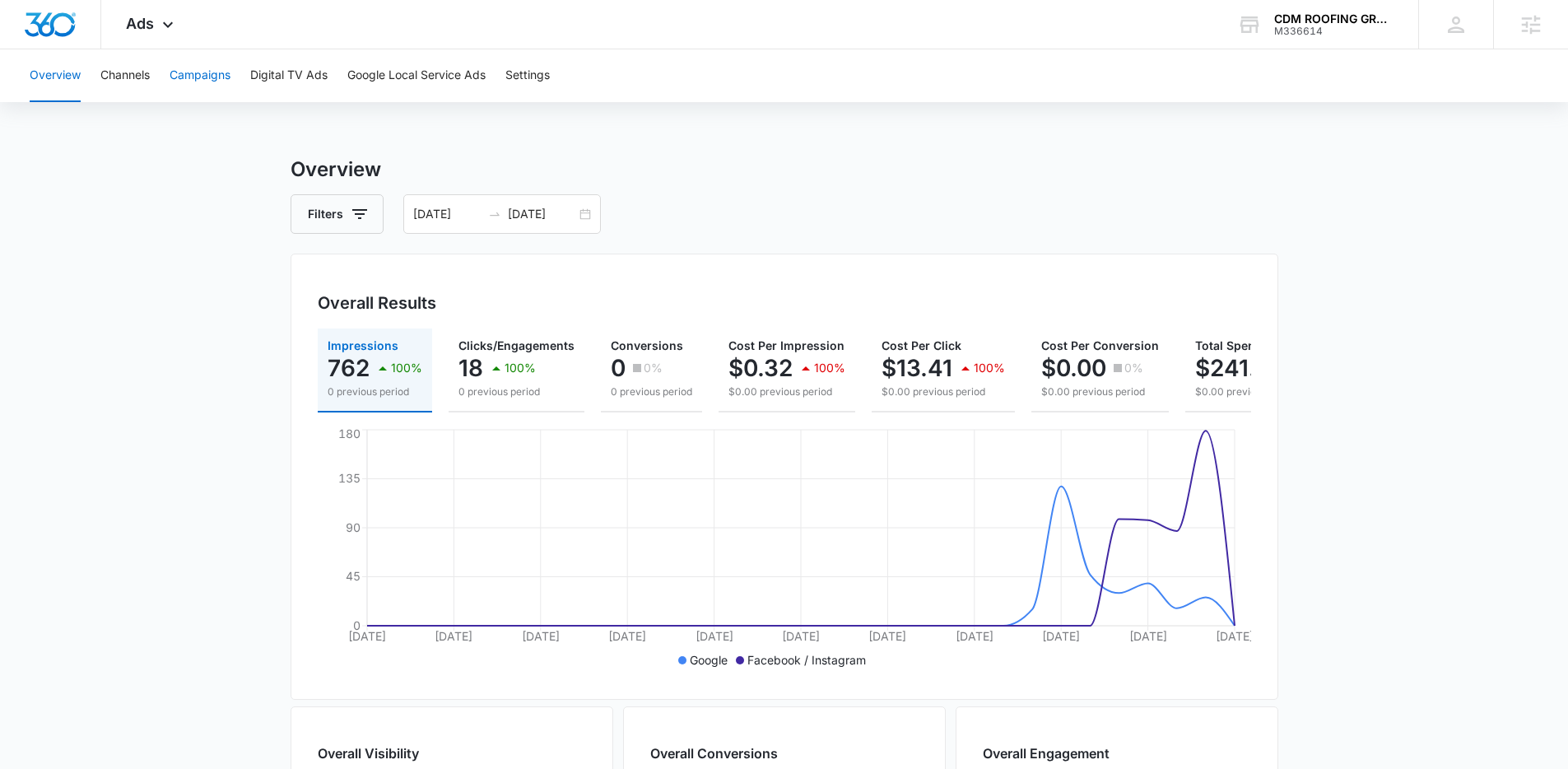
click at [192, 66] on button "Campaigns" at bounding box center [199, 75] width 61 height 52
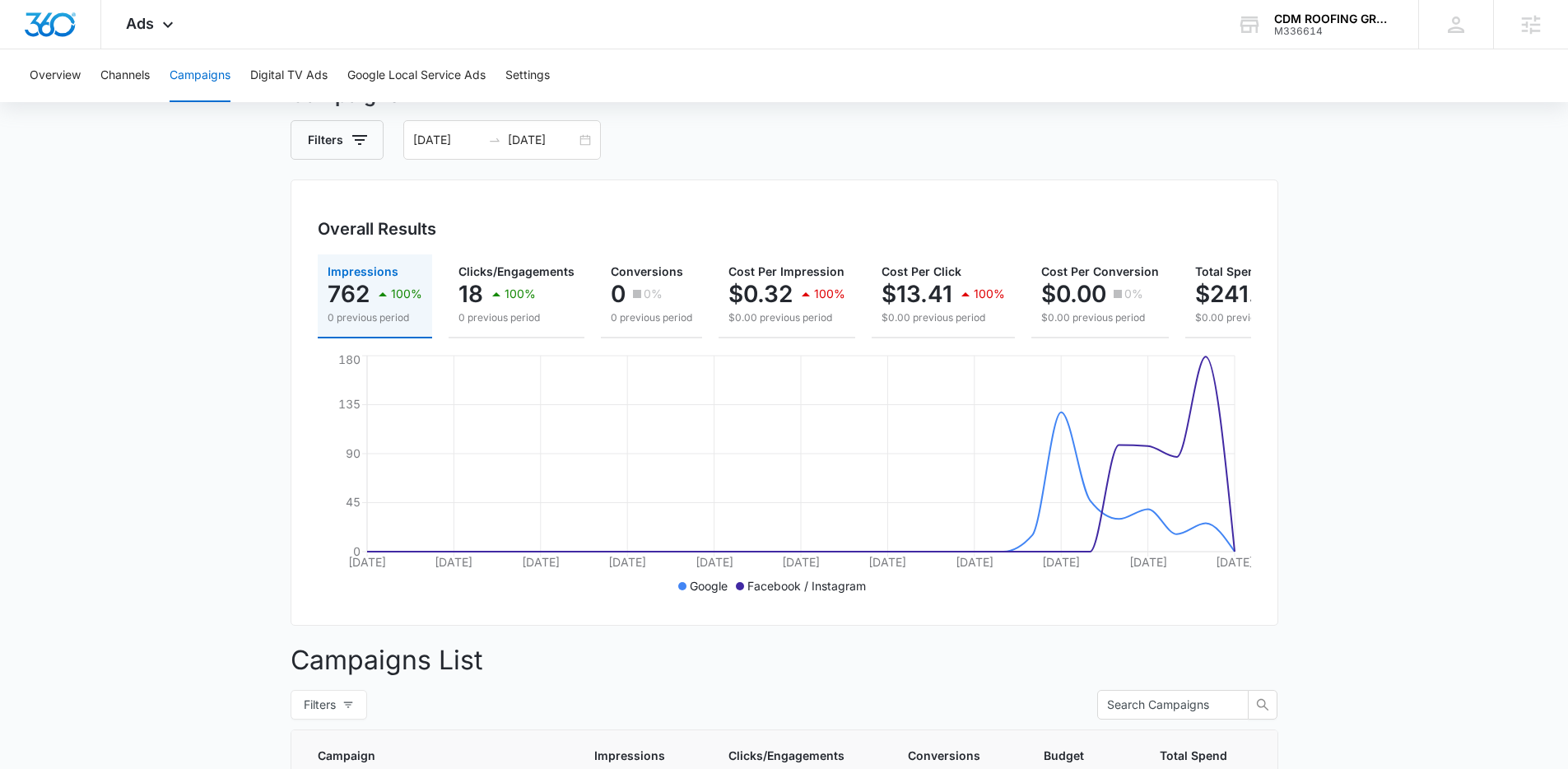
scroll to position [70, 0]
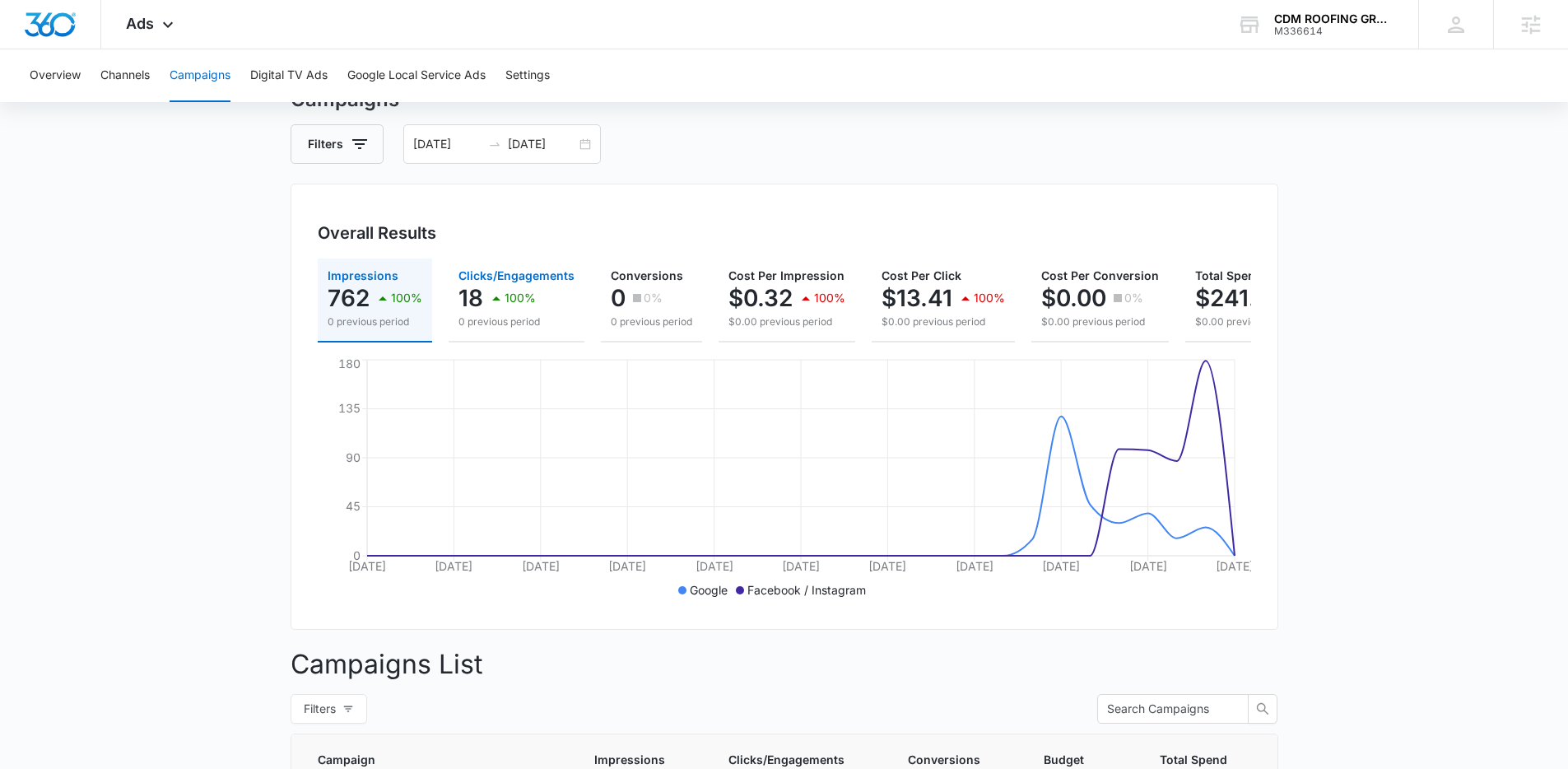
click at [499, 302] on icon "button" at bounding box center [496, 298] width 19 height 19
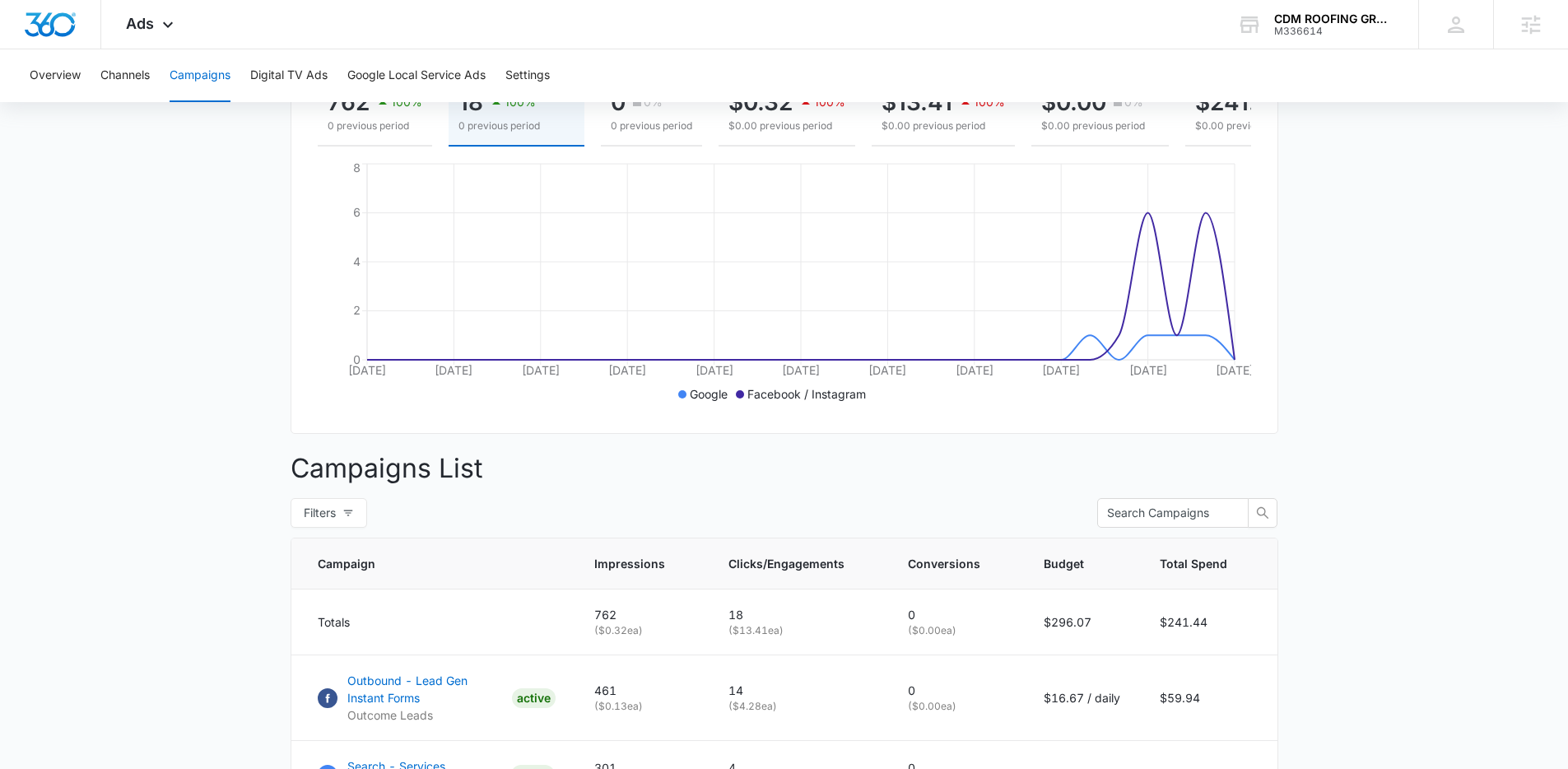
scroll to position [0, 0]
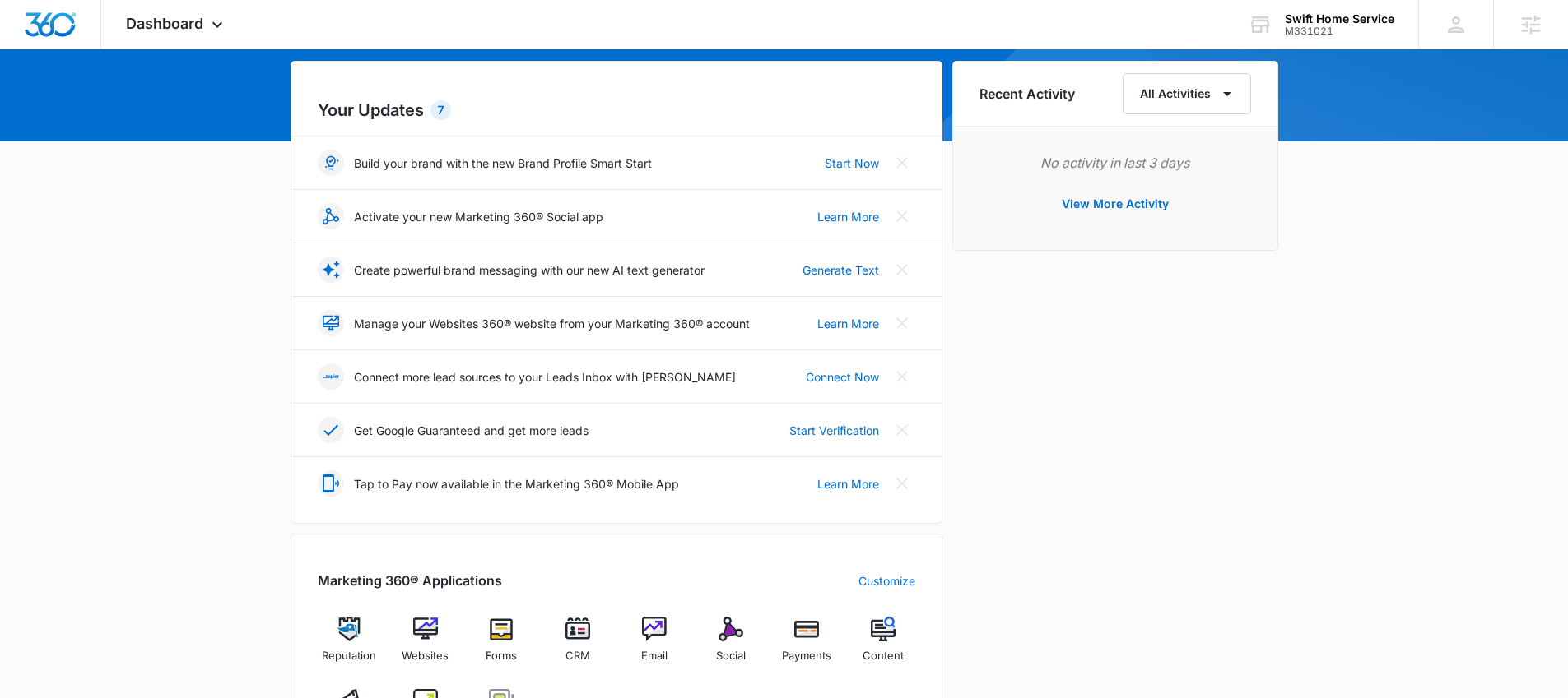
scroll to position [209, 0]
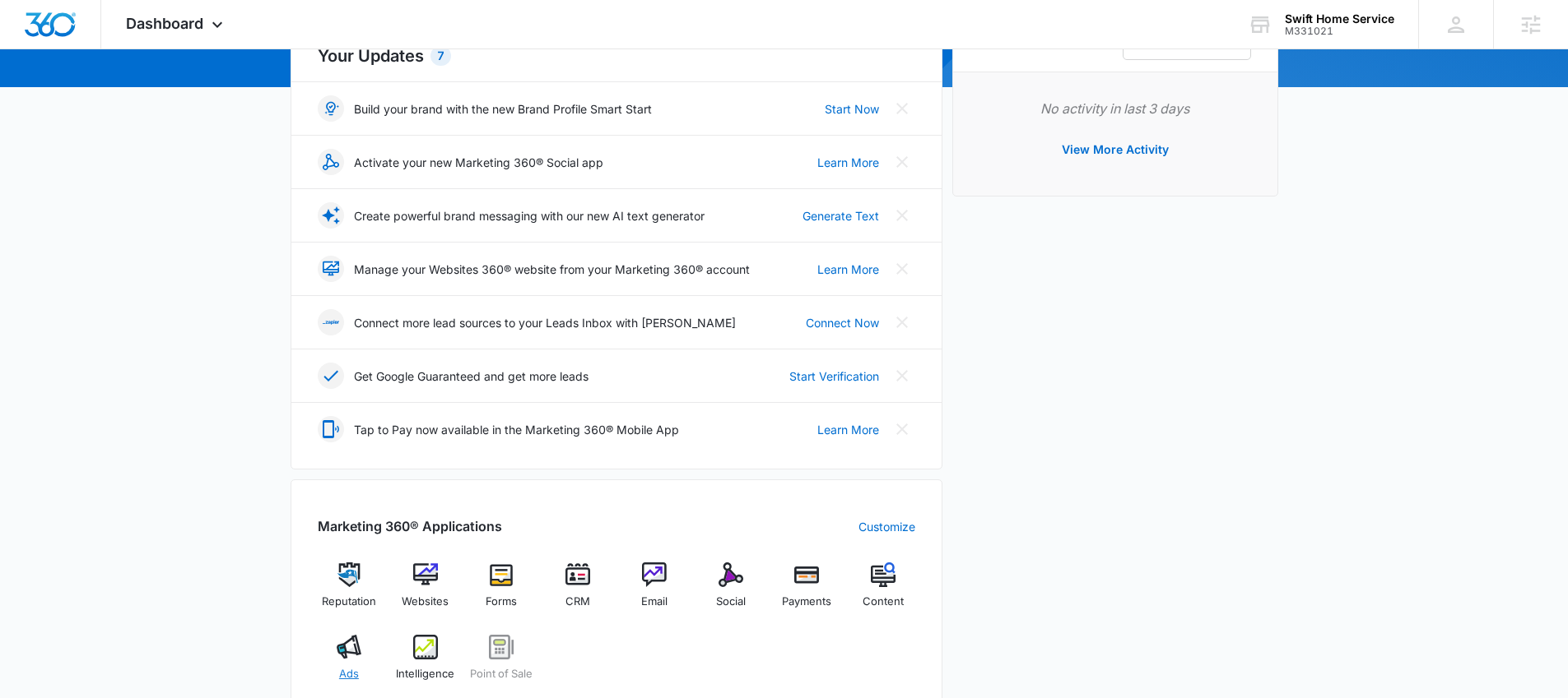
click at [356, 654] on img at bounding box center [349, 648] width 25 height 25
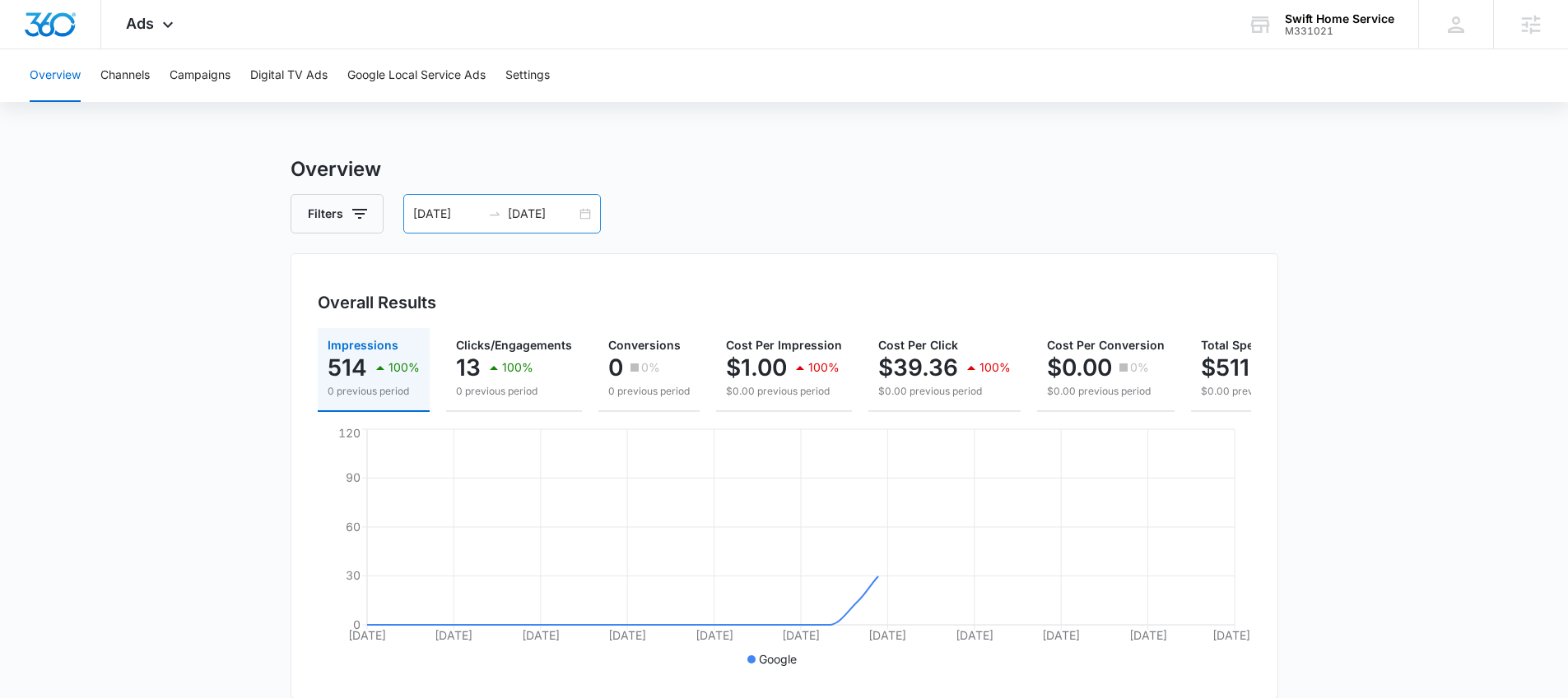
click at [587, 212] on div "[DATE] [DATE]" at bounding box center [502, 214] width 197 height 40
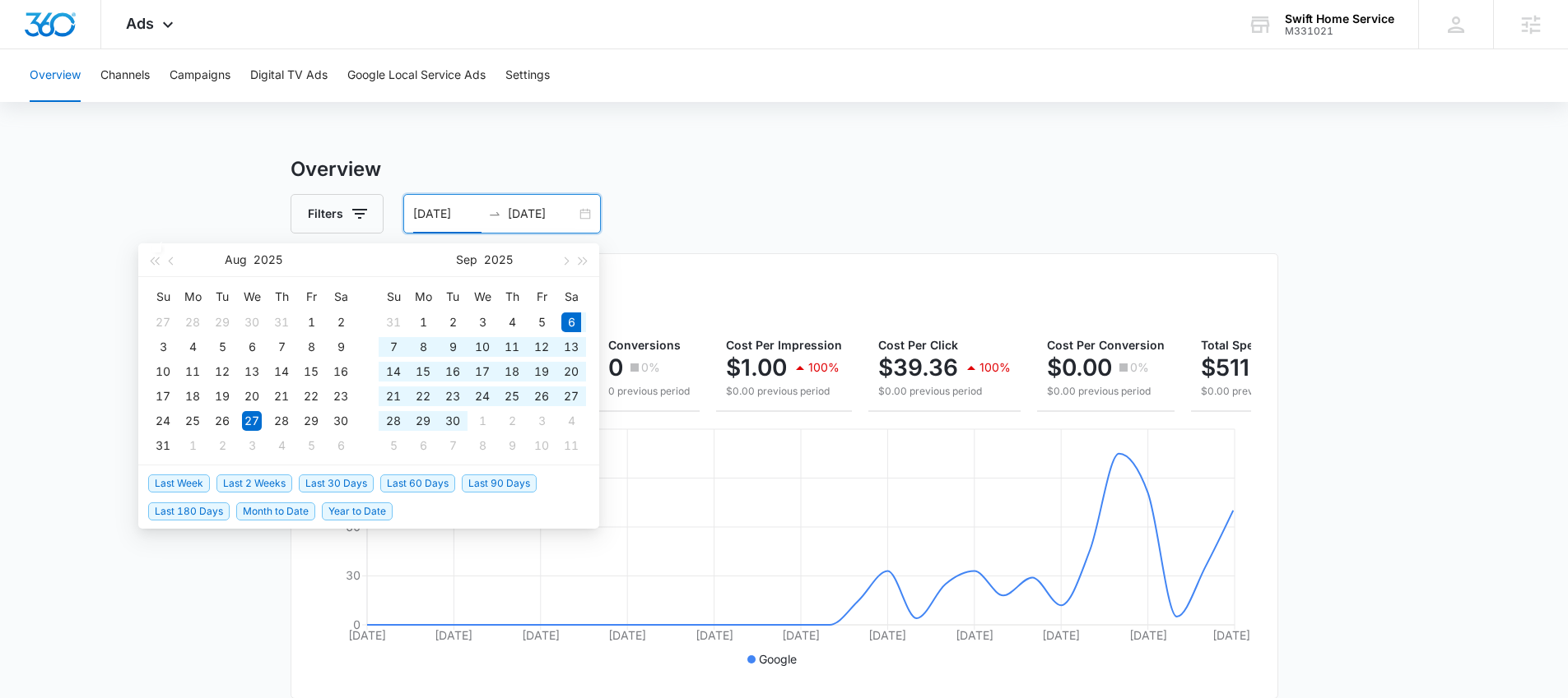
click at [340, 479] on span "Last 30 Days" at bounding box center [336, 483] width 74 height 18
type input "[DATE]"
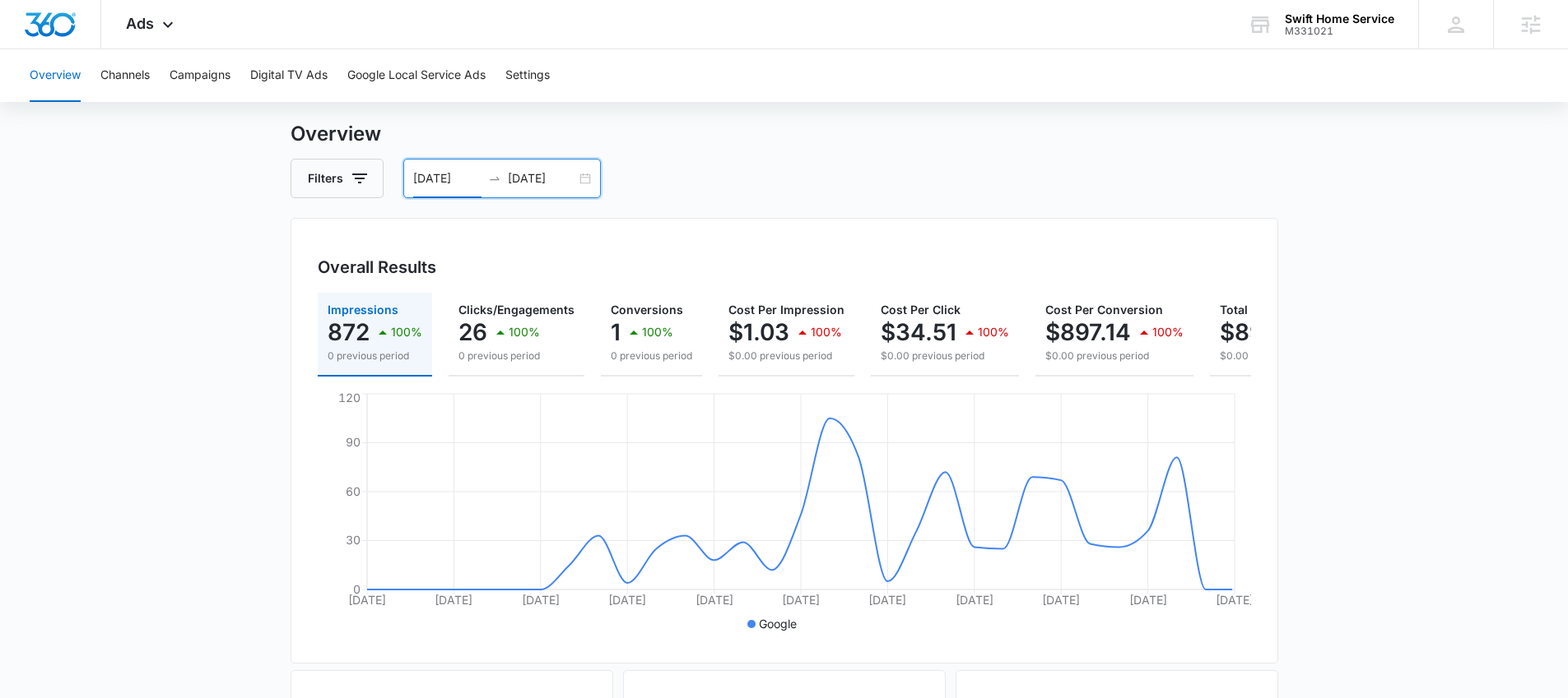
scroll to position [36, 0]
click at [194, 73] on button "Campaigns" at bounding box center [199, 75] width 61 height 52
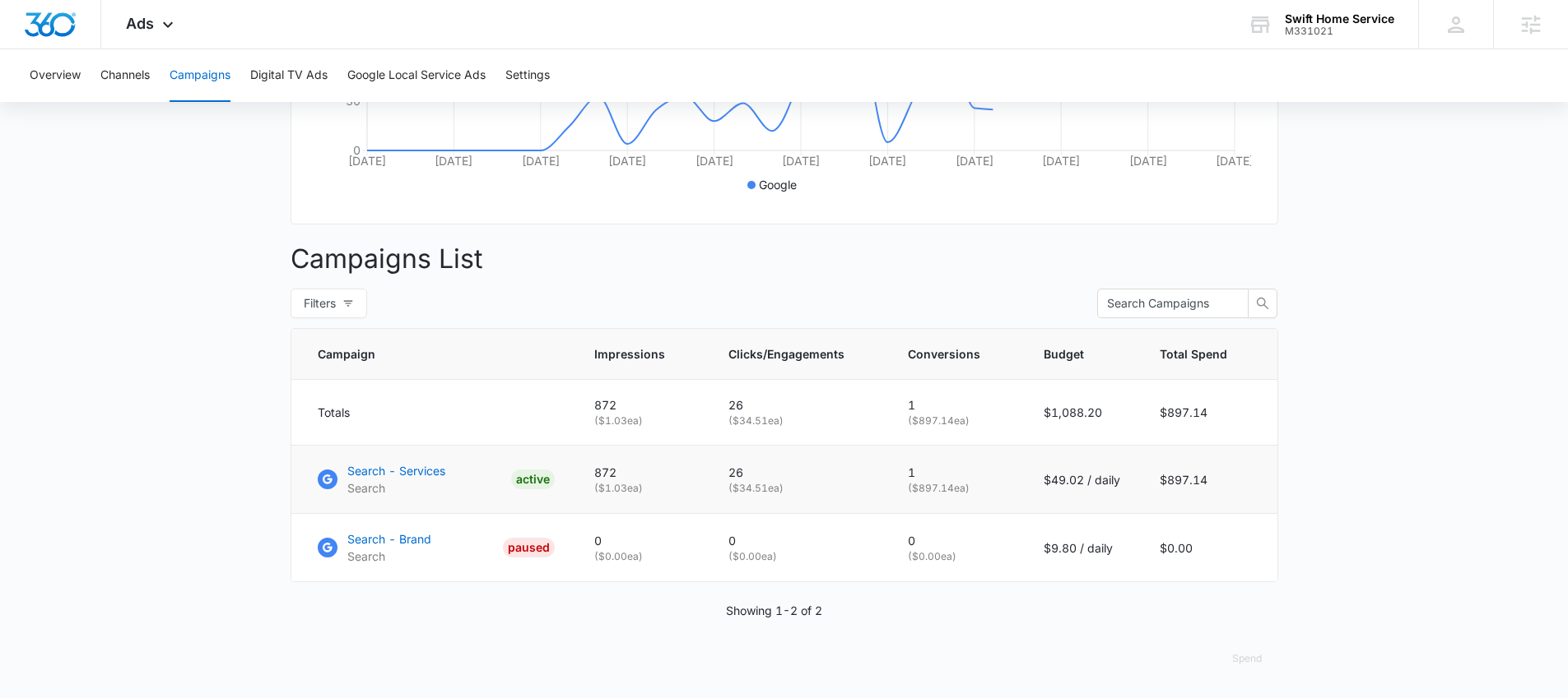
scroll to position [487, 0]
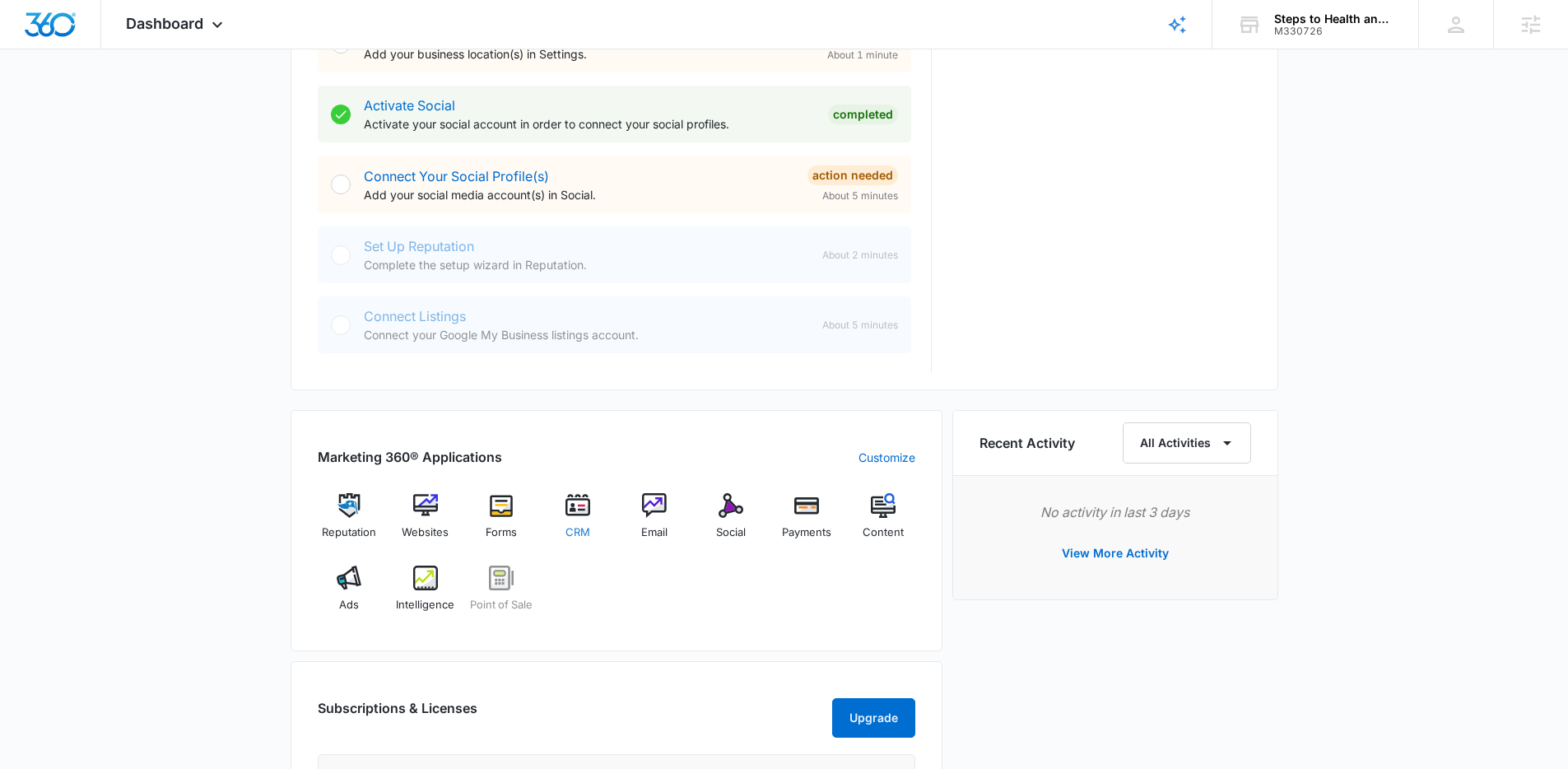
scroll to position [665, 0]
click at [747, 510] on div "Social" at bounding box center [730, 521] width 64 height 59
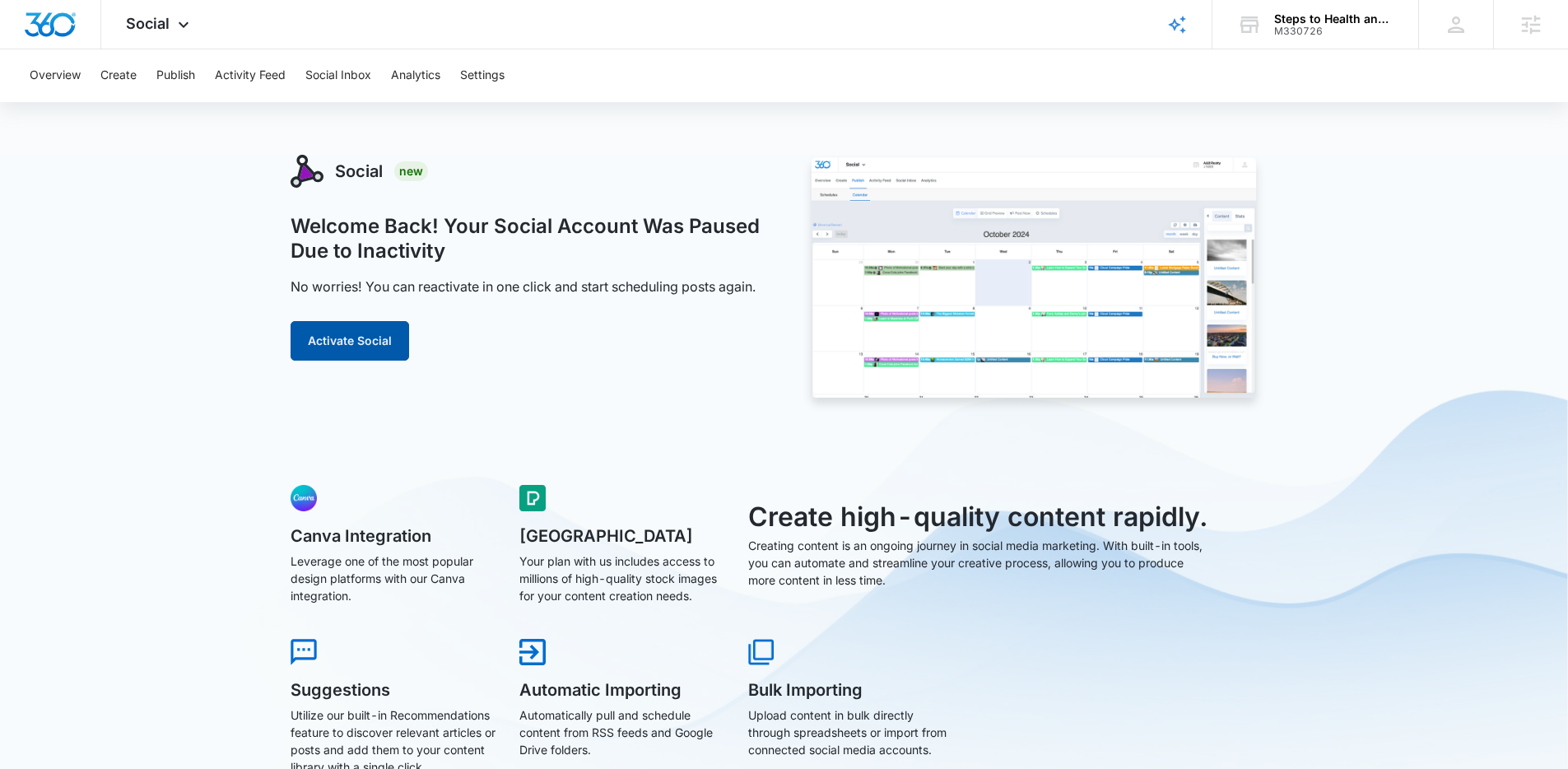
click at [380, 360] on button "Activate Social" at bounding box center [349, 340] width 119 height 40
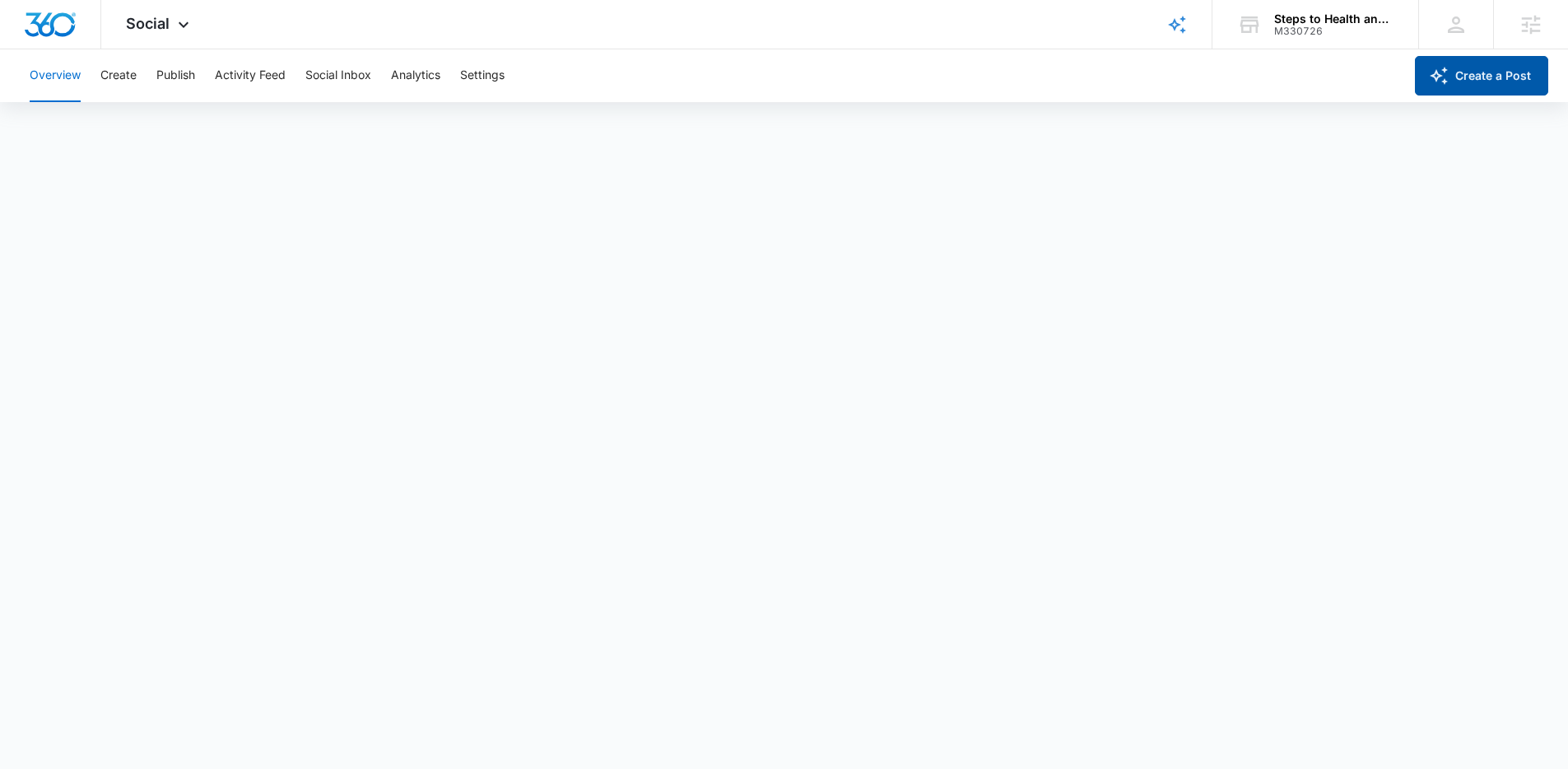
click at [1481, 74] on button "Create a Post" at bounding box center [1481, 75] width 133 height 40
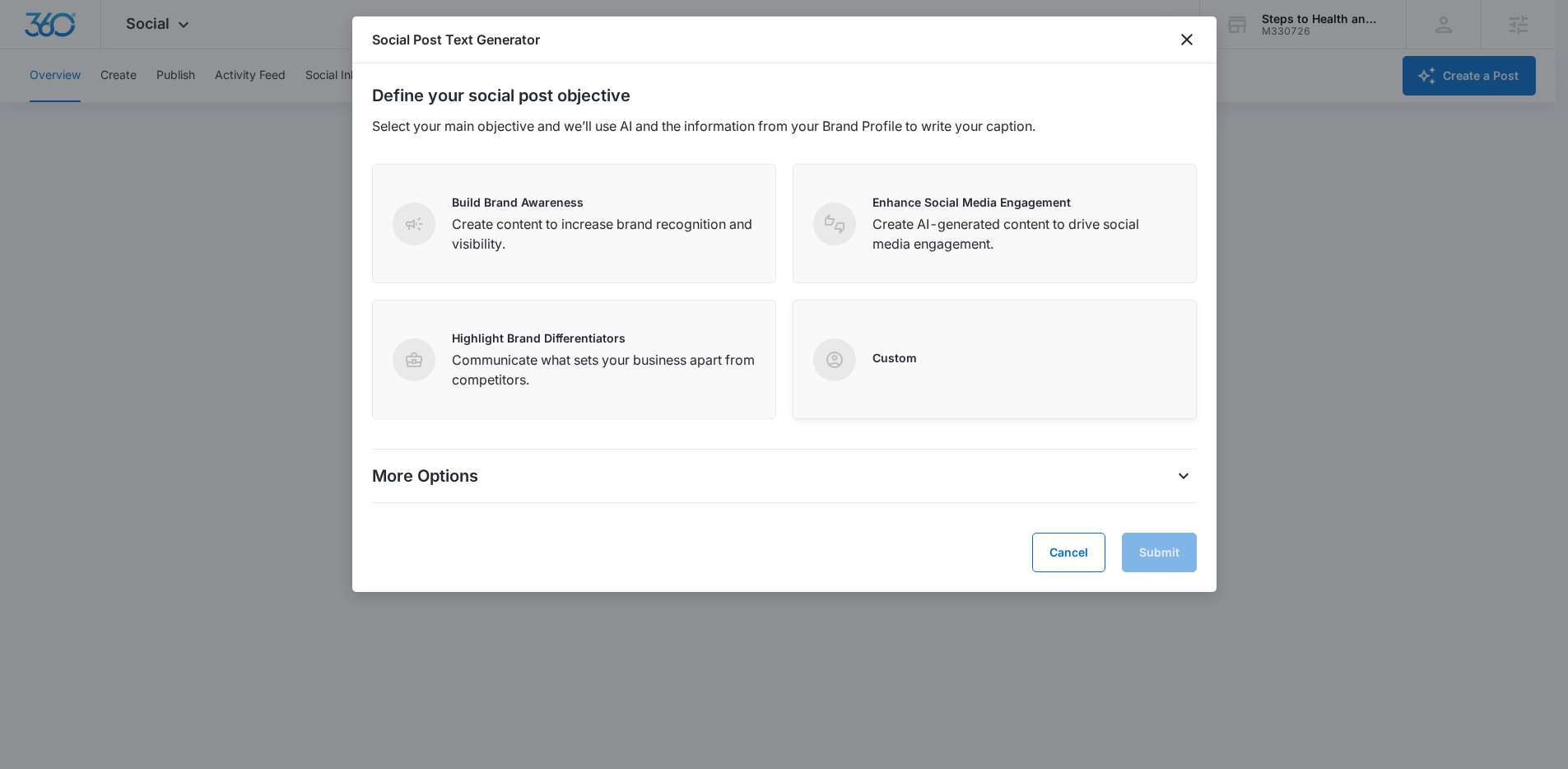
click at [932, 336] on div "Custom" at bounding box center [994, 359] width 404 height 119
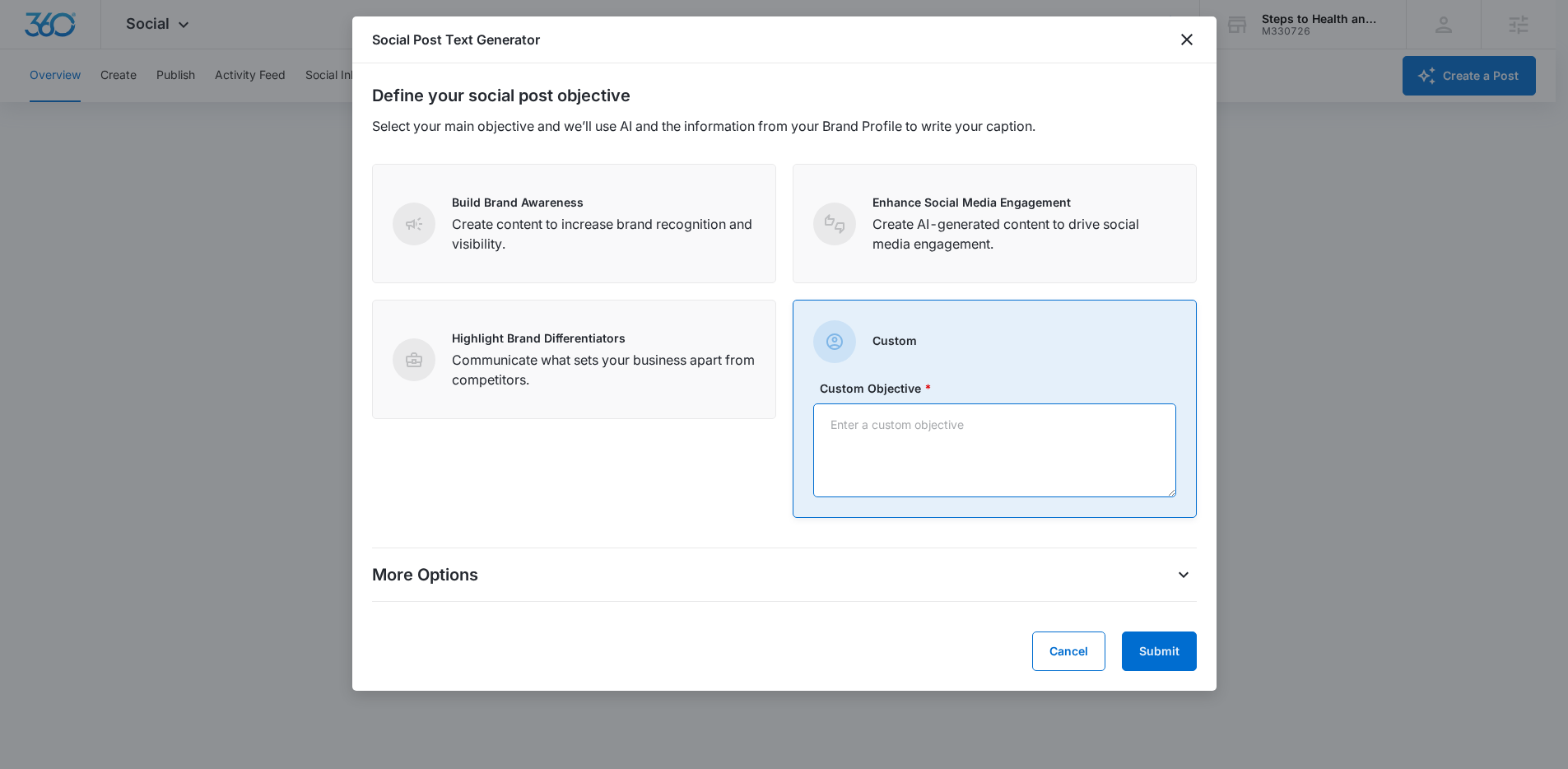
click at [942, 438] on textarea "Custom Objective *" at bounding box center [994, 450] width 363 height 94
type textarea "Opening announcement"
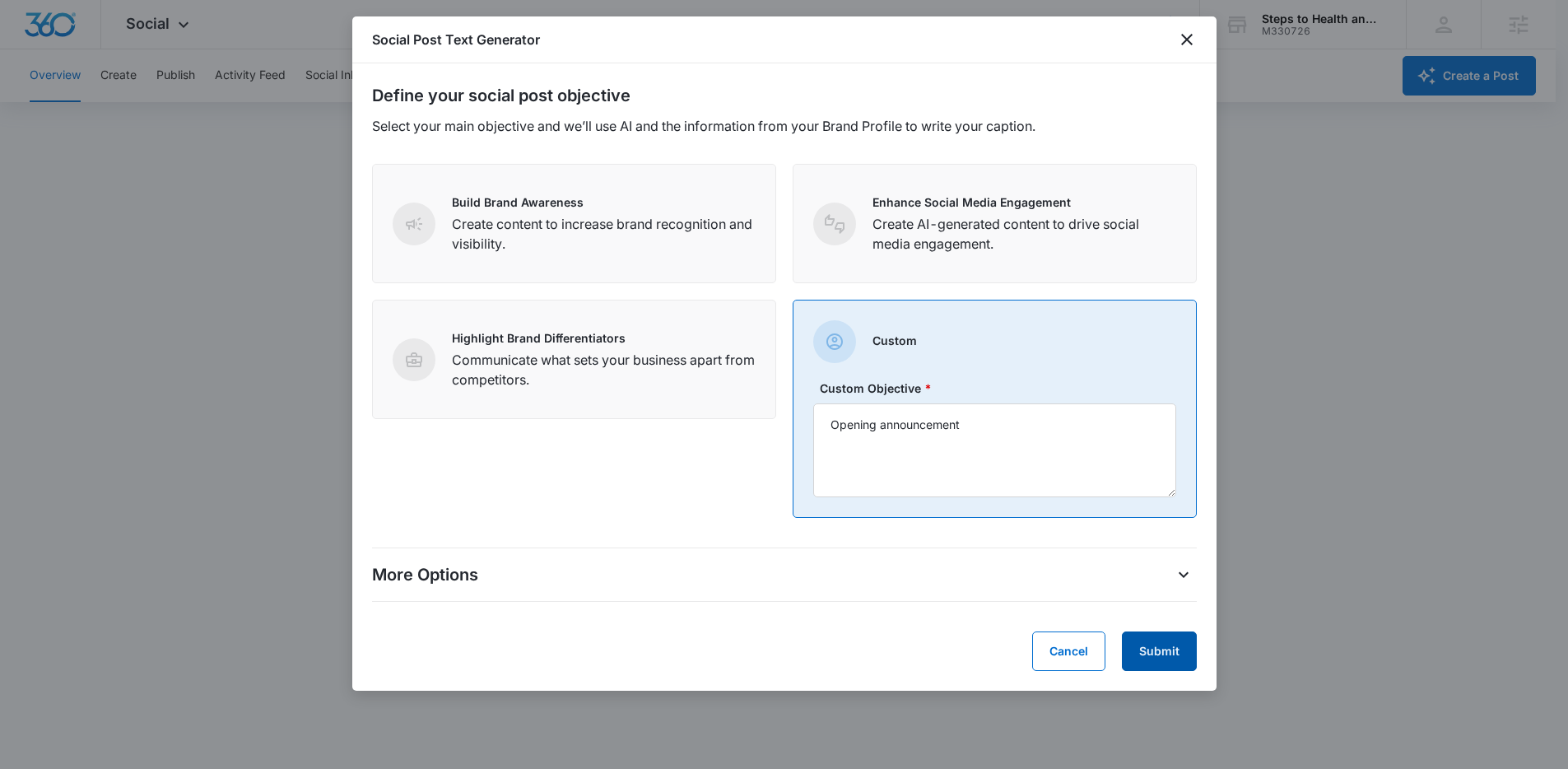
click at [1160, 639] on button "Submit" at bounding box center [1159, 651] width 74 height 40
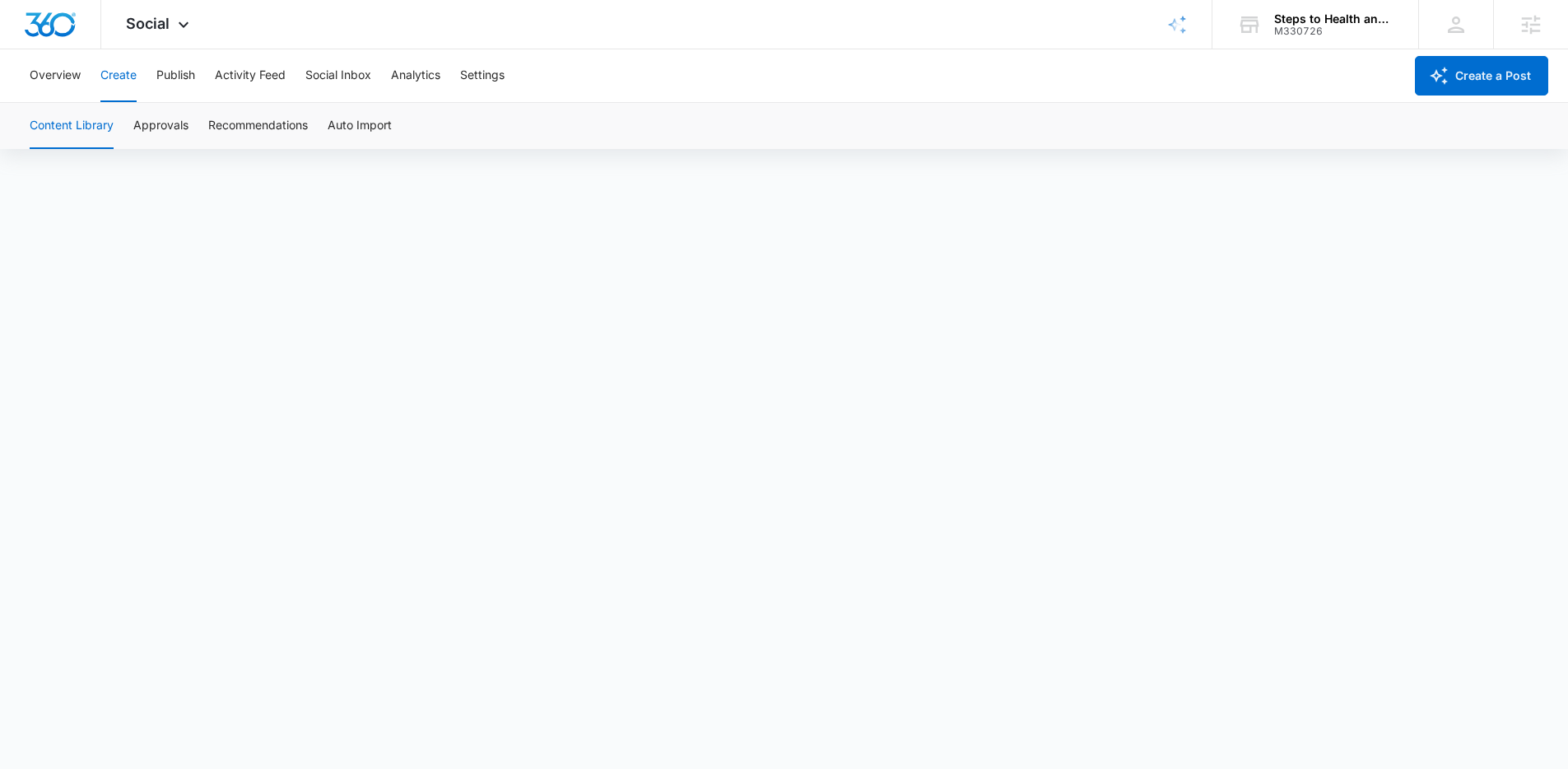
scroll to position [12, 0]
click at [493, 89] on button "Settings" at bounding box center [483, 75] width 44 height 52
